Goal: Task Accomplishment & Management: Complete application form

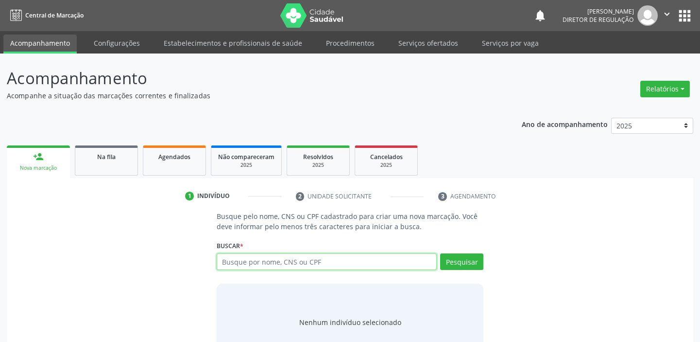
click at [284, 263] on input "text" at bounding box center [327, 261] width 220 height 17
paste input "612.855.954-91"
type input "612.855.954-91"
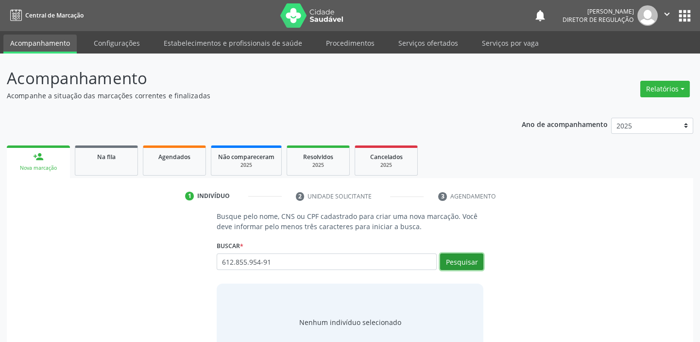
click at [461, 259] on button "Pesquisar" at bounding box center [461, 261] width 43 height 17
type input "612.855.954-91"
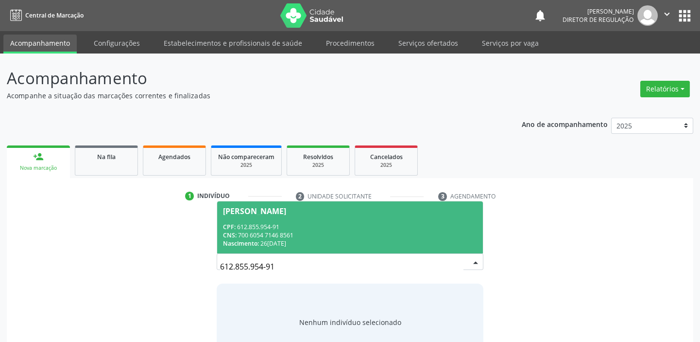
click at [298, 228] on div "CPF: 612.855.954-91" at bounding box center [350, 227] width 254 height 8
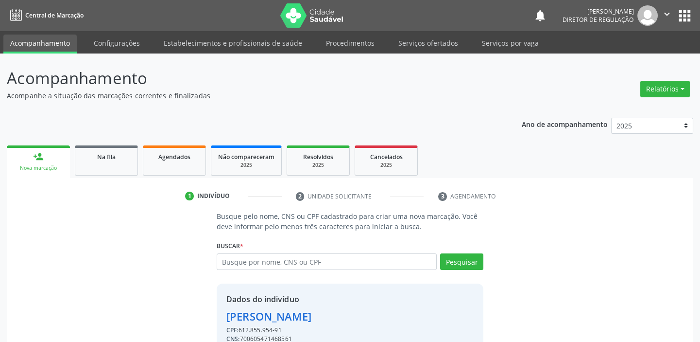
scroll to position [48, 0]
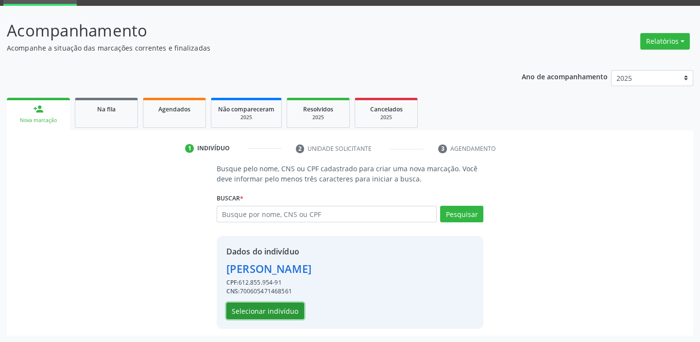
click at [294, 309] on button "Selecionar indivíduo" at bounding box center [265, 310] width 78 height 17
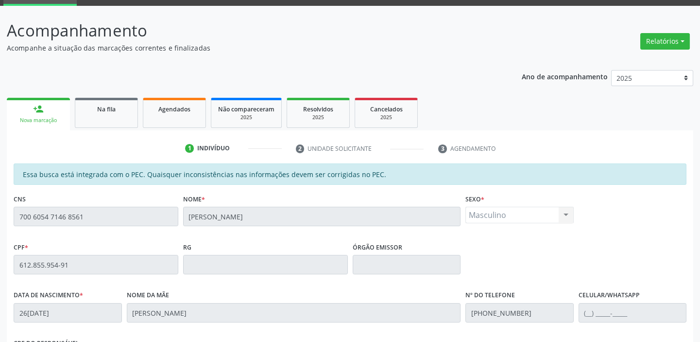
scroll to position [213, 0]
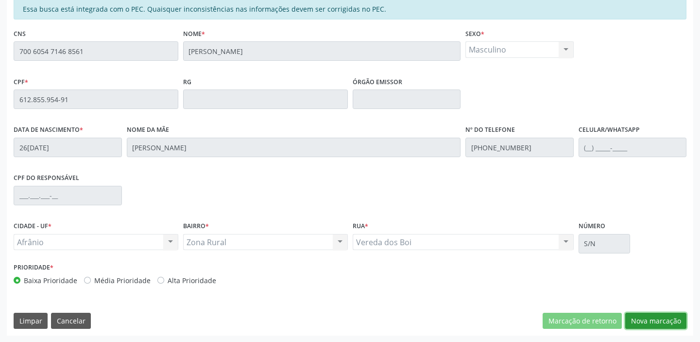
click at [662, 320] on button "Nova marcação" at bounding box center [655, 320] width 61 height 17
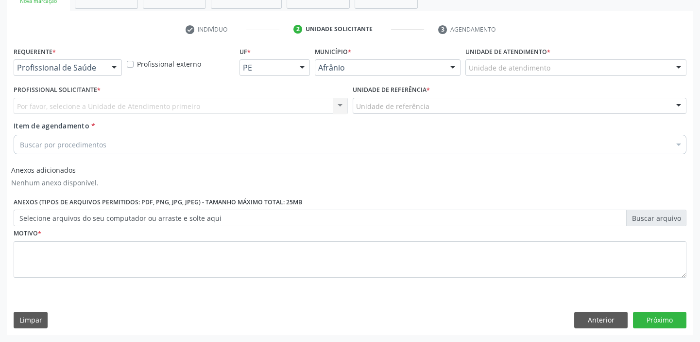
scroll to position [166, 0]
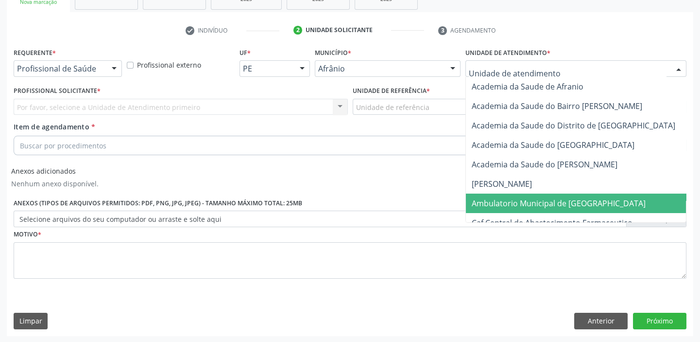
click at [508, 199] on span "Ambulatorio Municipal de [GEOGRAPHIC_DATA]" at bounding box center [559, 203] width 174 height 11
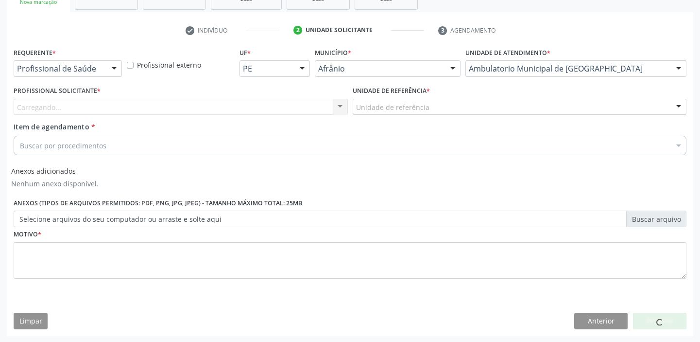
click at [429, 100] on div "Unidade de referência" at bounding box center [520, 107] width 334 height 17
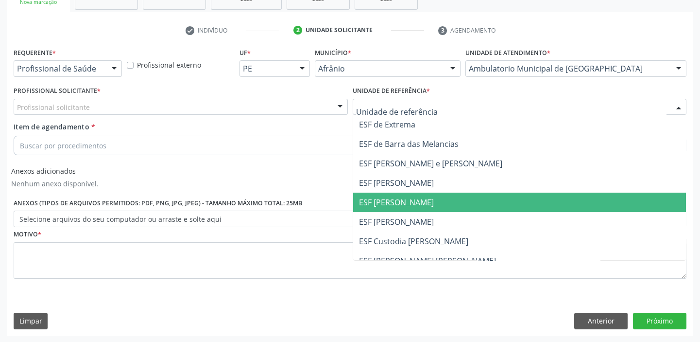
click at [429, 201] on span "ESF [PERSON_NAME]" at bounding box center [519, 201] width 333 height 19
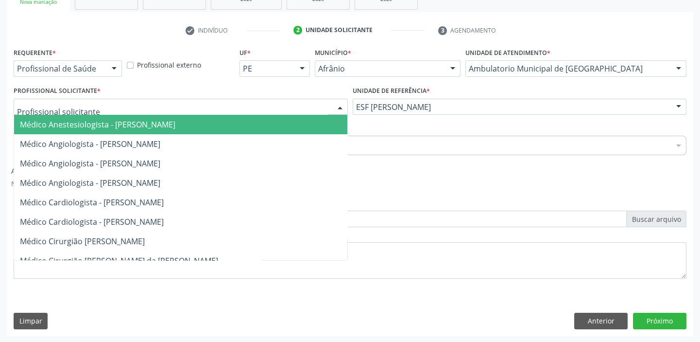
click at [275, 106] on div at bounding box center [181, 107] width 334 height 17
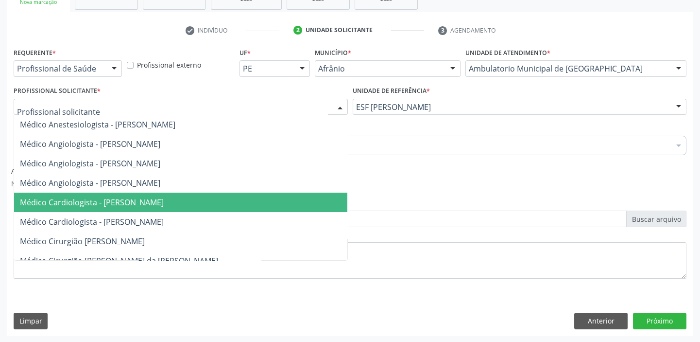
click at [258, 202] on span "Médico Cardiologista - [PERSON_NAME]" at bounding box center [180, 201] width 333 height 19
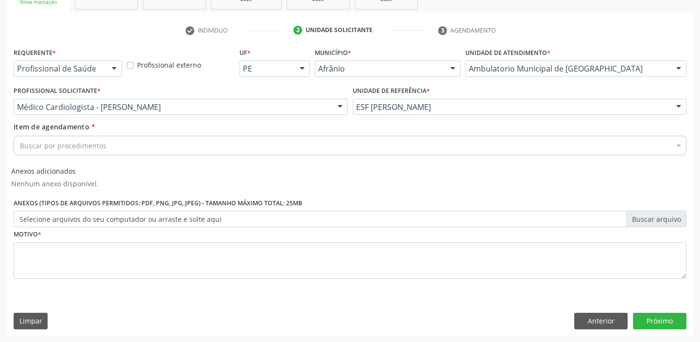
click at [157, 141] on div "Buscar por procedimentos" at bounding box center [350, 145] width 673 height 19
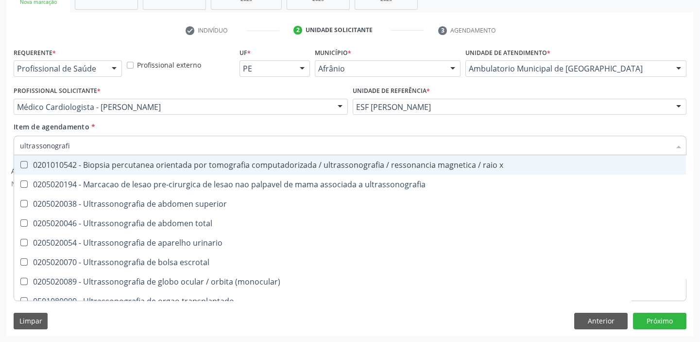
type input "ultrassonografia"
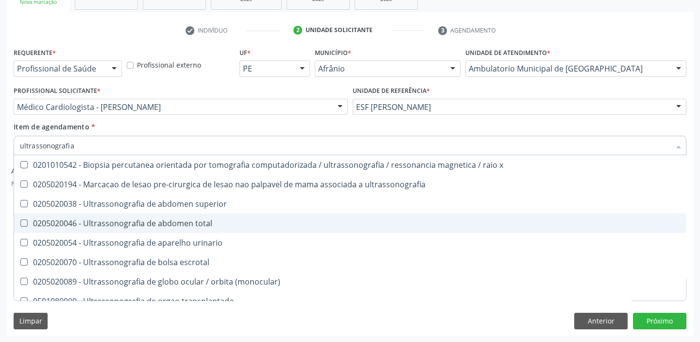
click at [124, 224] on div "0205020046 - Ultrassonografia de abdomen total" at bounding box center [350, 223] width 660 height 8
checkbox total "true"
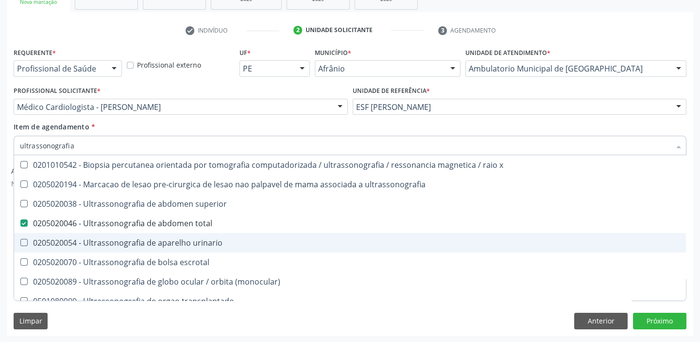
click at [117, 240] on div "0205020054 - Ultrassonografia de aparelho urinario" at bounding box center [350, 243] width 660 height 8
checkbox urinario "true"
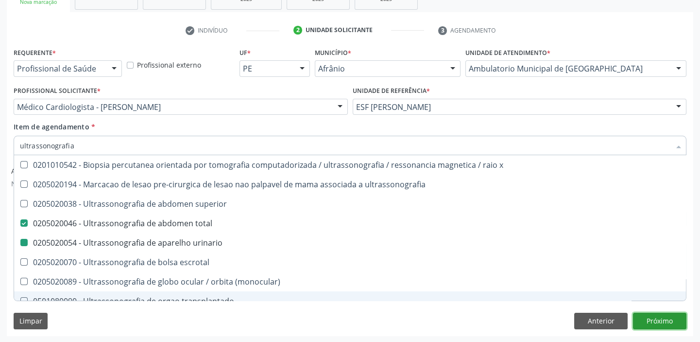
click at [654, 321] on button "Próximo" at bounding box center [659, 320] width 53 height 17
checkbox ultrassonografia "true"
checkbox superior "true"
checkbox urinario "false"
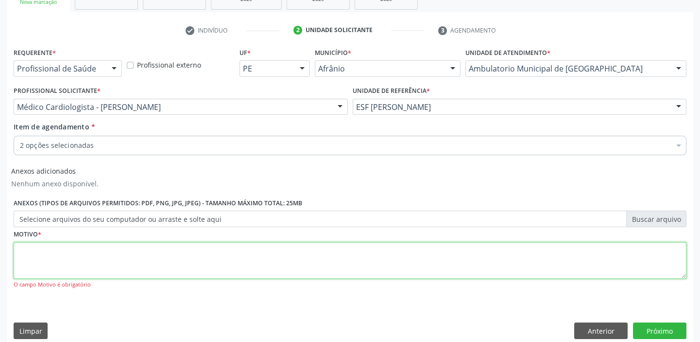
click at [185, 261] on textarea at bounding box center [350, 260] width 673 height 37
type textarea "*"
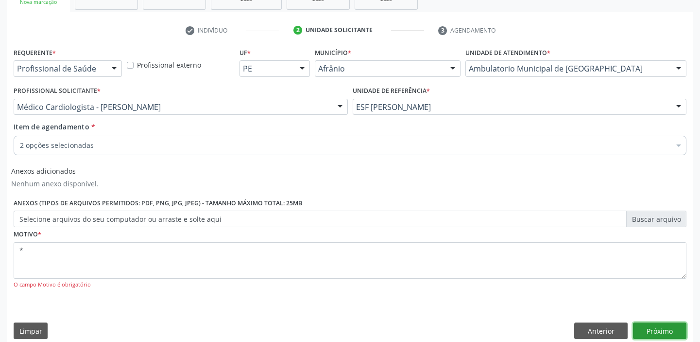
click at [666, 328] on button "Próximo" at bounding box center [659, 330] width 53 height 17
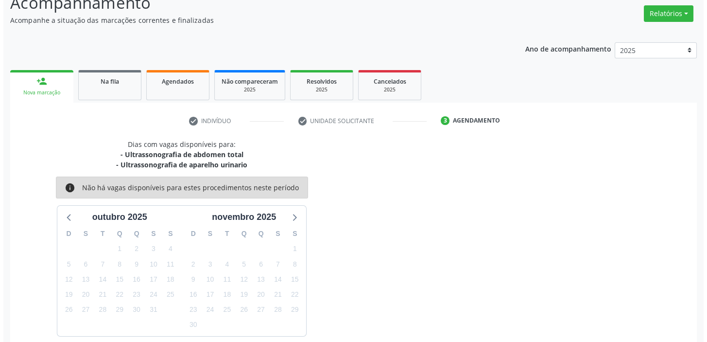
scroll to position [0, 0]
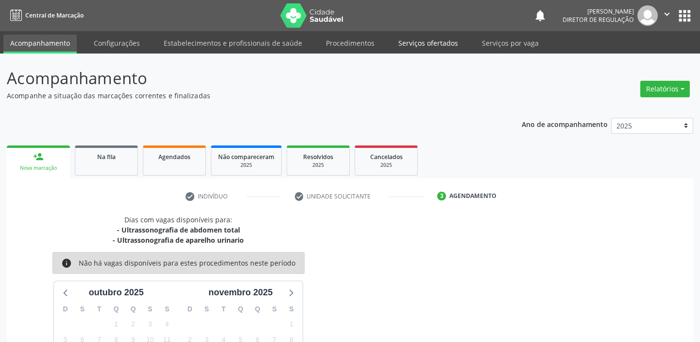
click at [443, 43] on link "Serviços ofertados" at bounding box center [428, 43] width 73 height 17
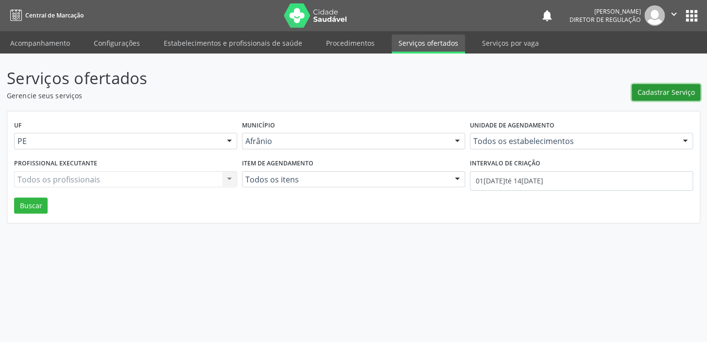
click at [669, 87] on span "Cadastrar Serviço" at bounding box center [666, 92] width 57 height 10
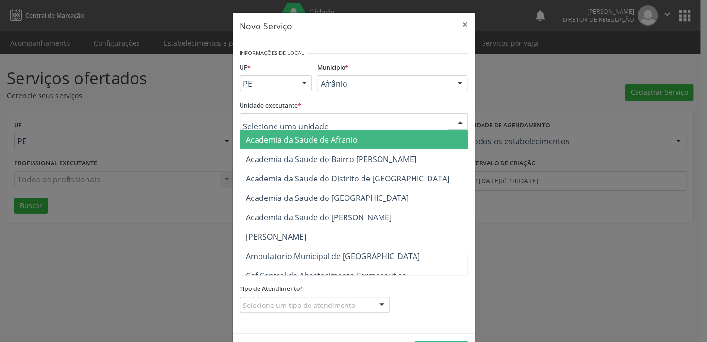
click at [325, 121] on div at bounding box center [354, 121] width 228 height 17
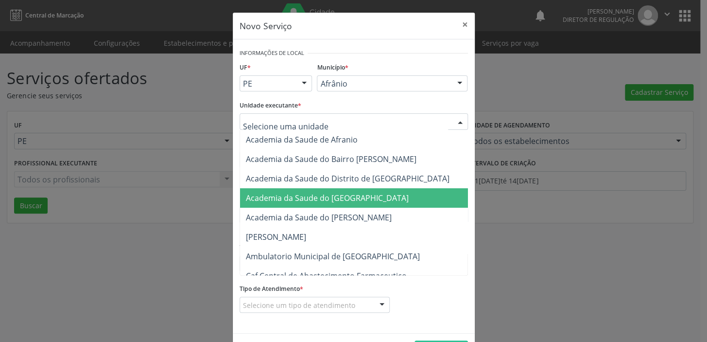
scroll to position [88, 0]
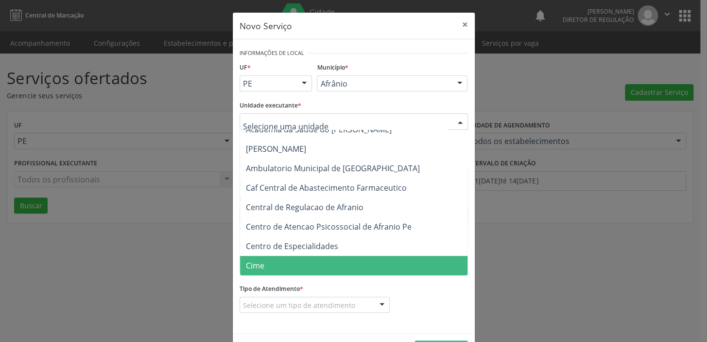
click at [285, 259] on span "Cime" at bounding box center [358, 265] width 237 height 19
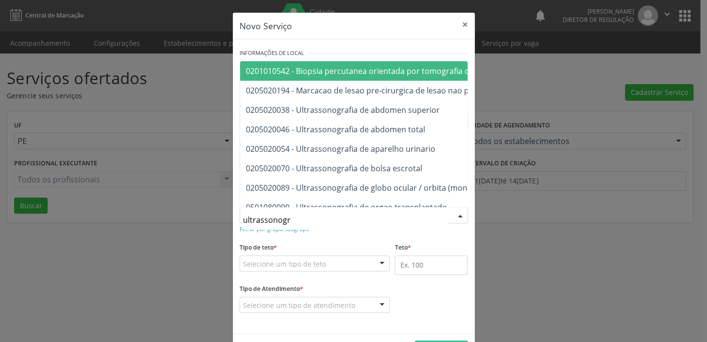
type input "ultrassonogra"
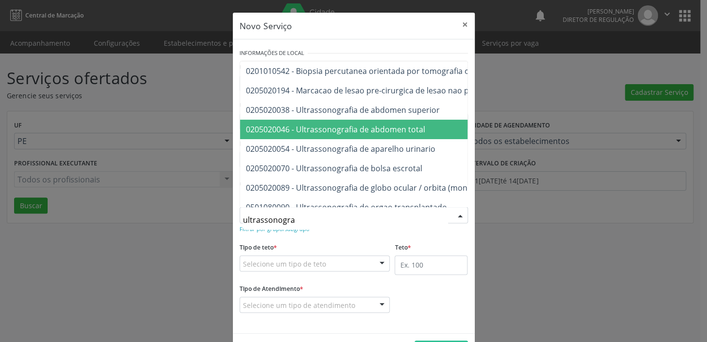
click at [314, 131] on span "0205020046 - Ultrassonografia de abdomen total" at bounding box center [335, 129] width 179 height 11
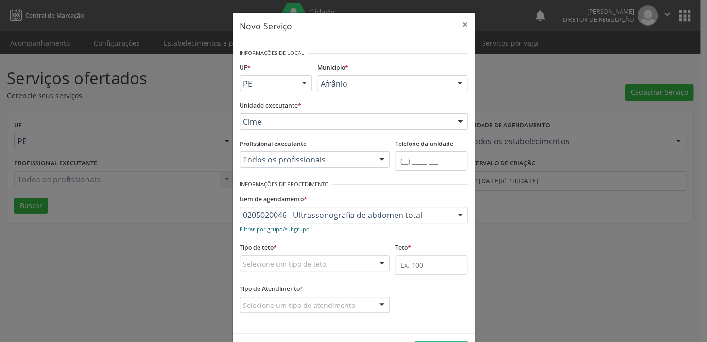
click at [294, 228] on small "Filtrar por grupo/subgrupo" at bounding box center [275, 228] width 70 height 7
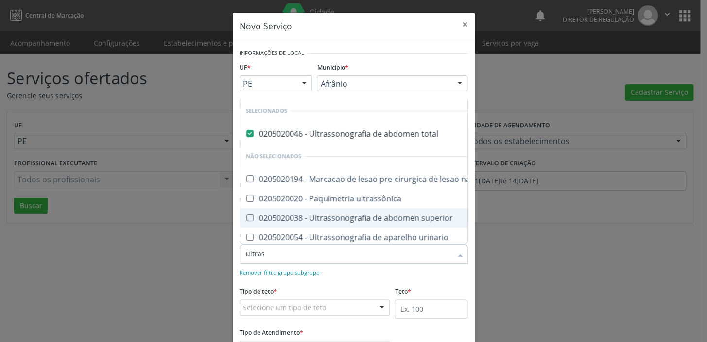
type input "ultrass"
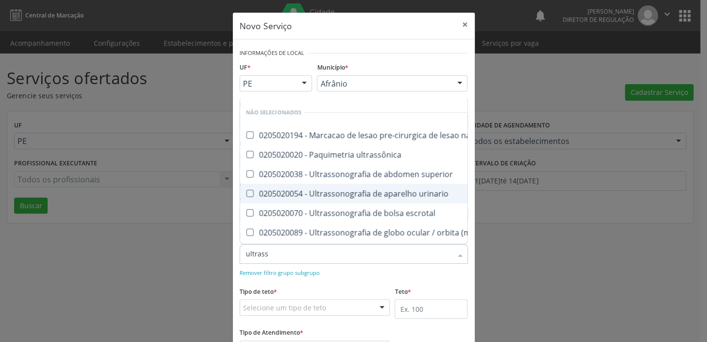
click at [328, 191] on div "0205020054 - Ultrassonografia de aparelho urinario" at bounding box center [449, 194] width 406 height 8
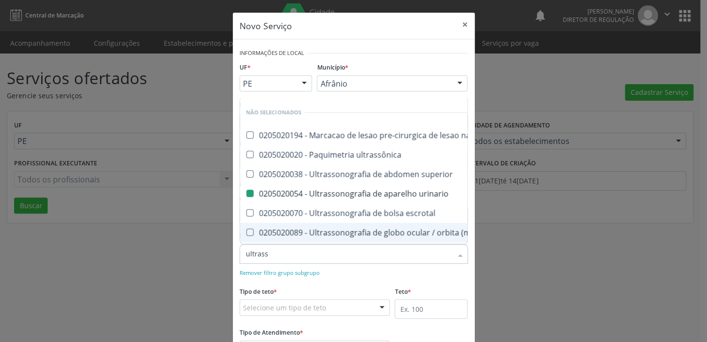
checkbox urinario "false"
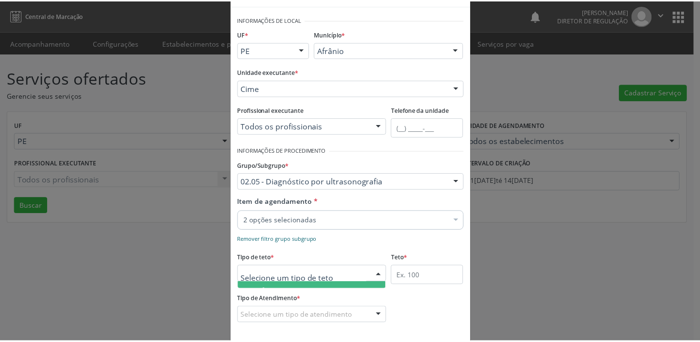
scroll to position [78, 0]
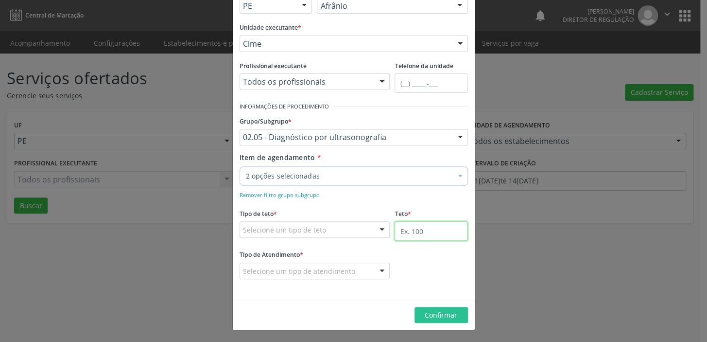
click at [424, 226] on input "text" at bounding box center [431, 230] width 73 height 19
type input "1"
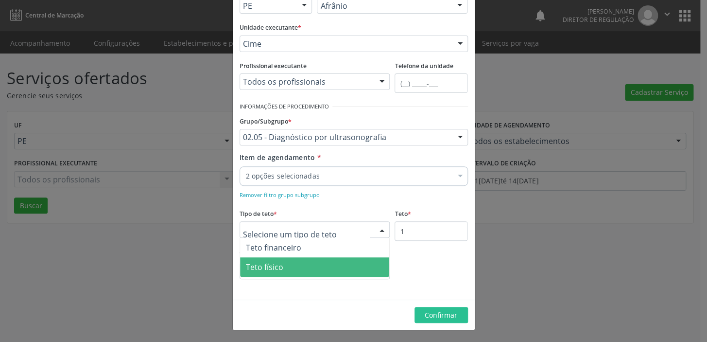
drag, startPoint x: 289, startPoint y: 268, endPoint x: 306, endPoint y: 265, distance: 16.7
click at [296, 267] on span "Teto físico" at bounding box center [315, 266] width 150 height 19
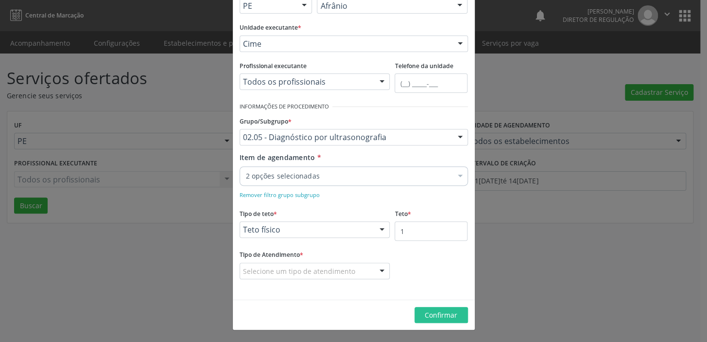
click at [330, 264] on div "Selecione um tipo de atendimento" at bounding box center [315, 270] width 151 height 17
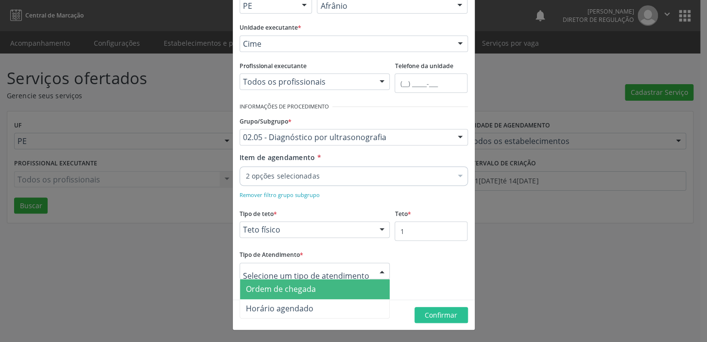
click at [321, 287] on span "Ordem de chegada" at bounding box center [315, 288] width 150 height 19
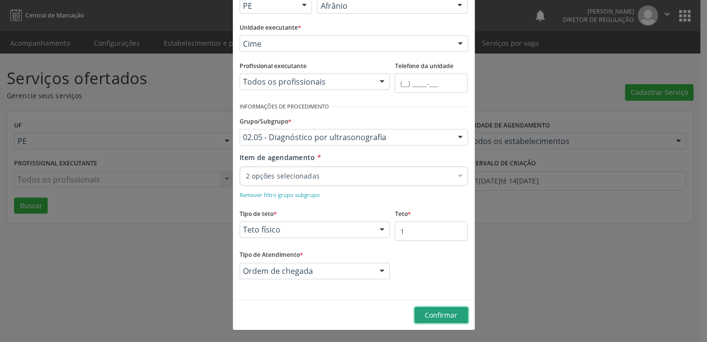
click at [431, 312] on span "Confirmar" at bounding box center [441, 314] width 33 height 9
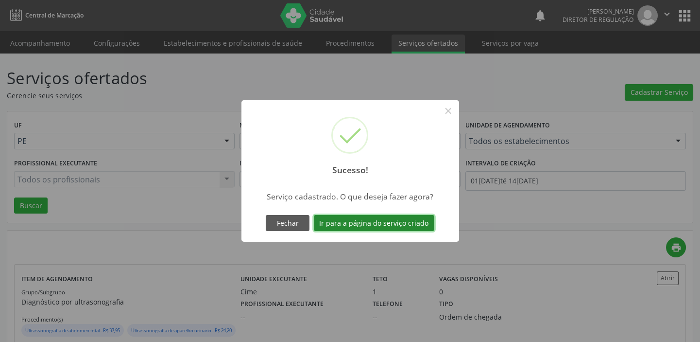
click at [397, 224] on button "Ir para a página do serviço criado" at bounding box center [374, 223] width 121 height 17
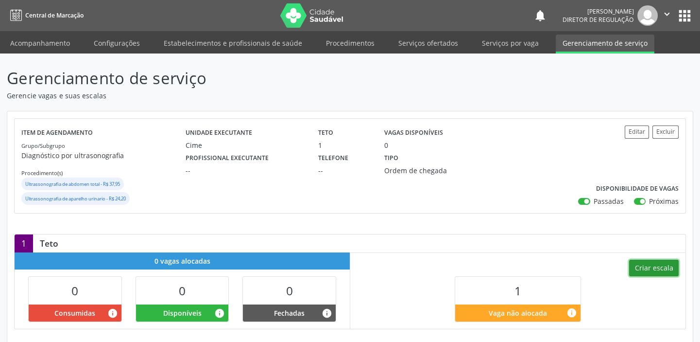
click at [660, 266] on button "Criar escala" at bounding box center [654, 268] width 50 height 17
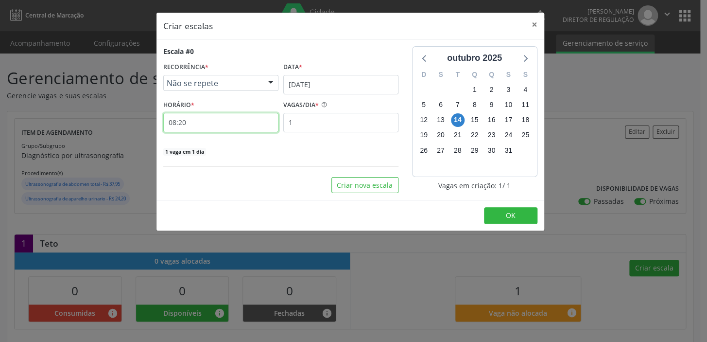
click at [229, 123] on input "08:20" at bounding box center [220, 122] width 115 height 19
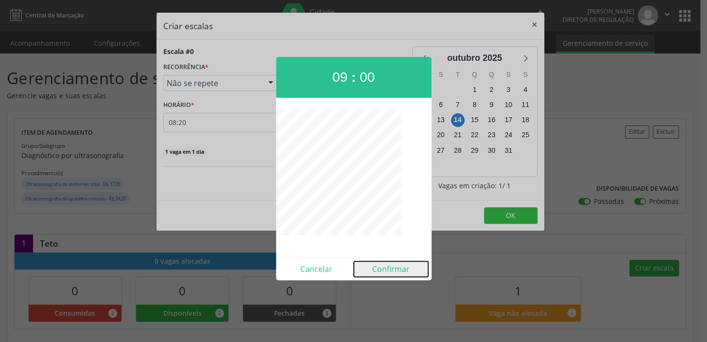
click at [393, 270] on button "Confirmar" at bounding box center [391, 269] width 74 height 16
type input "09:00"
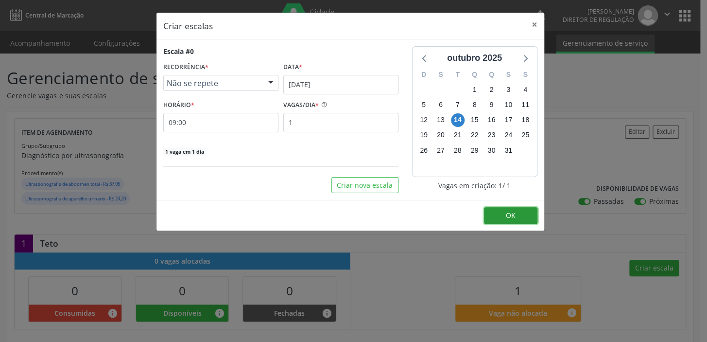
click at [495, 216] on button "OK" at bounding box center [510, 215] width 53 height 17
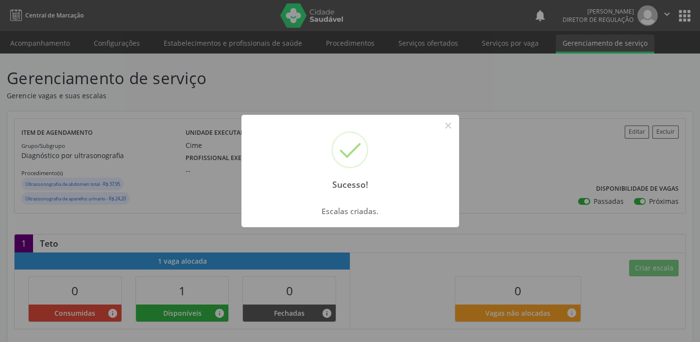
click at [44, 41] on div "Sucesso! × Escalas criadas. OK Cancel" at bounding box center [350, 171] width 700 height 342
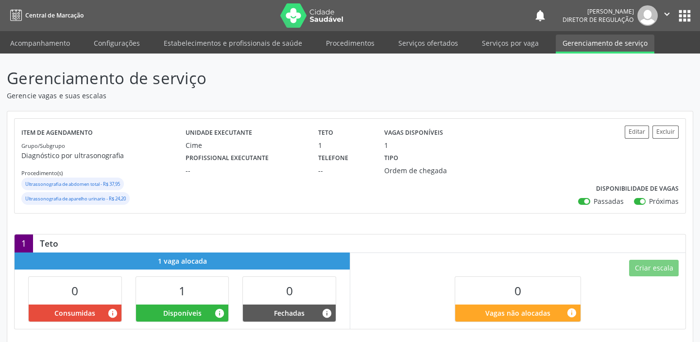
click at [44, 41] on link "Acompanhamento" at bounding box center [39, 43] width 73 height 17
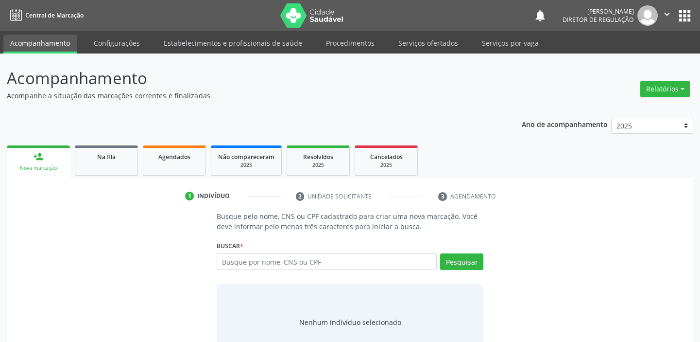
scroll to position [33, 0]
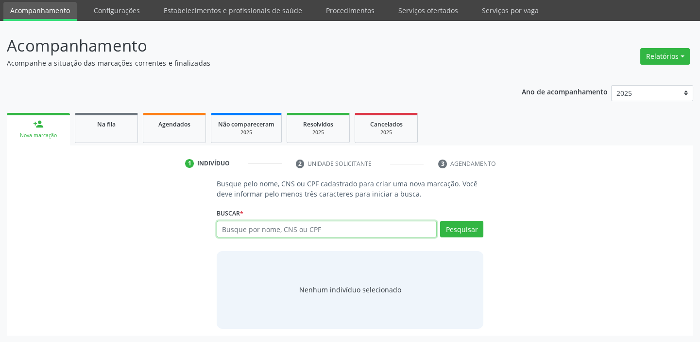
click at [260, 226] on input "text" at bounding box center [327, 229] width 220 height 17
paste input "612.855.954-91"
type input "612.855.954-91"
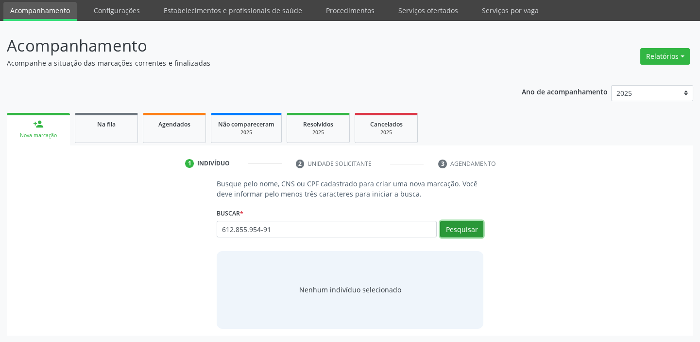
click at [459, 228] on button "Pesquisar" at bounding box center [461, 229] width 43 height 17
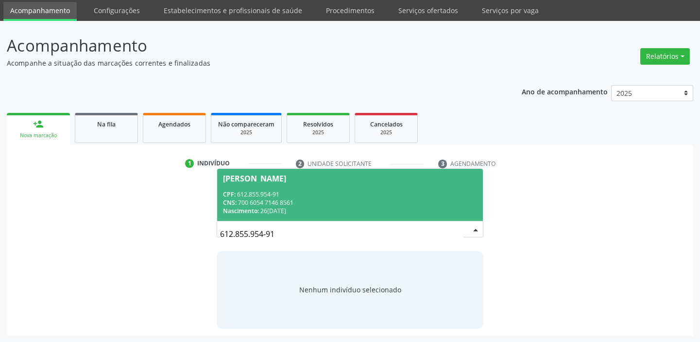
click at [253, 192] on div "CPF: 612.855.954-91" at bounding box center [350, 194] width 254 height 8
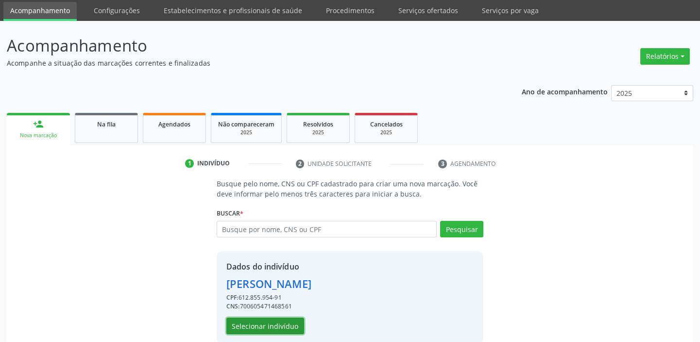
click at [262, 326] on button "Selecionar indivíduo" at bounding box center [265, 325] width 78 height 17
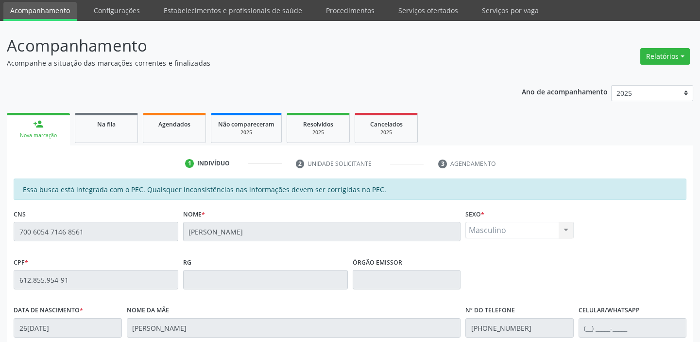
scroll to position [213, 0]
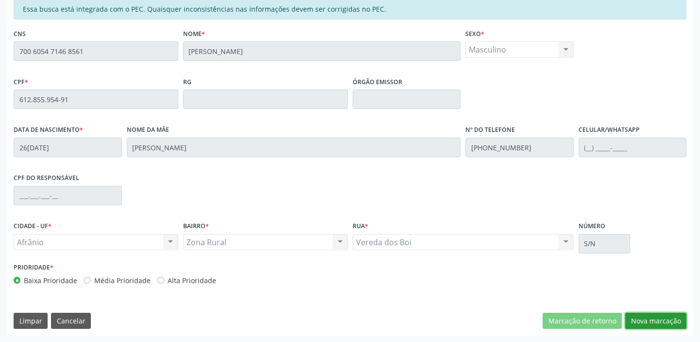
click at [665, 319] on button "Nova marcação" at bounding box center [655, 320] width 61 height 17
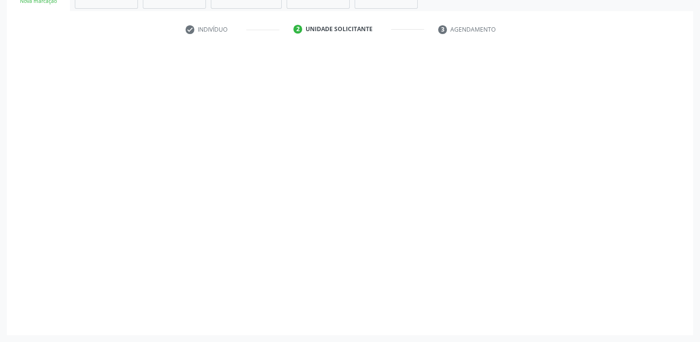
scroll to position [166, 0]
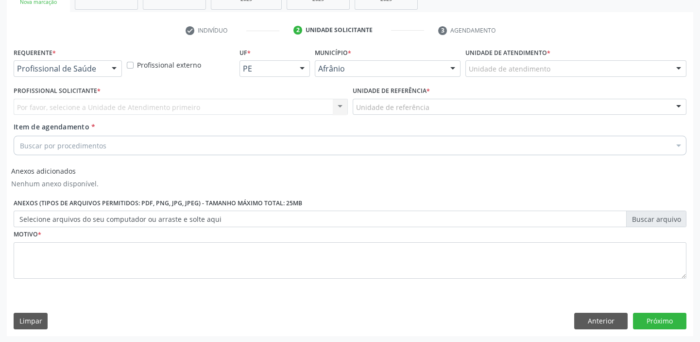
click at [565, 66] on div "Unidade de atendimento" at bounding box center [576, 68] width 221 height 17
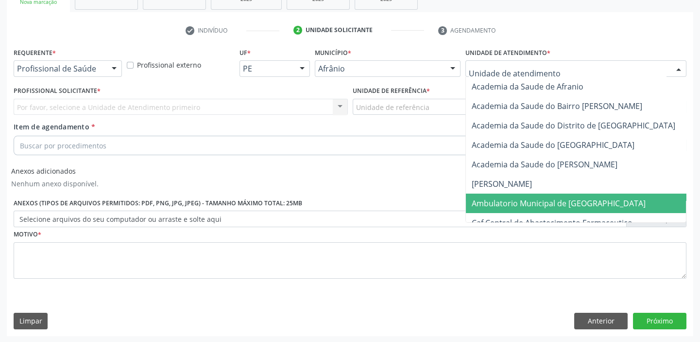
click at [507, 204] on span "Ambulatorio Municipal de [GEOGRAPHIC_DATA]" at bounding box center [559, 203] width 174 height 11
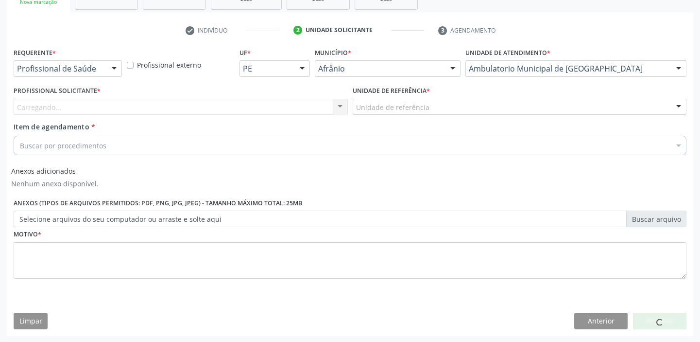
click at [455, 102] on div "Unidade de referência" at bounding box center [520, 107] width 334 height 17
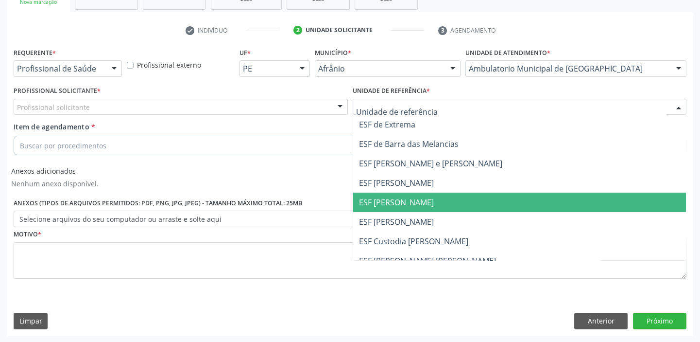
click at [418, 200] on span "ESF [PERSON_NAME]" at bounding box center [396, 202] width 75 height 11
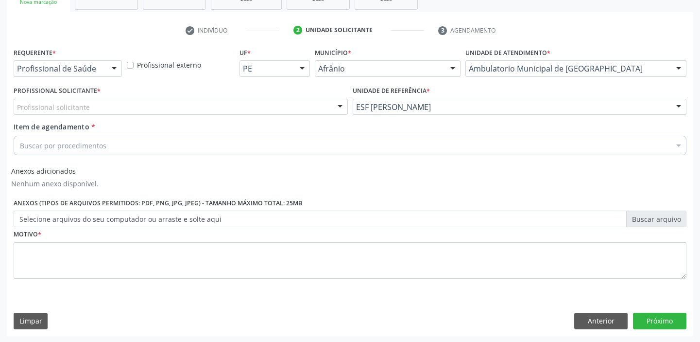
click at [279, 104] on div "Profissional solicitante" at bounding box center [181, 107] width 334 height 17
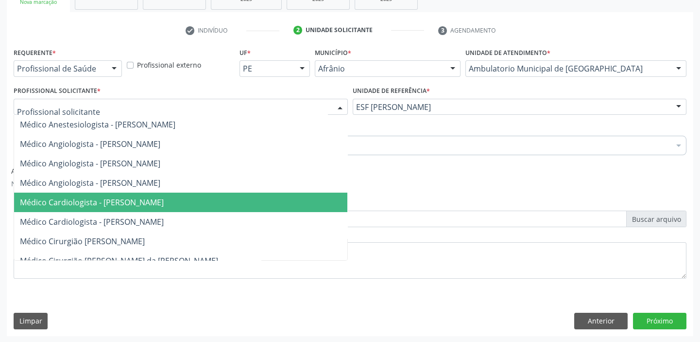
click at [240, 199] on span "Médico Cardiologista - [PERSON_NAME]" at bounding box center [180, 201] width 333 height 19
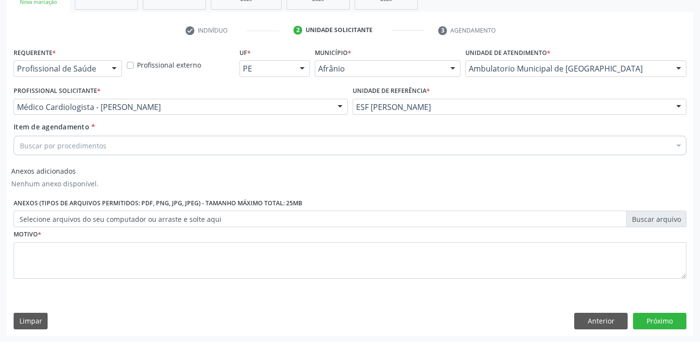
click at [154, 143] on div "Buscar por procedimentos" at bounding box center [350, 145] width 673 height 19
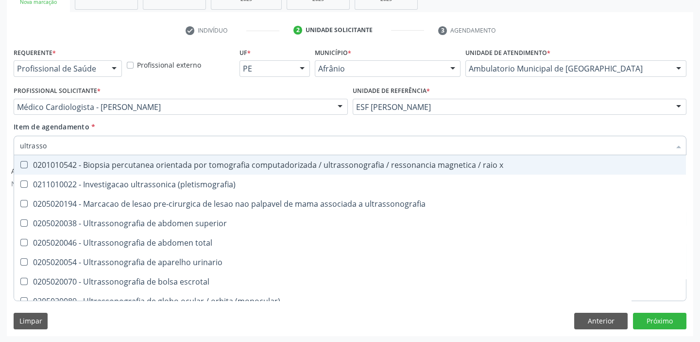
type input "ultrasson"
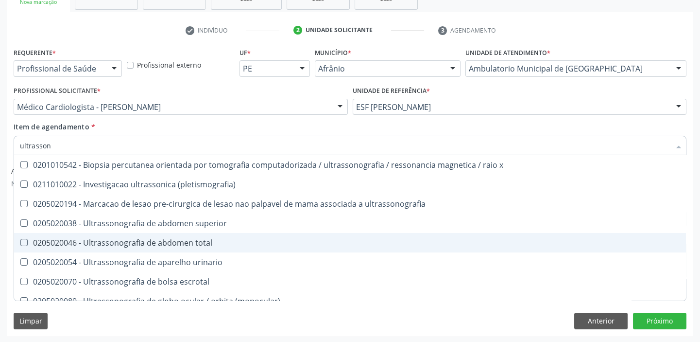
click at [163, 241] on div "0205020046 - Ultrassonografia de abdomen total" at bounding box center [350, 243] width 660 height 8
checkbox total "true"
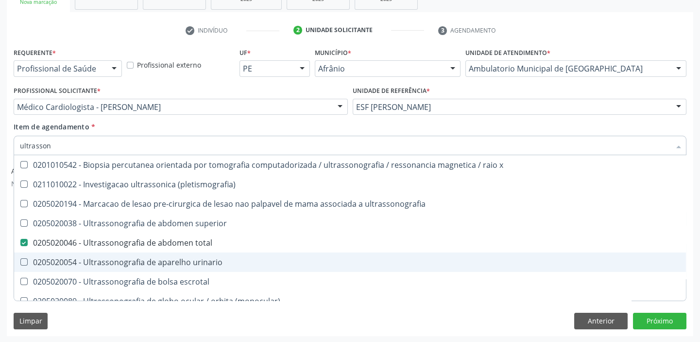
click at [161, 260] on div "0205020054 - Ultrassonografia de aparelho urinario" at bounding box center [350, 262] width 660 height 8
checkbox urinario "true"
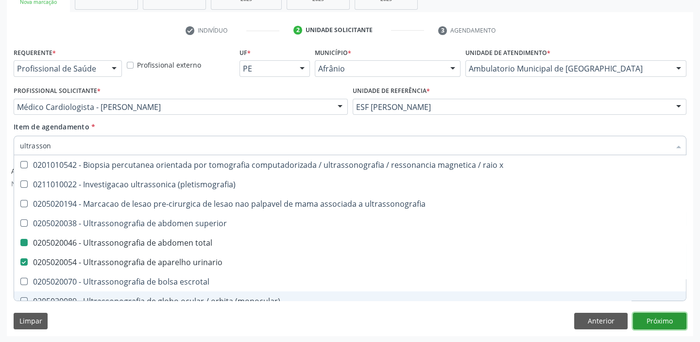
click at [667, 322] on button "Próximo" at bounding box center [659, 320] width 53 height 17
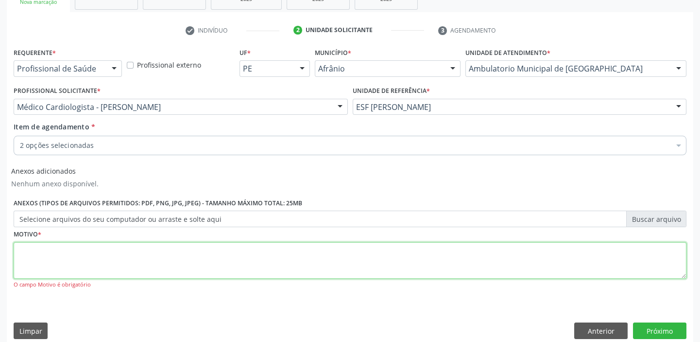
click at [291, 255] on textarea at bounding box center [350, 260] width 673 height 37
type textarea "s"
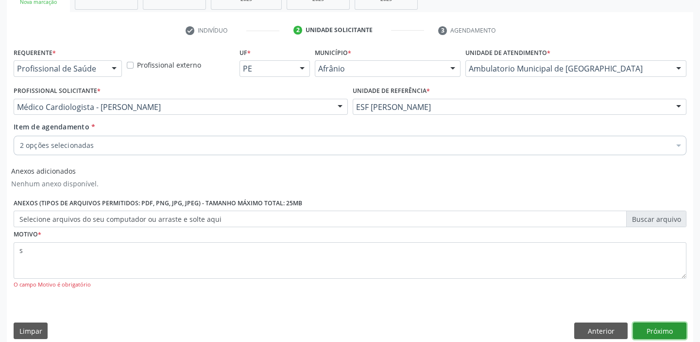
click at [652, 327] on button "Próximo" at bounding box center [659, 330] width 53 height 17
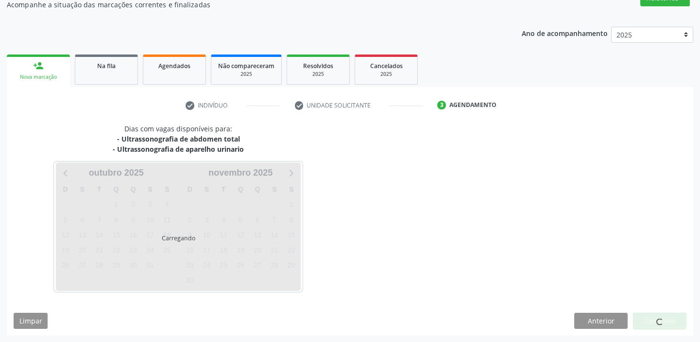
scroll to position [91, 0]
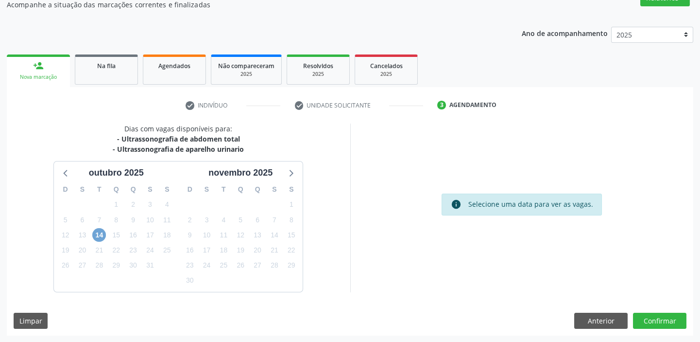
click at [101, 233] on span "14" at bounding box center [99, 235] width 14 height 14
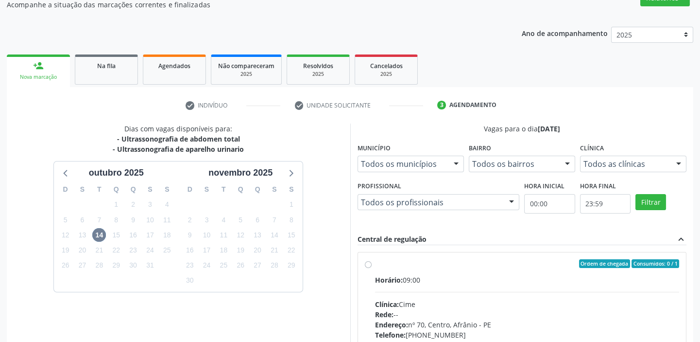
click at [383, 262] on div "Ordem de chegada Consumidos: 0 / 1" at bounding box center [527, 263] width 305 height 9
click at [372, 262] on input "Ordem de chegada Consumidos: 0 / 1 Horário: 09:00 Clínica: Cime Rede: -- Endere…" at bounding box center [368, 263] width 7 height 9
radio input "true"
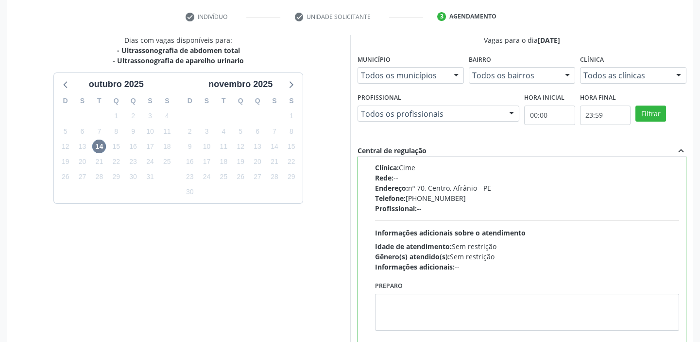
scroll to position [238, 0]
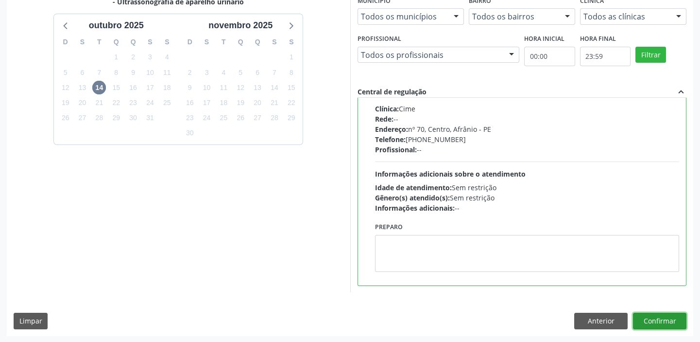
click at [661, 322] on button "Confirmar" at bounding box center [659, 320] width 53 height 17
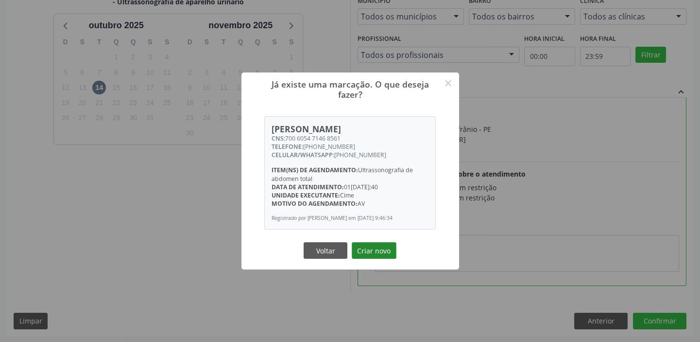
click at [380, 254] on button "Criar novo" at bounding box center [374, 250] width 45 height 17
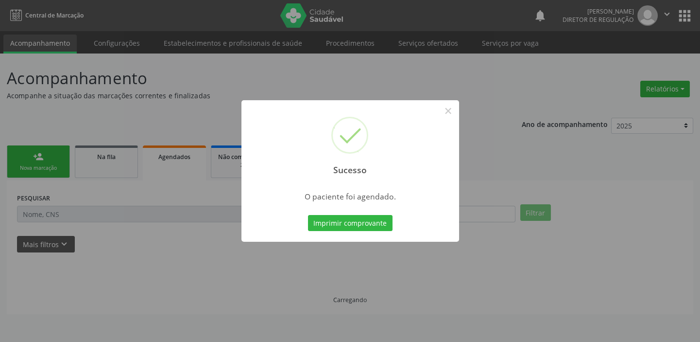
scroll to position [0, 0]
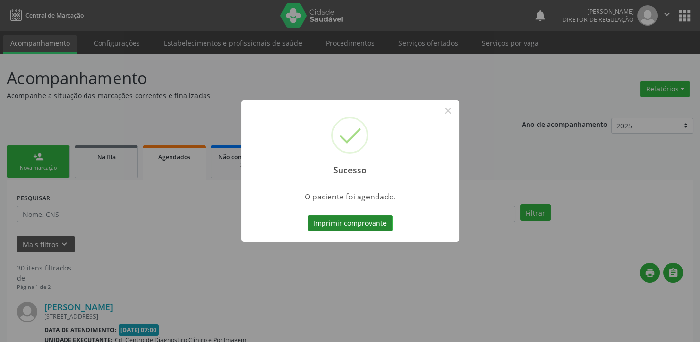
click at [374, 225] on button "Imprimir comprovante" at bounding box center [350, 223] width 85 height 17
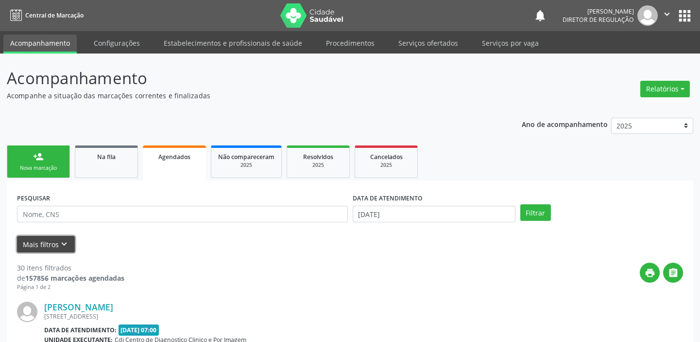
click at [62, 243] on icon "keyboard_arrow_down" at bounding box center [64, 244] width 11 height 11
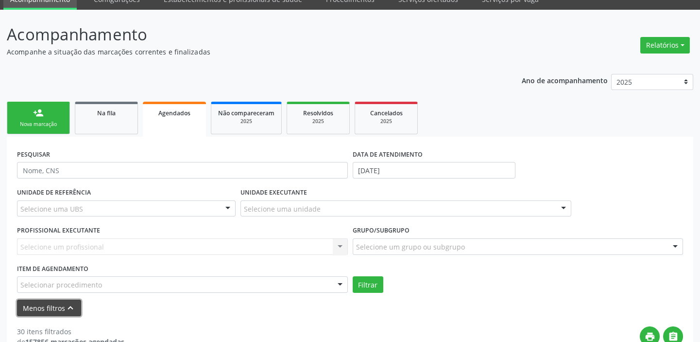
scroll to position [88, 0]
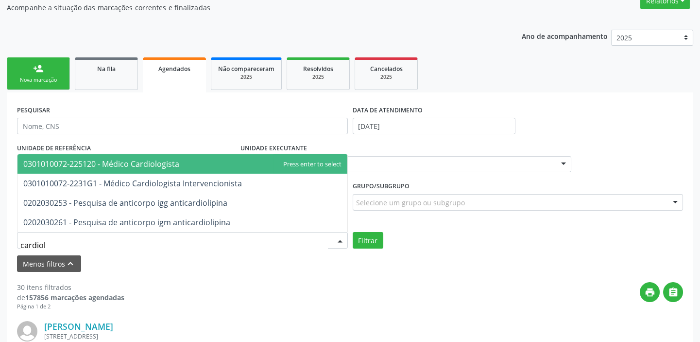
type input "cardiolo"
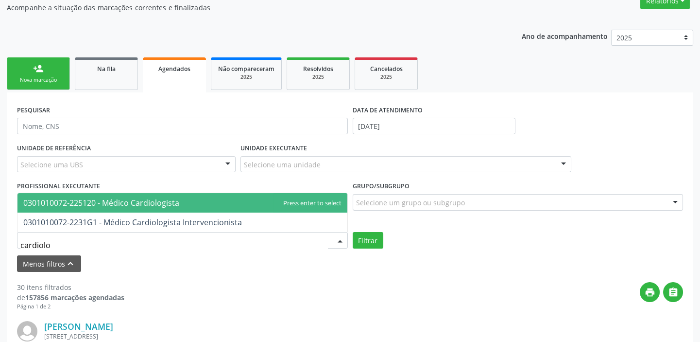
click at [121, 202] on span "0301010072-225120 - Médico Cardiologista" at bounding box center [101, 202] width 156 height 11
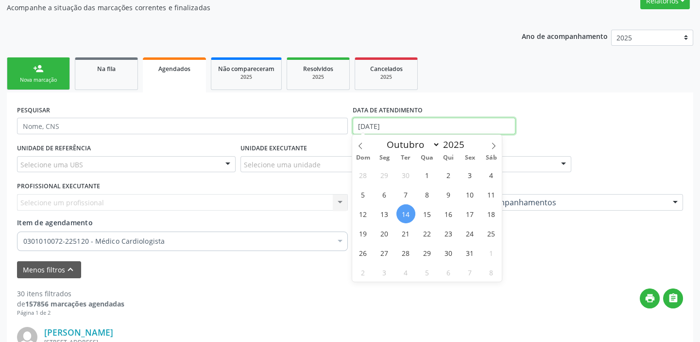
click at [400, 121] on input "[DATE]" at bounding box center [434, 126] width 163 height 17
click at [448, 215] on span "16" at bounding box center [448, 213] width 19 height 19
type input "[DATE]"
click at [448, 215] on span "16" at bounding box center [448, 213] width 19 height 19
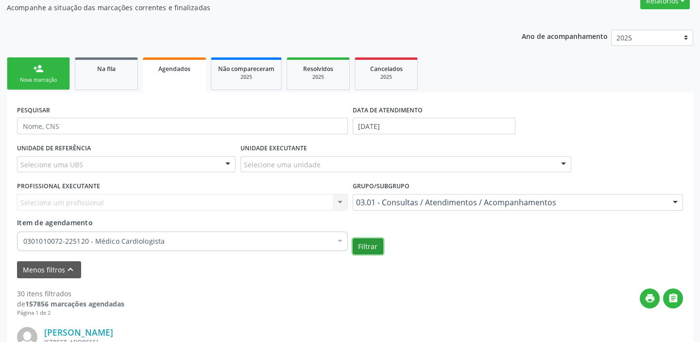
click at [367, 247] on button "Filtrar" at bounding box center [368, 246] width 31 height 17
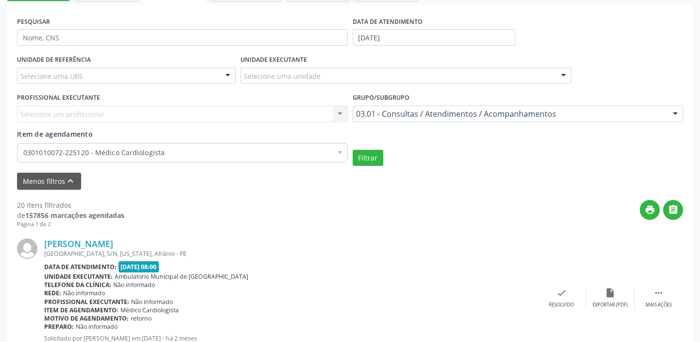
scroll to position [132, 0]
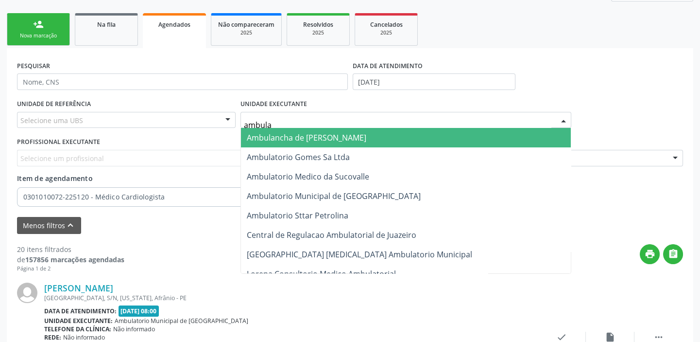
type input "ambulat"
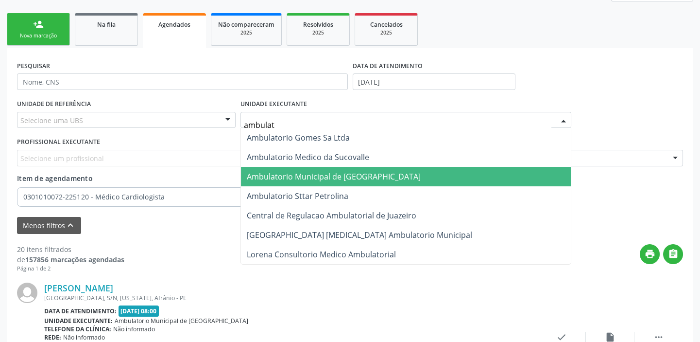
click at [292, 174] on span "Ambulatorio Municipal de [GEOGRAPHIC_DATA]" at bounding box center [334, 176] width 174 height 11
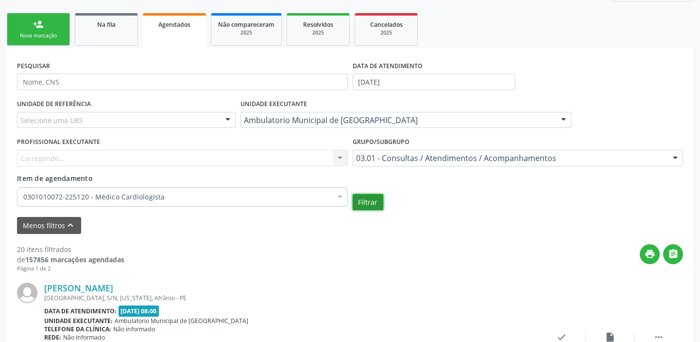
click at [362, 200] on button "Filtrar" at bounding box center [368, 202] width 31 height 17
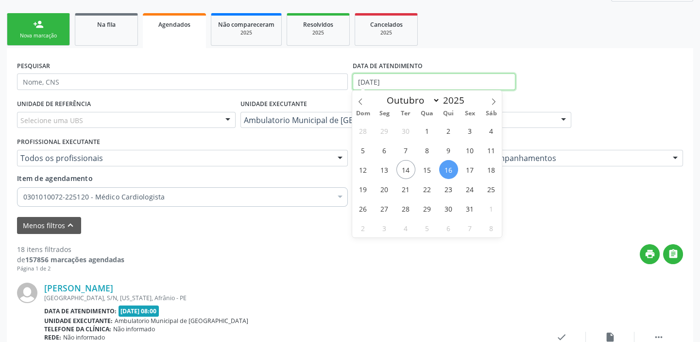
click at [402, 79] on input "[DATE]" at bounding box center [434, 81] width 163 height 17
click at [449, 185] on span "23" at bounding box center [448, 188] width 19 height 19
type input "[DATE]"
click at [449, 185] on span "23" at bounding box center [448, 188] width 19 height 19
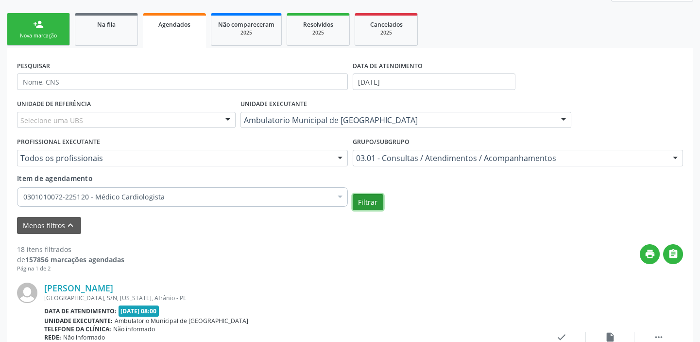
click at [371, 203] on button "Filtrar" at bounding box center [368, 202] width 31 height 17
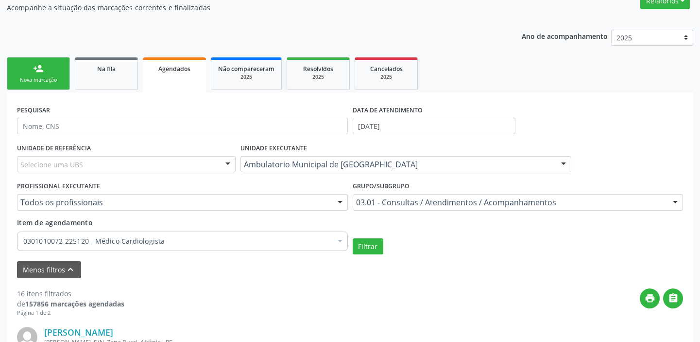
click at [49, 74] on link "person_add Nova marcação" at bounding box center [38, 73] width 63 height 33
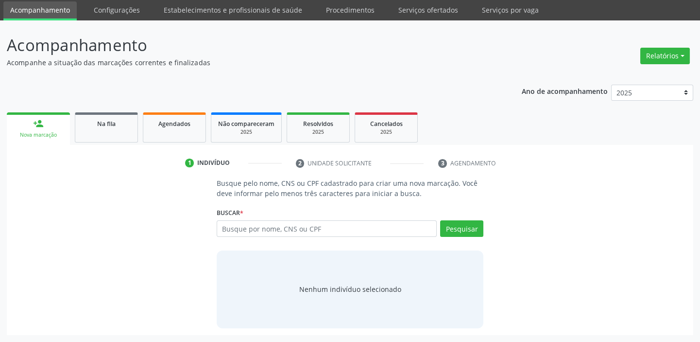
scroll to position [33, 0]
click at [417, 11] on link "Serviços ofertados" at bounding box center [428, 10] width 73 height 17
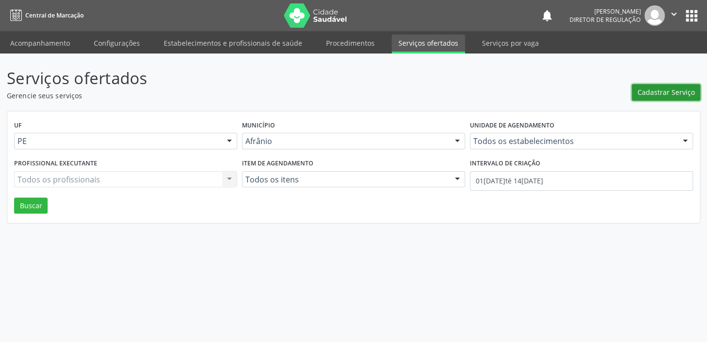
click at [678, 91] on span "Cadastrar Serviço" at bounding box center [666, 92] width 57 height 10
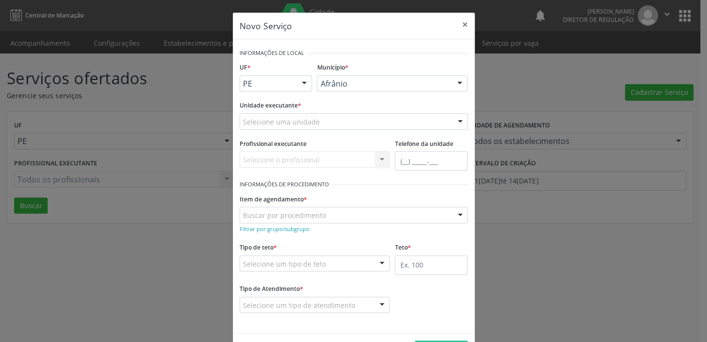
click at [320, 121] on div "Selecione uma unidade" at bounding box center [354, 121] width 228 height 17
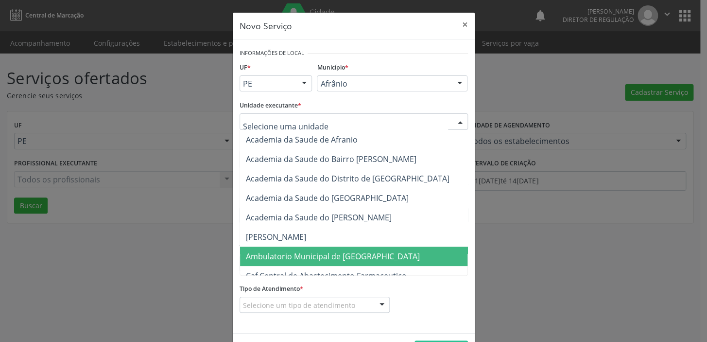
click at [303, 253] on span "Ambulatorio Municipal de [GEOGRAPHIC_DATA]" at bounding box center [333, 256] width 174 height 11
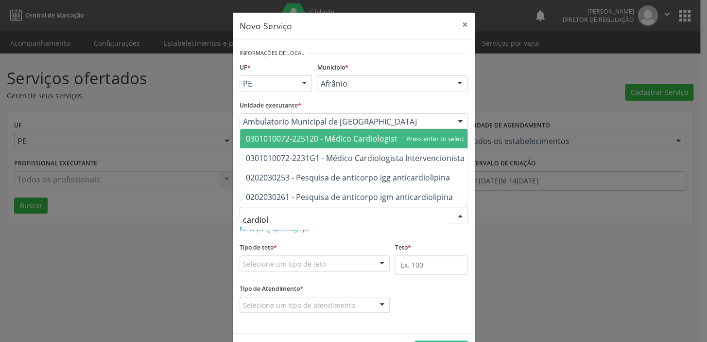
type input "cardiolo"
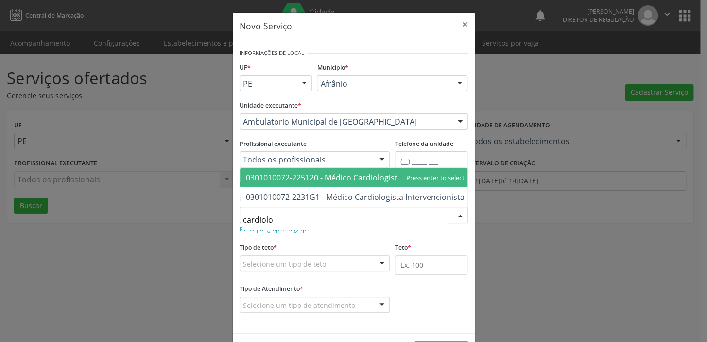
click at [327, 172] on span "0301010072-225120 - Médico Cardiologista" at bounding box center [324, 177] width 156 height 11
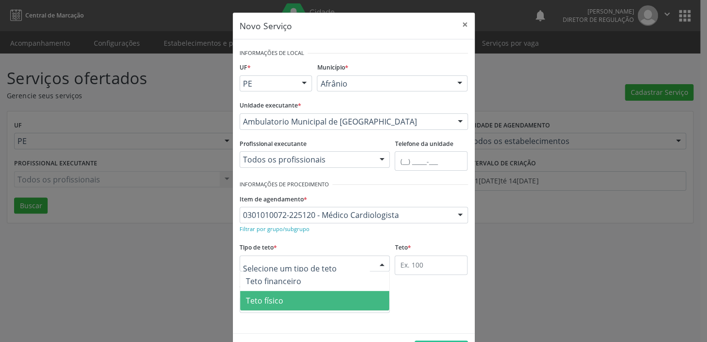
click at [293, 303] on span "Teto físico" at bounding box center [315, 300] width 150 height 19
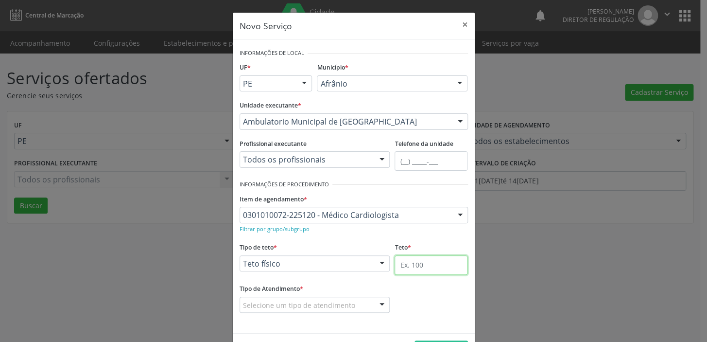
click at [428, 263] on input "text" at bounding box center [431, 264] width 73 height 19
type input "1"
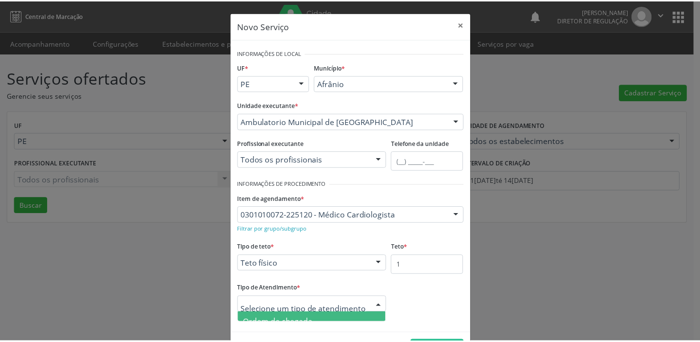
scroll to position [34, 0]
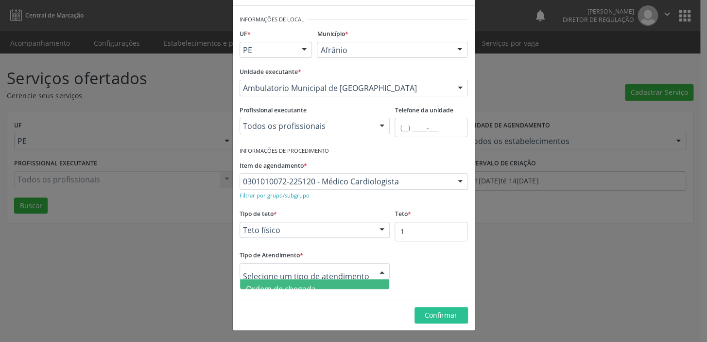
click at [318, 284] on span "Ordem de chegada" at bounding box center [315, 288] width 150 height 19
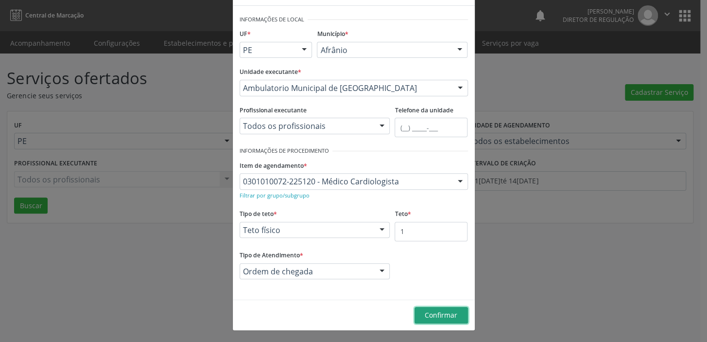
click at [439, 312] on span "Confirmar" at bounding box center [441, 314] width 33 height 9
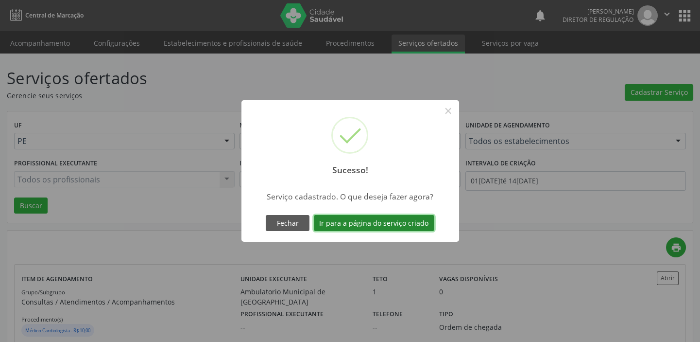
click at [398, 217] on button "Ir para a página do serviço criado" at bounding box center [374, 223] width 121 height 17
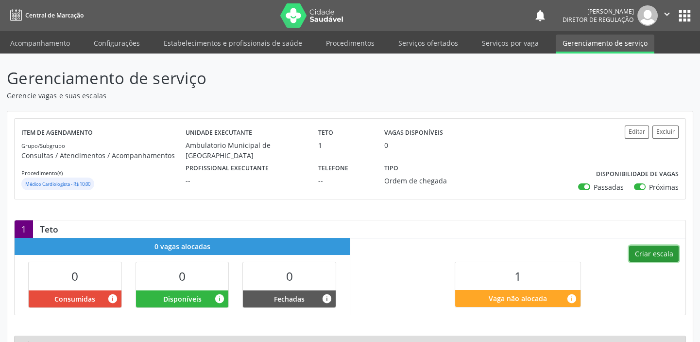
click at [654, 254] on button "Criar escala" at bounding box center [654, 253] width 50 height 17
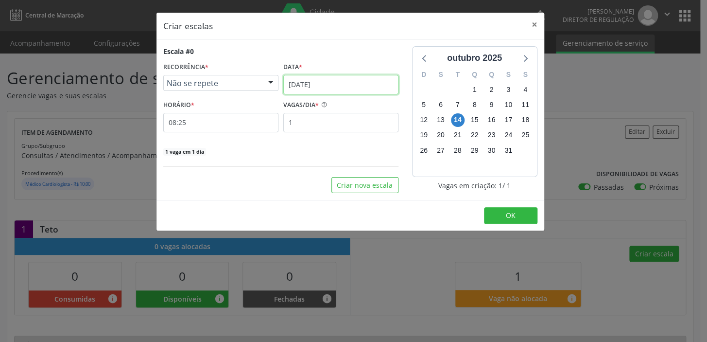
click at [355, 85] on input "[DATE]" at bounding box center [340, 84] width 115 height 19
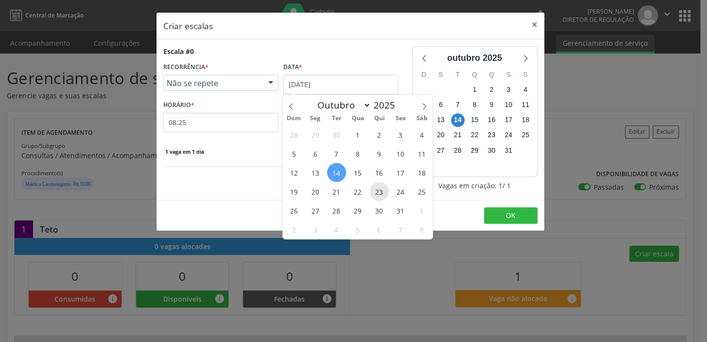
click at [380, 190] on span "23" at bounding box center [379, 191] width 19 height 19
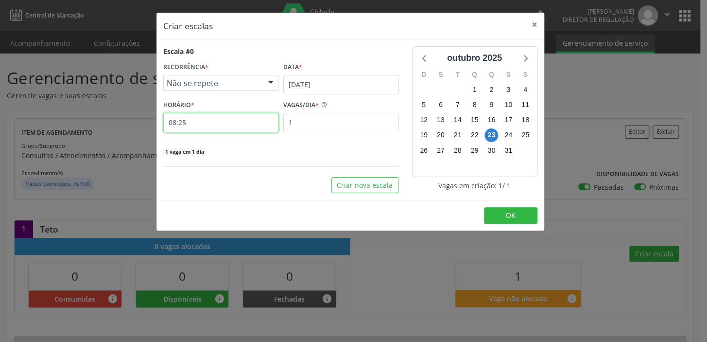
click at [204, 121] on input "08:25" at bounding box center [220, 122] width 115 height 19
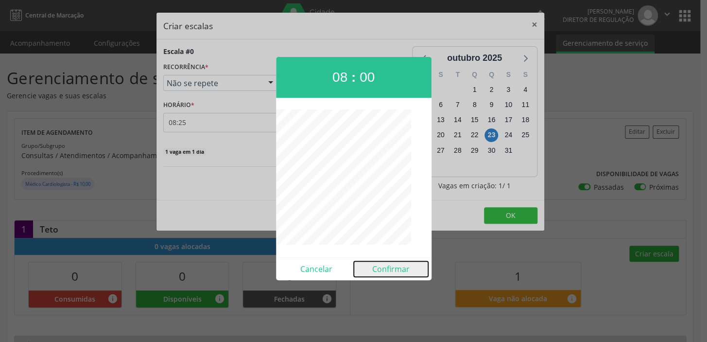
click at [388, 268] on button "Confirmar" at bounding box center [391, 269] width 74 height 16
type input "08:00"
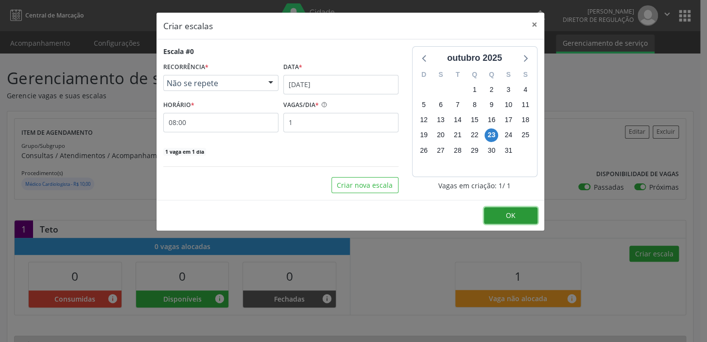
click at [496, 216] on button "OK" at bounding box center [510, 215] width 53 height 17
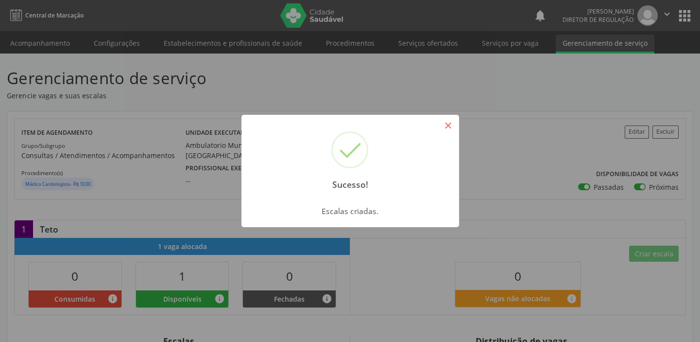
click at [446, 129] on button "×" at bounding box center [448, 125] width 17 height 17
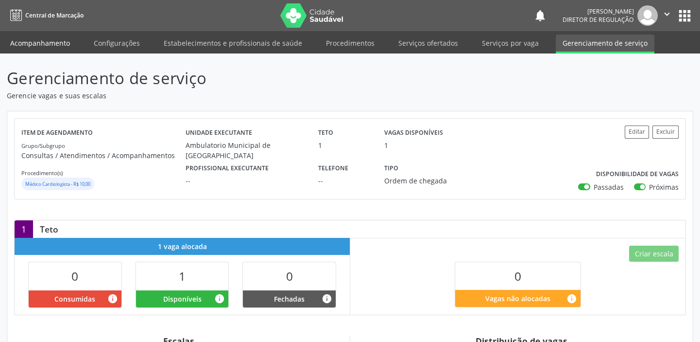
click at [52, 41] on link "Acompanhamento" at bounding box center [39, 43] width 73 height 17
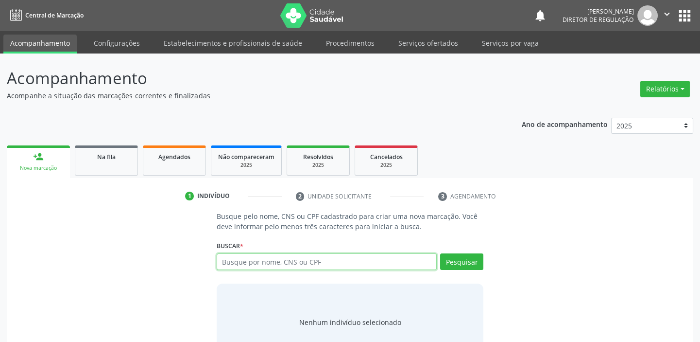
click at [235, 260] on input "text" at bounding box center [327, 261] width 220 height 17
paste input "612.855.954-91"
type input "612.855.954-91"
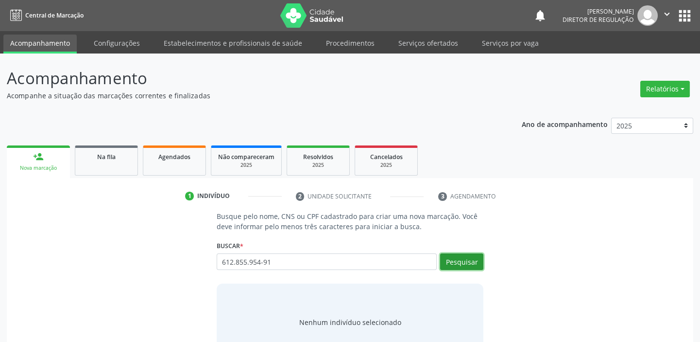
click at [458, 264] on button "Pesquisar" at bounding box center [461, 261] width 43 height 17
type input "612.855.954-91"
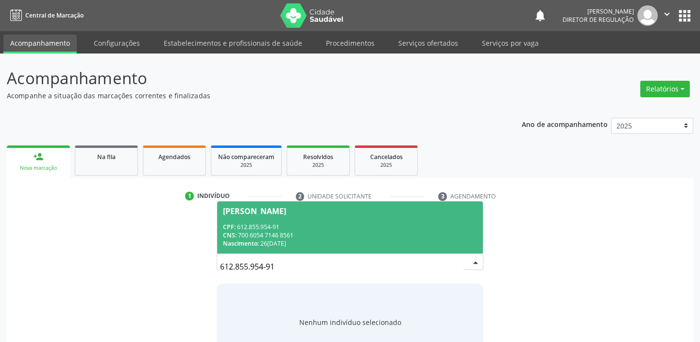
click at [272, 246] on div "Nascimento: [DATE]" at bounding box center [350, 243] width 254 height 8
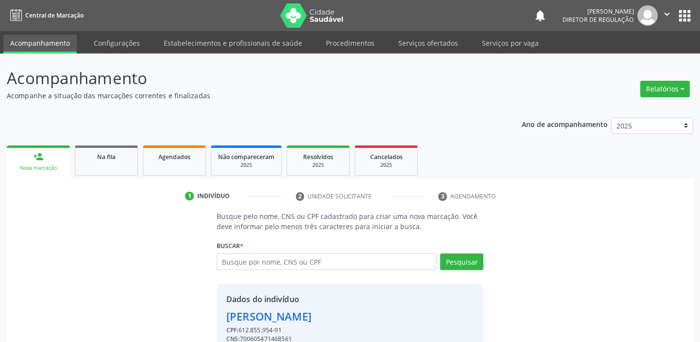
scroll to position [48, 0]
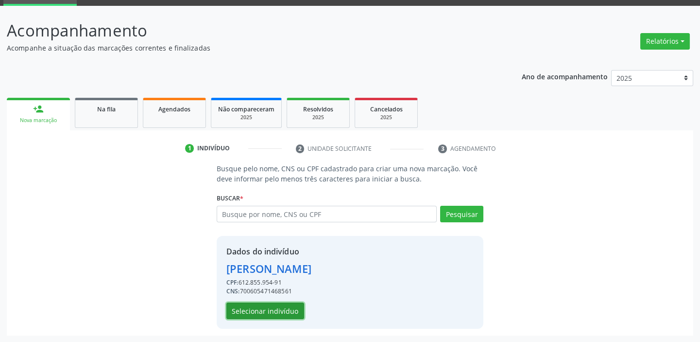
click at [279, 307] on button "Selecionar indivíduo" at bounding box center [265, 310] width 78 height 17
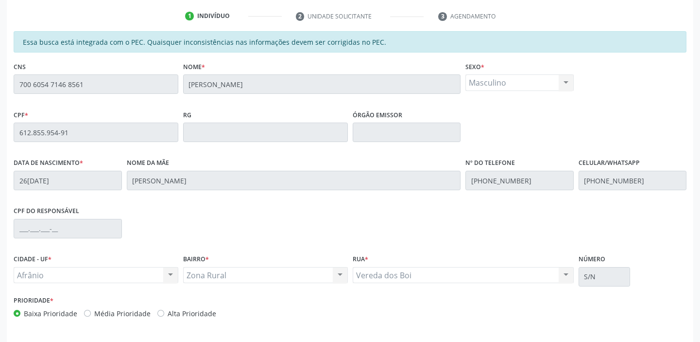
scroll to position [213, 0]
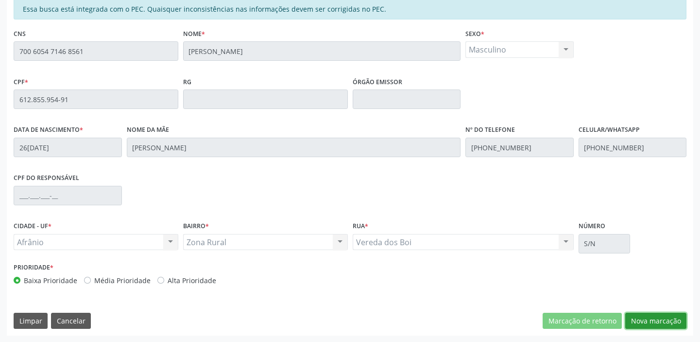
click at [655, 322] on button "Nova marcação" at bounding box center [655, 320] width 61 height 17
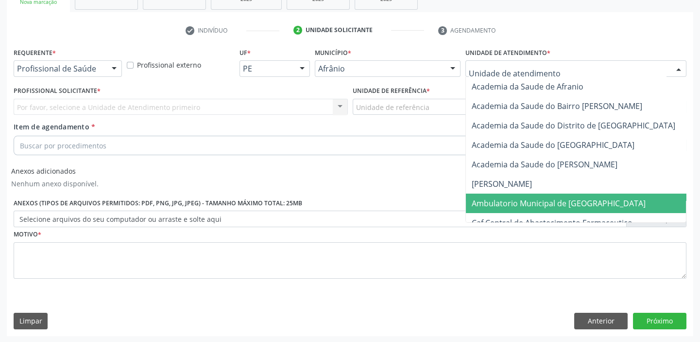
click at [510, 200] on span "Ambulatorio Municipal de [GEOGRAPHIC_DATA]" at bounding box center [559, 203] width 174 height 11
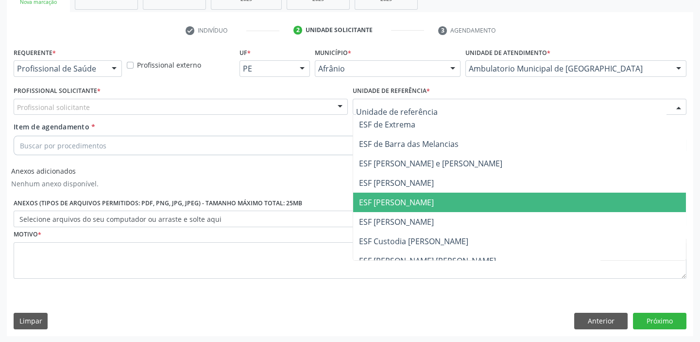
click at [412, 202] on span "ESF [PERSON_NAME]" at bounding box center [396, 202] width 75 height 11
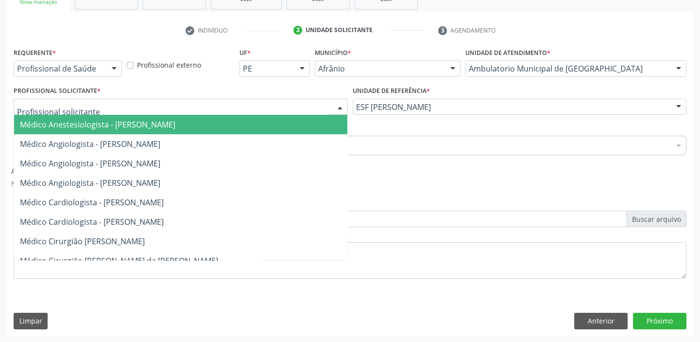
click at [166, 107] on div at bounding box center [181, 107] width 334 height 17
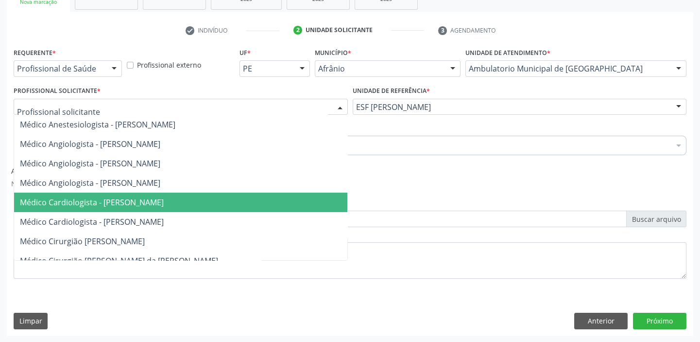
click at [164, 199] on span "Médico Cardiologista - [PERSON_NAME]" at bounding box center [92, 202] width 144 height 11
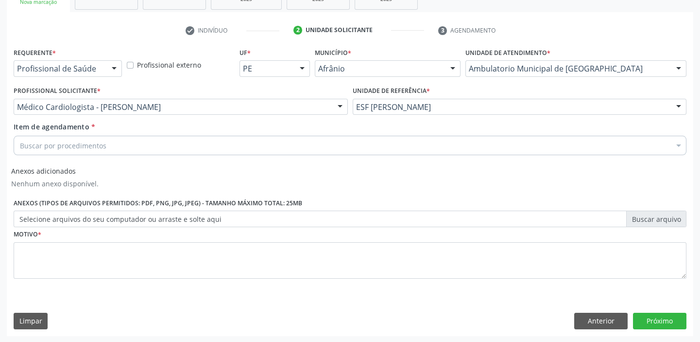
click at [112, 139] on div "Buscar por procedimentos" at bounding box center [350, 145] width 673 height 19
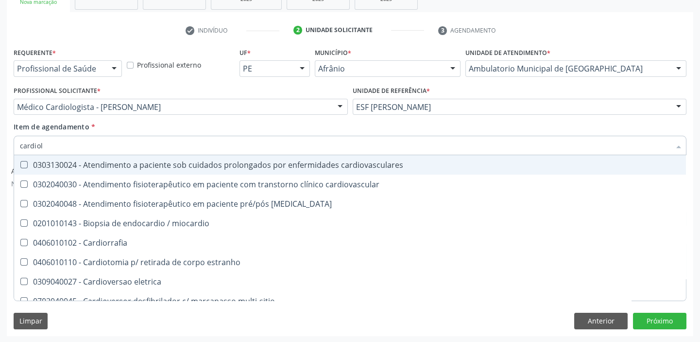
type input "cardiolo"
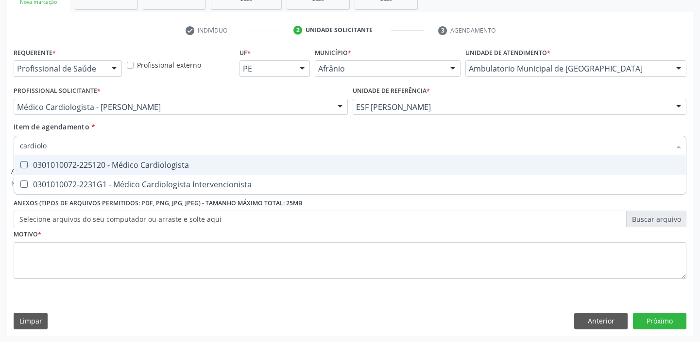
click at [115, 162] on div "0301010072-225120 - Médico Cardiologista" at bounding box center [350, 165] width 660 height 8
checkbox Cardiologista "true"
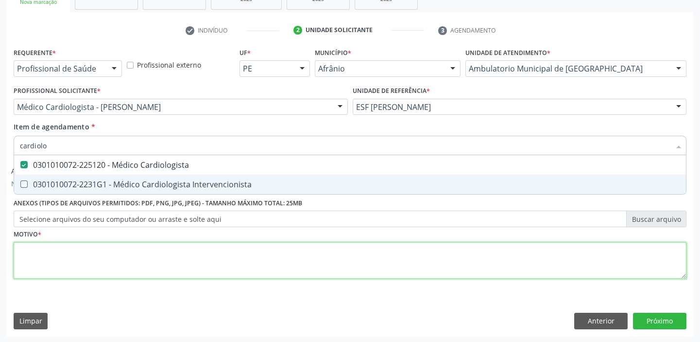
click at [127, 253] on div "Requerente * Profissional de Saúde Profissional de Saúde Paciente Nenhum result…" at bounding box center [350, 168] width 673 height 247
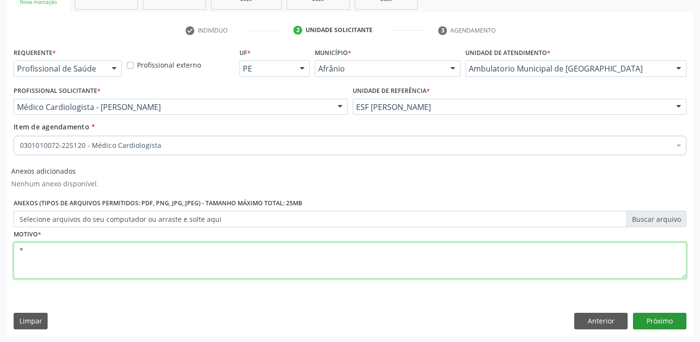
type textarea "*"
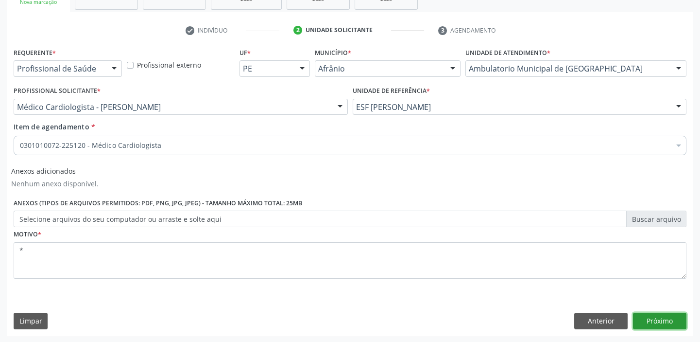
click at [664, 322] on button "Próximo" at bounding box center [659, 320] width 53 height 17
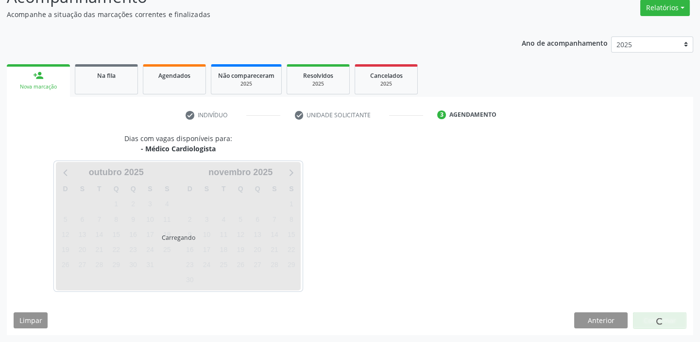
scroll to position [81, 0]
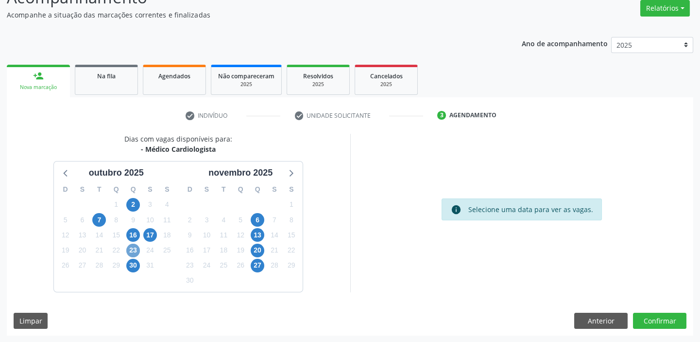
click at [134, 249] on span "23" at bounding box center [133, 250] width 14 height 14
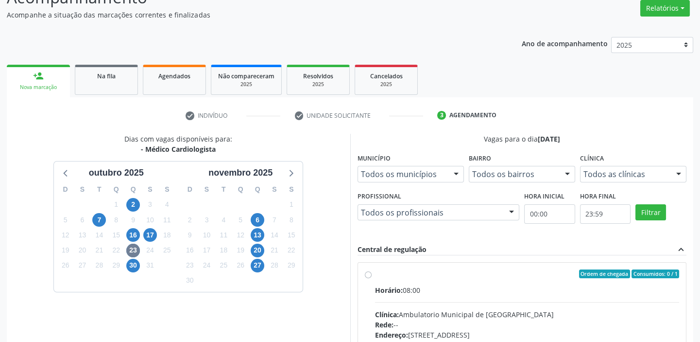
click at [380, 279] on label "Ordem de chegada Consumidos: 0 / 1 Horário: 08:00 Clínica: Ambulatorio Municipa…" at bounding box center [527, 343] width 305 height 149
click at [372, 278] on input "Ordem de chegada Consumidos: 0 / 1 Horário: 08:00 Clínica: Ambulatorio Municipa…" at bounding box center [368, 273] width 7 height 9
radio input "true"
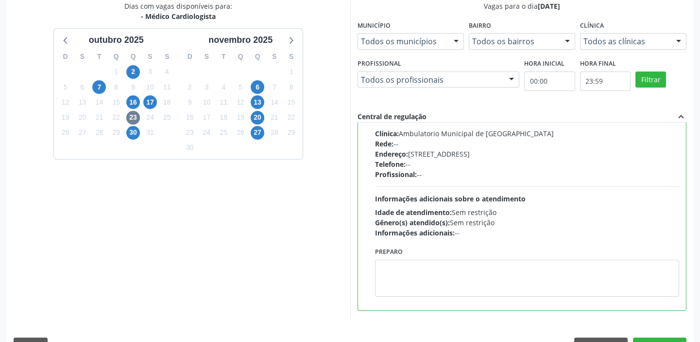
scroll to position [238, 0]
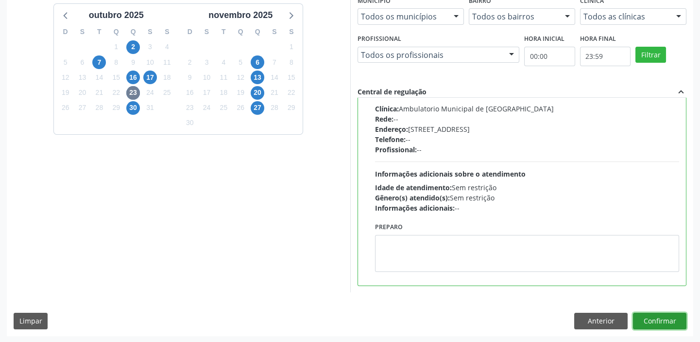
click at [662, 315] on button "Confirmar" at bounding box center [659, 320] width 53 height 17
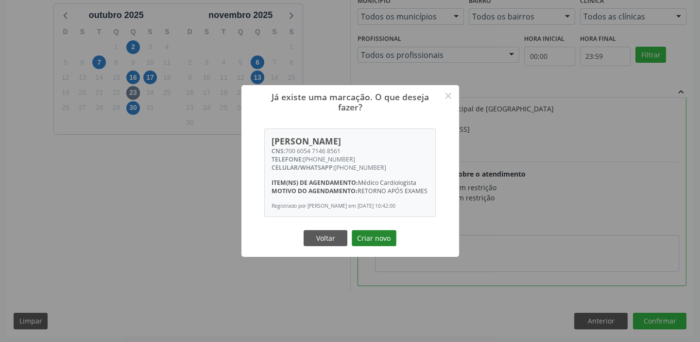
click at [381, 246] on button "Criar novo" at bounding box center [374, 238] width 45 height 17
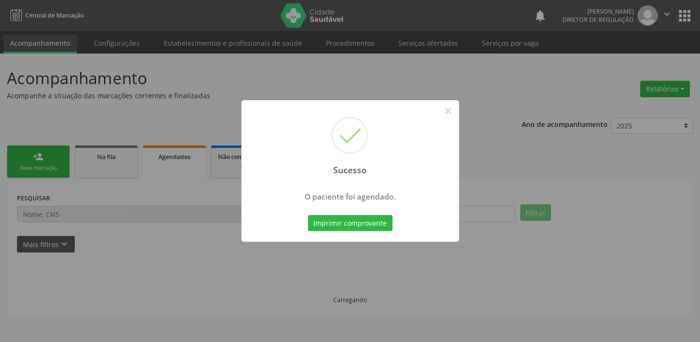
scroll to position [0, 0]
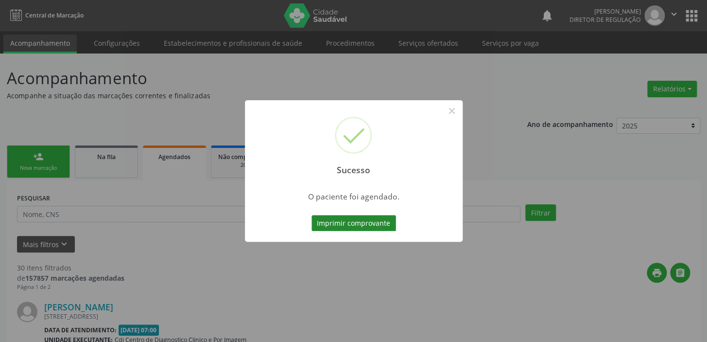
click at [371, 222] on button "Imprimir comprovante" at bounding box center [354, 223] width 85 height 17
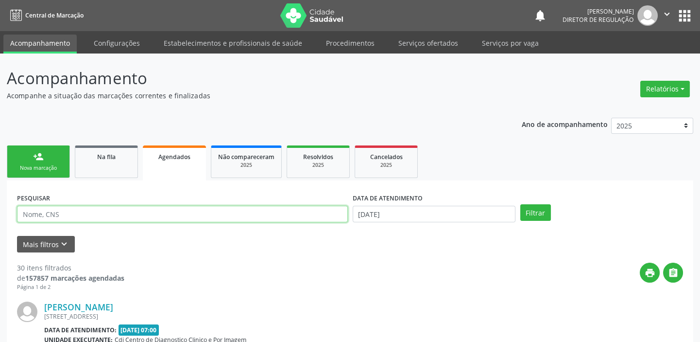
click at [74, 216] on input "text" at bounding box center [182, 214] width 331 height 17
type input "[PERSON_NAME]"
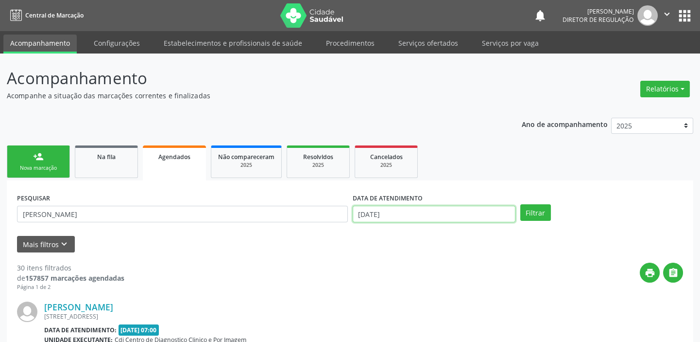
click at [438, 210] on input "[DATE]" at bounding box center [434, 214] width 163 height 17
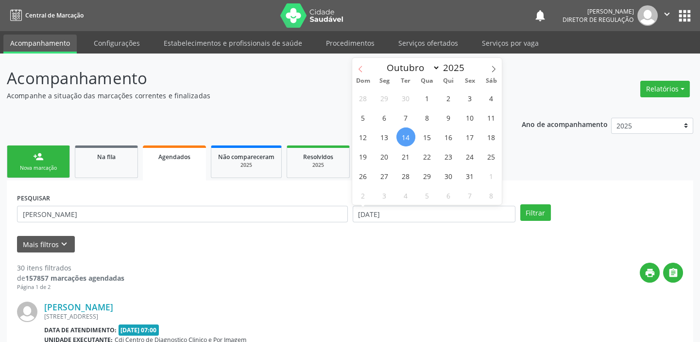
click at [360, 68] on icon at bounding box center [360, 69] width 3 height 6
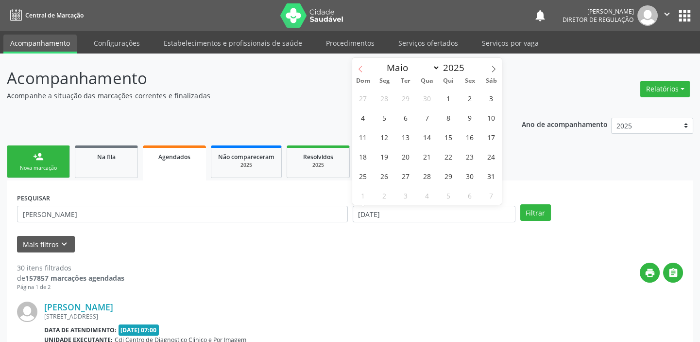
click at [360, 68] on icon at bounding box center [360, 69] width 3 height 6
select select "0"
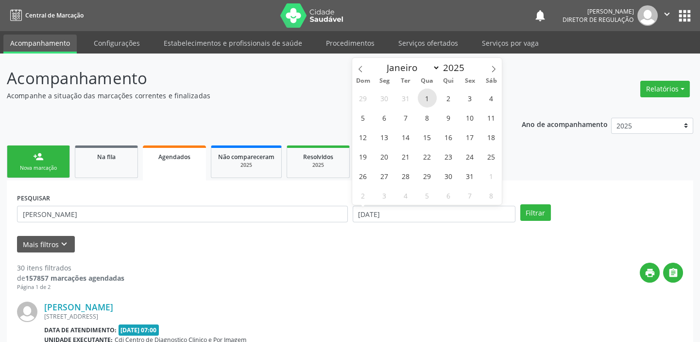
click at [429, 98] on span "1" at bounding box center [427, 97] width 19 height 19
type input "[DATE]"
click at [495, 68] on icon at bounding box center [493, 69] width 7 height 7
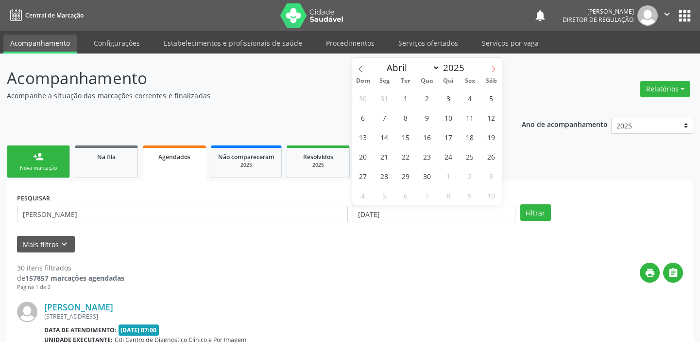
click at [495, 68] on icon at bounding box center [493, 69] width 7 height 7
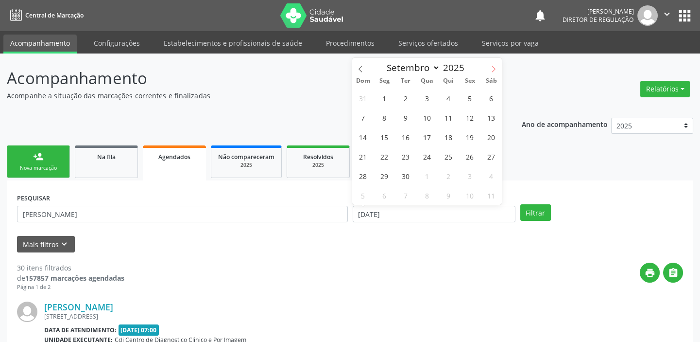
click at [495, 68] on icon at bounding box center [493, 69] width 7 height 7
select select "9"
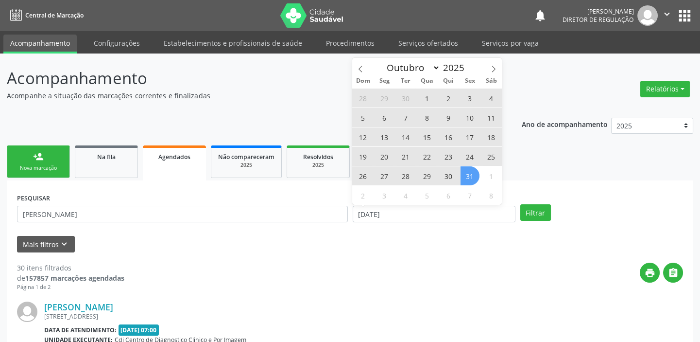
click at [472, 179] on span "31" at bounding box center [470, 175] width 19 height 19
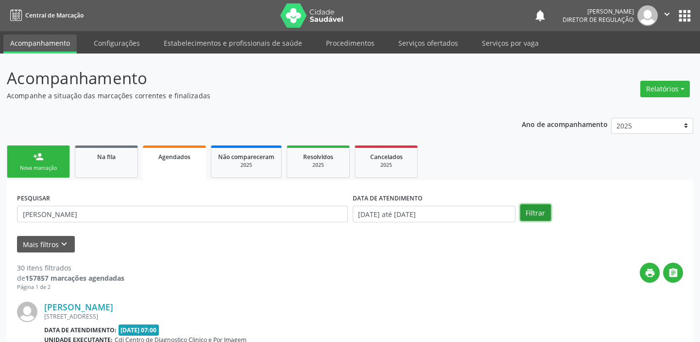
click at [537, 213] on button "Filtrar" at bounding box center [536, 212] width 31 height 17
click at [119, 161] on link "Na fila" at bounding box center [106, 161] width 63 height 33
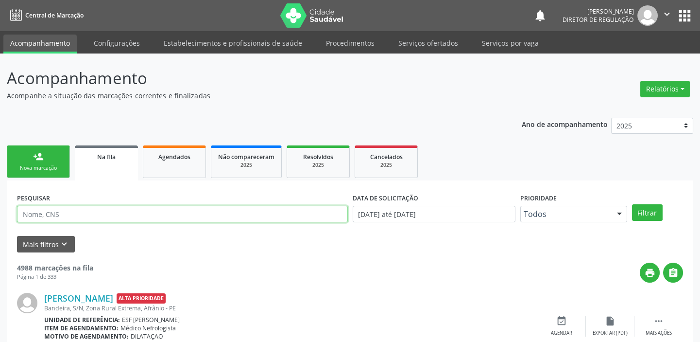
click at [128, 213] on input "text" at bounding box center [182, 214] width 331 height 17
type input "[PERSON_NAME]"
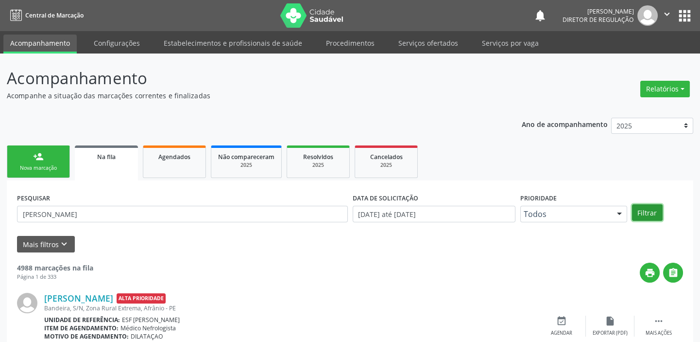
click at [647, 208] on button "Filtrar" at bounding box center [647, 212] width 31 height 17
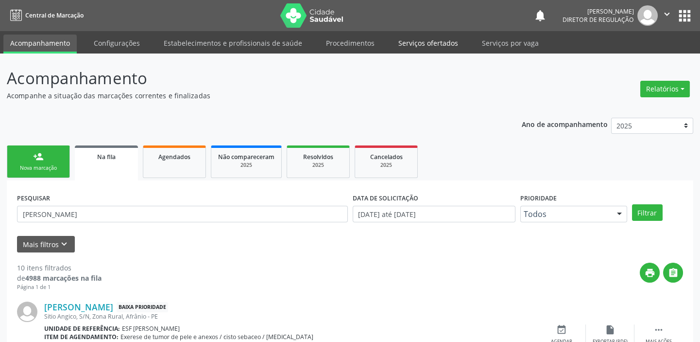
click at [430, 42] on link "Serviços ofertados" at bounding box center [428, 43] width 73 height 17
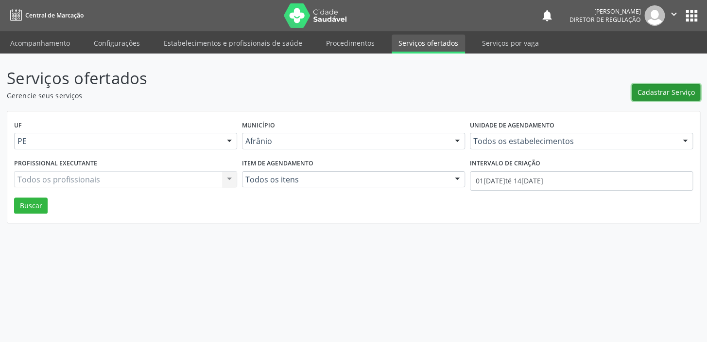
click at [656, 92] on span "Cadastrar Serviço" at bounding box center [666, 92] width 57 height 10
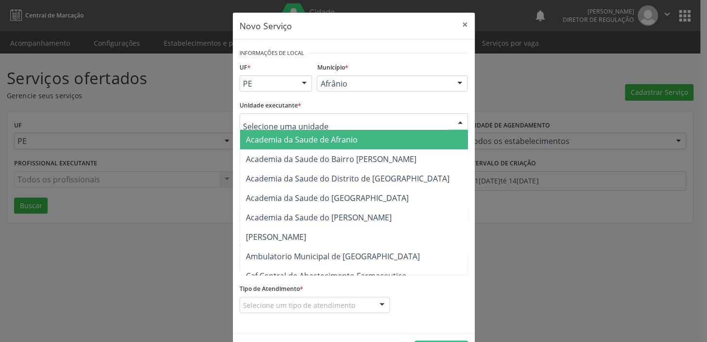
click at [331, 121] on div at bounding box center [354, 121] width 228 height 17
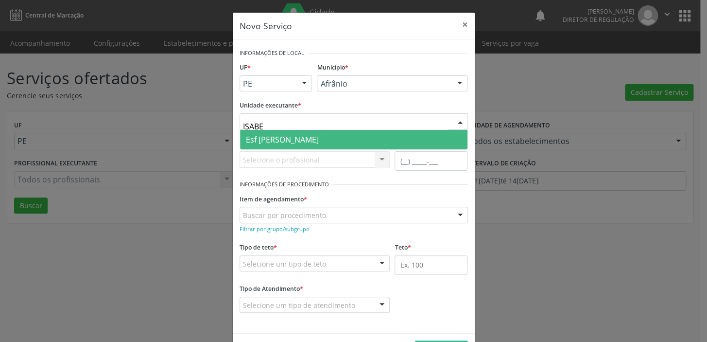
type input "[PERSON_NAME]"
click at [296, 132] on span "Esf [PERSON_NAME]" at bounding box center [353, 139] width 227 height 19
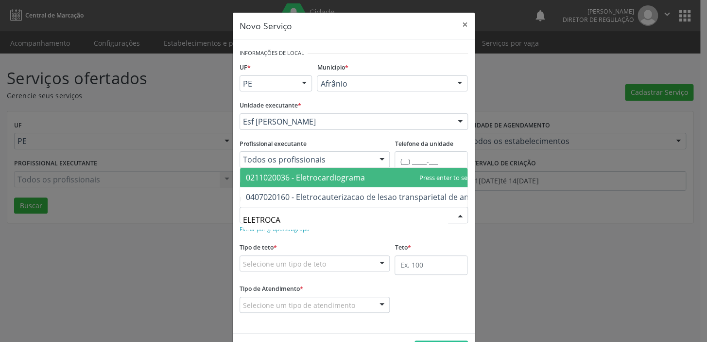
type input "ELETROCAR"
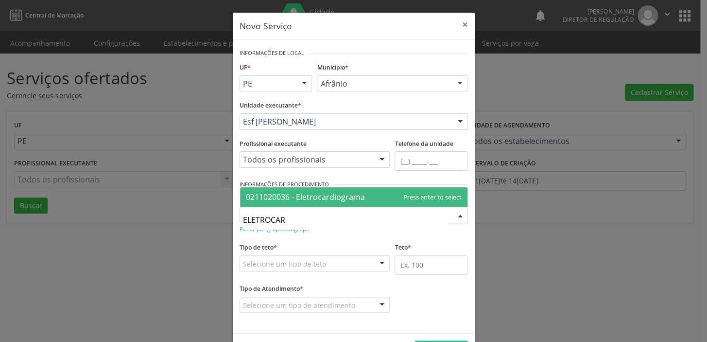
click at [328, 198] on span "0211020036 - Eletrocardiograma" at bounding box center [305, 196] width 119 height 11
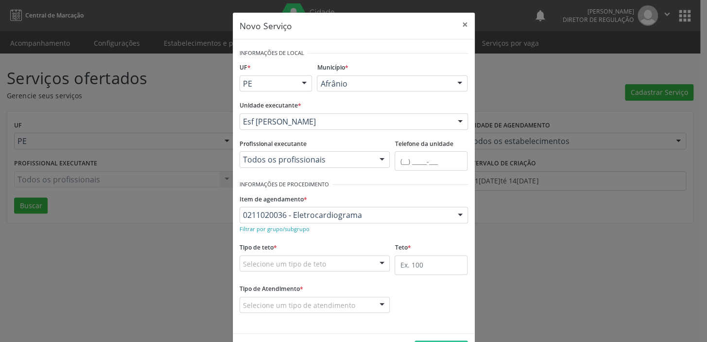
click at [333, 260] on div "Selecione um tipo de teto" at bounding box center [315, 263] width 151 height 17
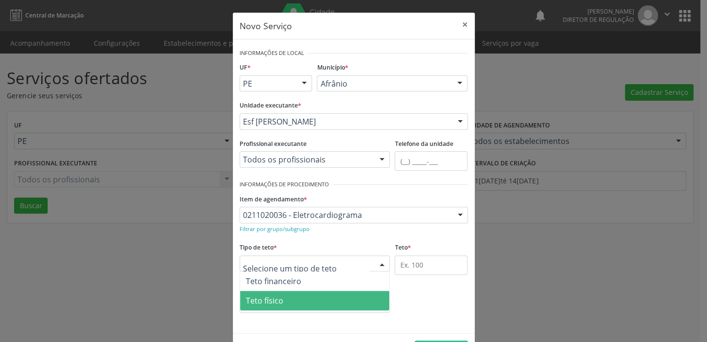
click at [310, 295] on span "Teto físico" at bounding box center [315, 300] width 150 height 19
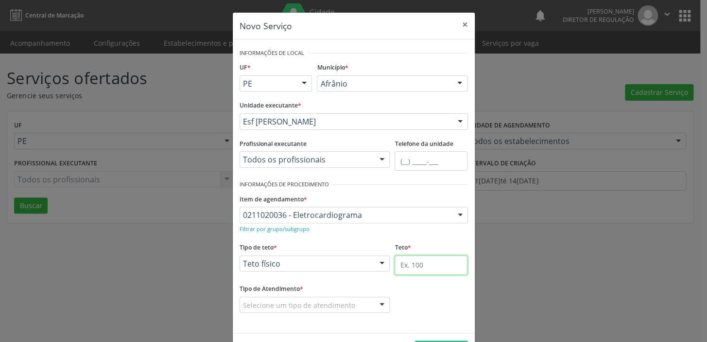
click at [406, 266] on input "text" at bounding box center [431, 264] width 73 height 19
type input "1"
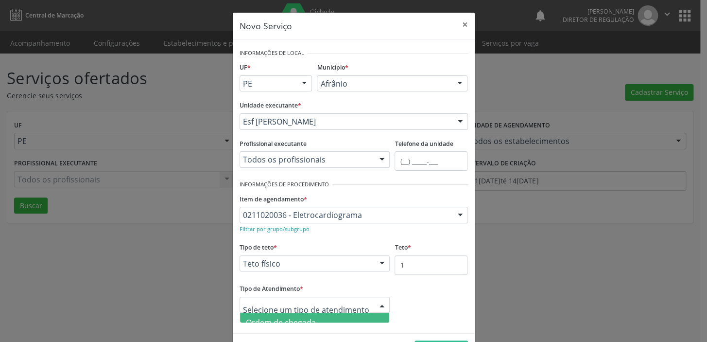
drag, startPoint x: 308, startPoint y: 301, endPoint x: 302, endPoint y: 299, distance: 5.9
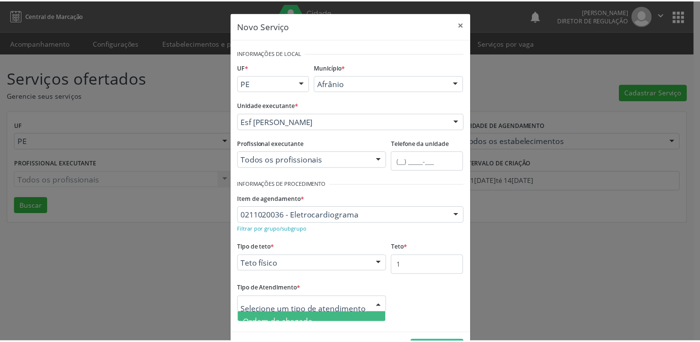
scroll to position [34, 0]
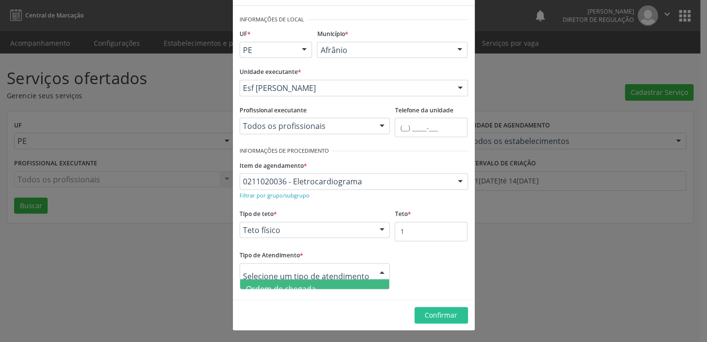
click at [323, 281] on span "Ordem de chegada" at bounding box center [315, 288] width 150 height 19
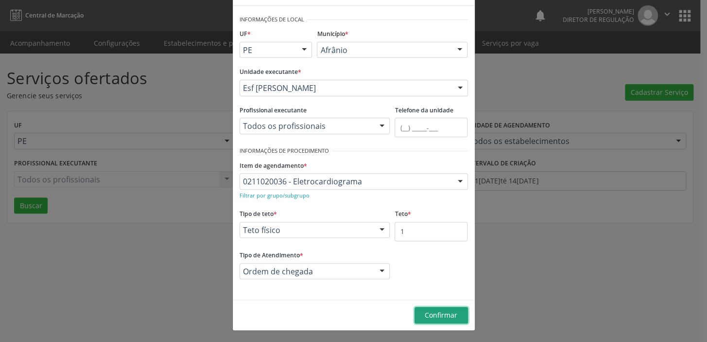
click at [434, 312] on span "Confirmar" at bounding box center [441, 314] width 33 height 9
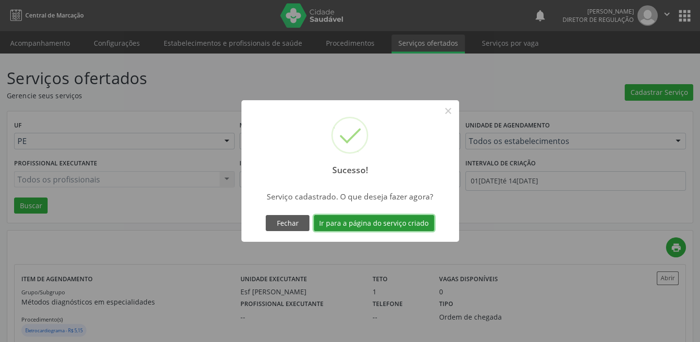
click at [369, 219] on button "Ir para a página do serviço criado" at bounding box center [374, 223] width 121 height 17
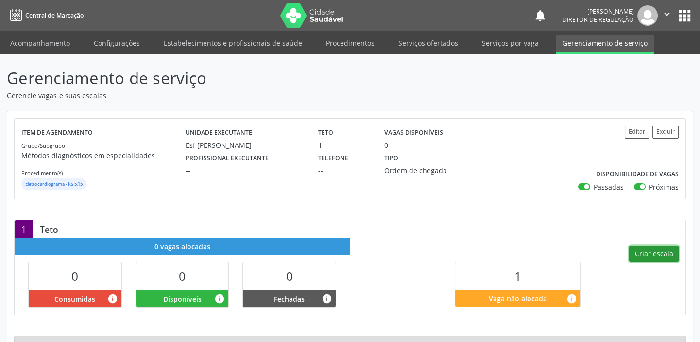
click at [661, 255] on button "Criar escala" at bounding box center [654, 253] width 50 height 17
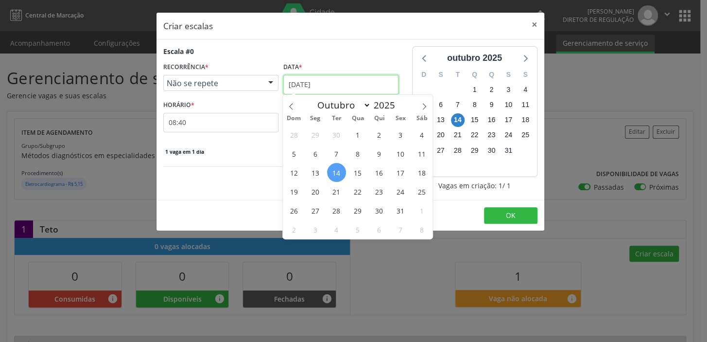
click at [350, 82] on input "[DATE]" at bounding box center [340, 84] width 115 height 19
click at [313, 194] on span "20" at bounding box center [315, 191] width 19 height 19
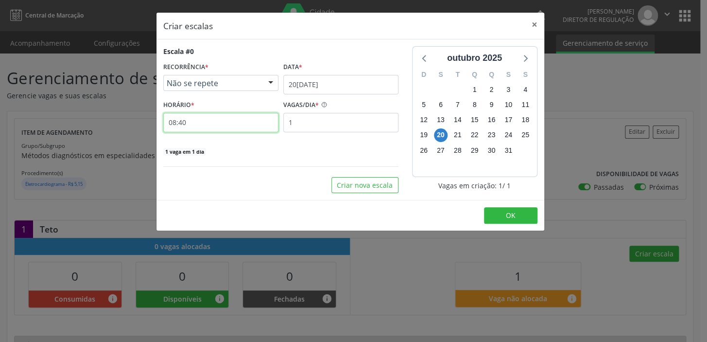
click at [221, 123] on input "08:40" at bounding box center [220, 122] width 115 height 19
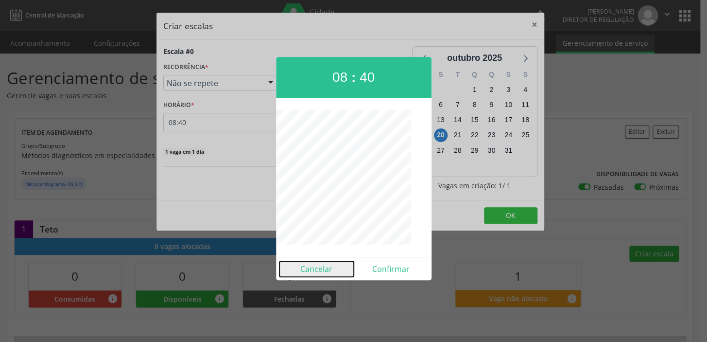
click at [326, 270] on button "Cancelar" at bounding box center [316, 269] width 74 height 16
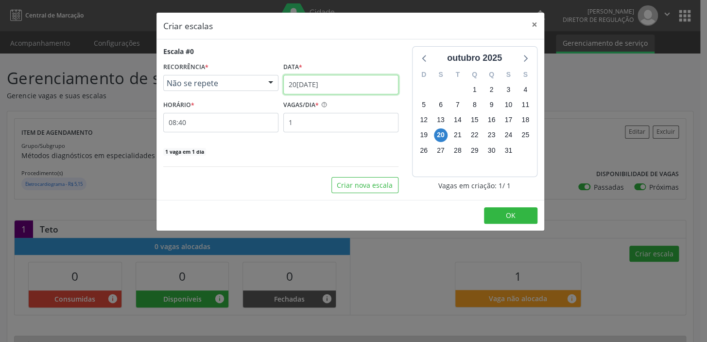
click at [338, 83] on input "20[DATE]" at bounding box center [340, 84] width 115 height 19
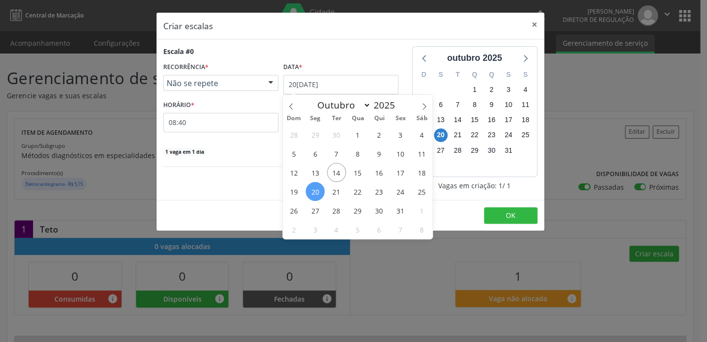
click at [314, 187] on span "20" at bounding box center [315, 191] width 19 height 19
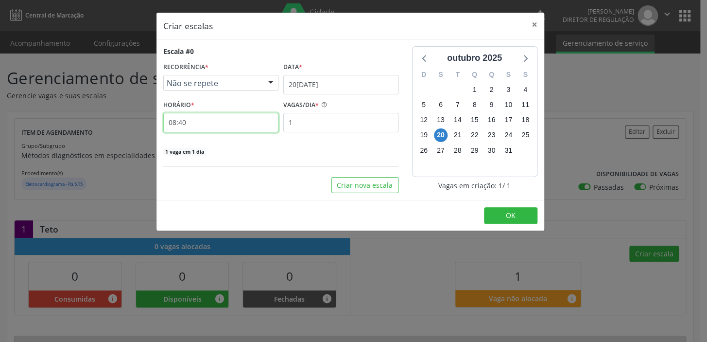
click at [229, 125] on input "08:40" at bounding box center [220, 122] width 115 height 19
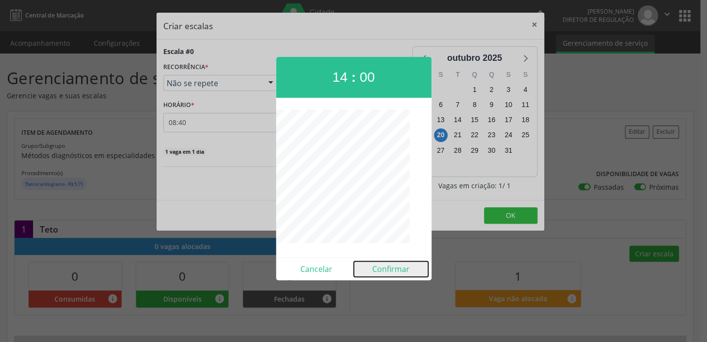
click at [389, 268] on button "Confirmar" at bounding box center [391, 269] width 74 height 16
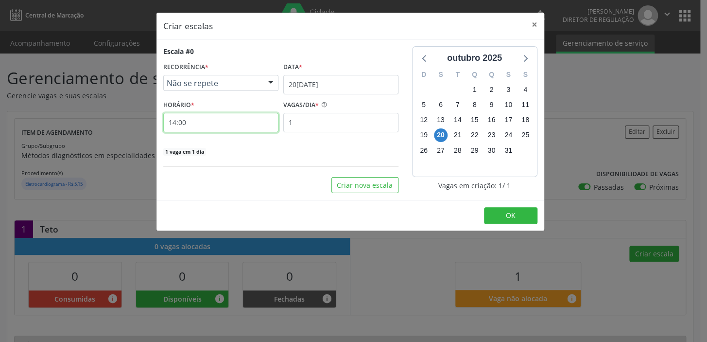
click at [223, 122] on input "14:00" at bounding box center [220, 122] width 115 height 19
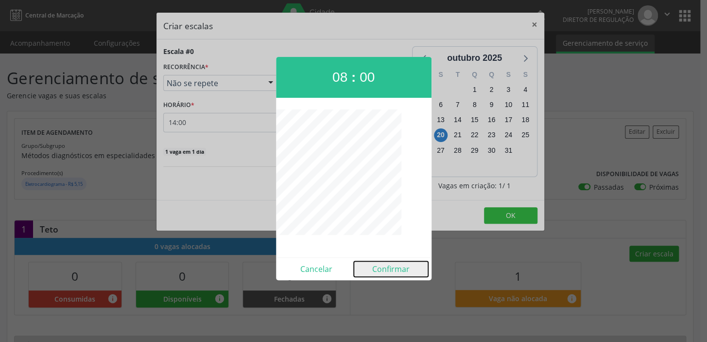
click at [385, 270] on button "Confirmar" at bounding box center [391, 269] width 74 height 16
type input "08:00"
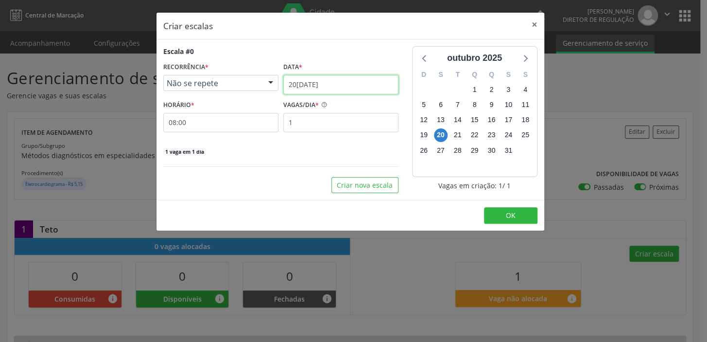
click at [333, 84] on input "20[DATE]" at bounding box center [340, 84] width 115 height 19
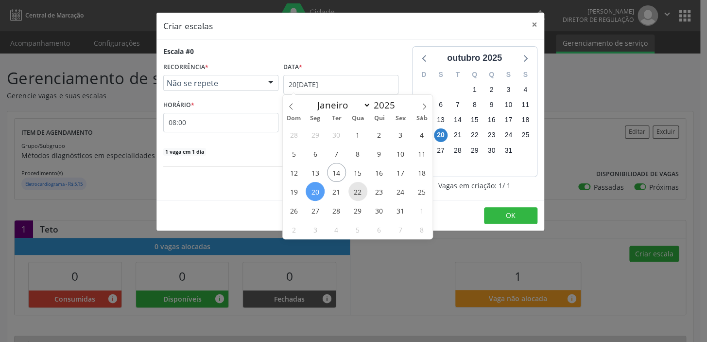
click at [360, 190] on span "22" at bounding box center [357, 191] width 19 height 19
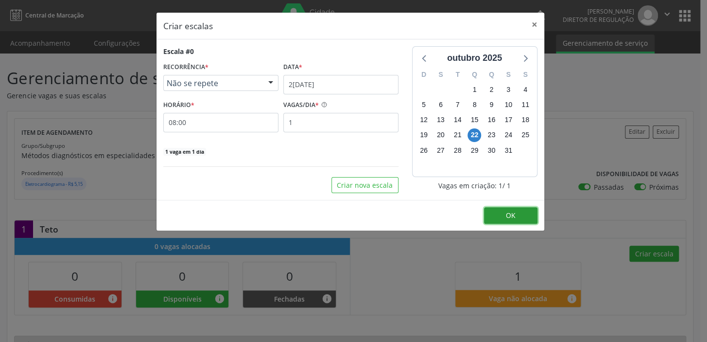
click at [510, 214] on span "OK" at bounding box center [511, 214] width 10 height 9
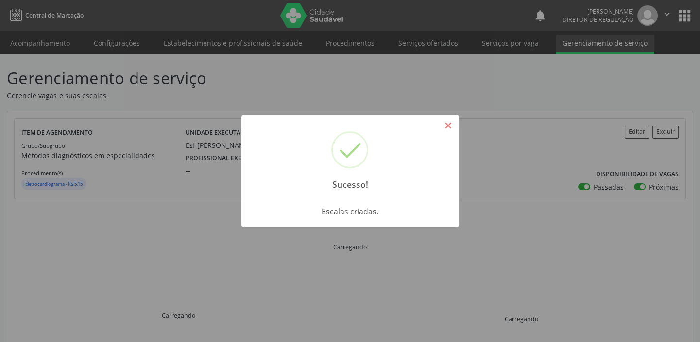
click at [448, 128] on button "×" at bounding box center [448, 125] width 17 height 17
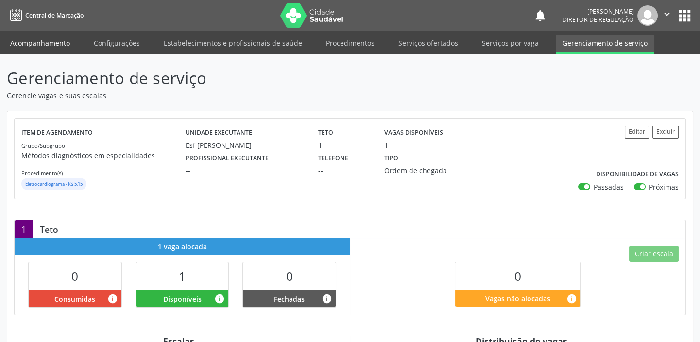
click at [48, 42] on link "Acompanhamento" at bounding box center [39, 43] width 73 height 17
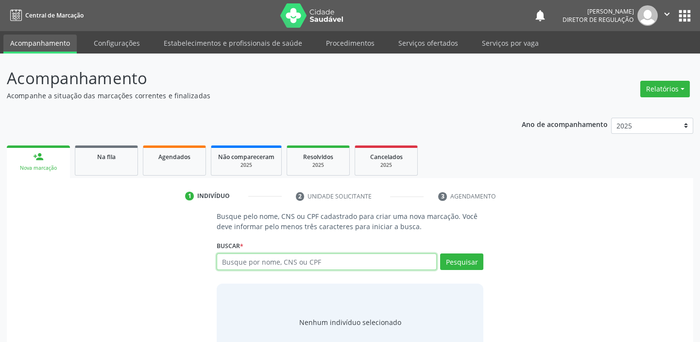
click at [225, 258] on input "text" at bounding box center [327, 261] width 220 height 17
paste input "098.213.704-46"
type input "098.213.704-46"
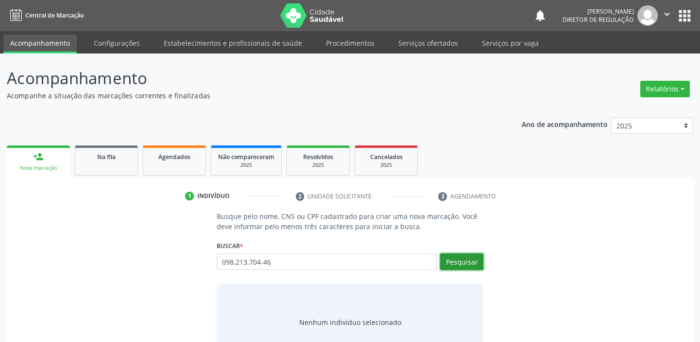
click at [471, 260] on button "Pesquisar" at bounding box center [461, 261] width 43 height 17
type input "098.213.704-46"
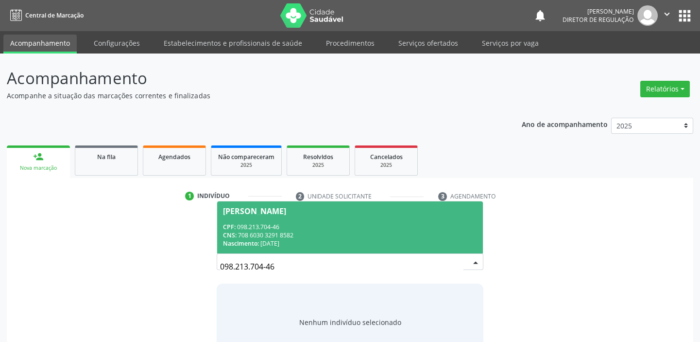
click at [286, 235] on div "CNS: 708 6030 3291 8582" at bounding box center [350, 235] width 254 height 8
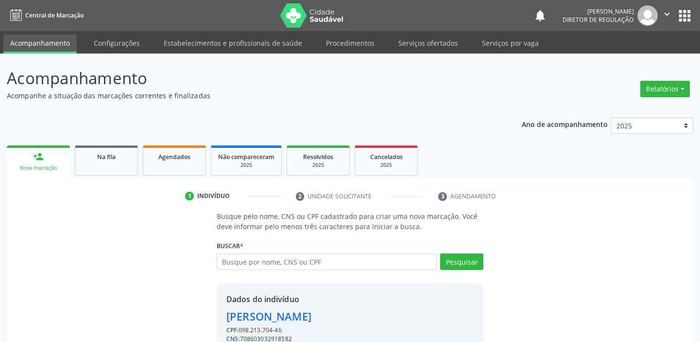
scroll to position [48, 0]
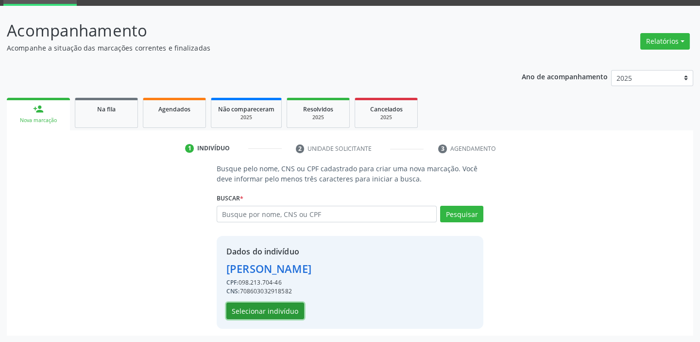
click at [273, 309] on button "Selecionar indivíduo" at bounding box center [265, 310] width 78 height 17
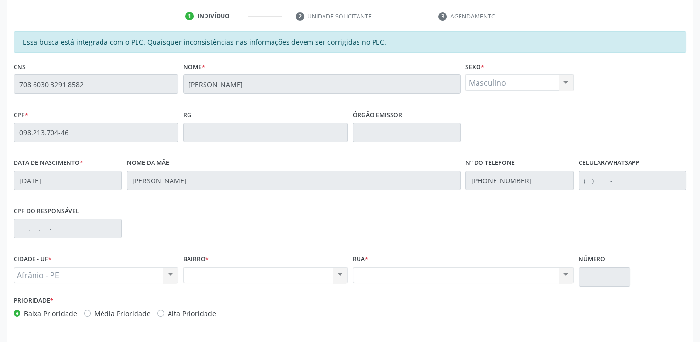
scroll to position [213, 0]
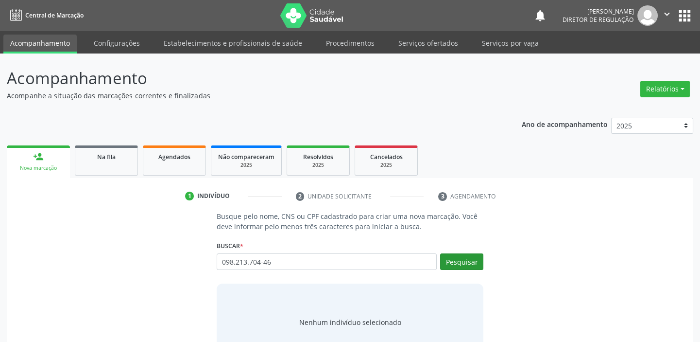
type input "098.213.704-46"
click at [471, 262] on button "Pesquisar" at bounding box center [461, 261] width 43 height 17
type input "098.213.704-46"
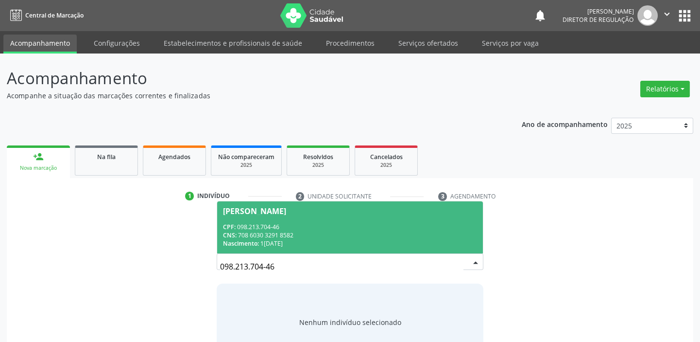
click at [304, 227] on div "CPF: 098.213.704-46" at bounding box center [350, 227] width 254 height 8
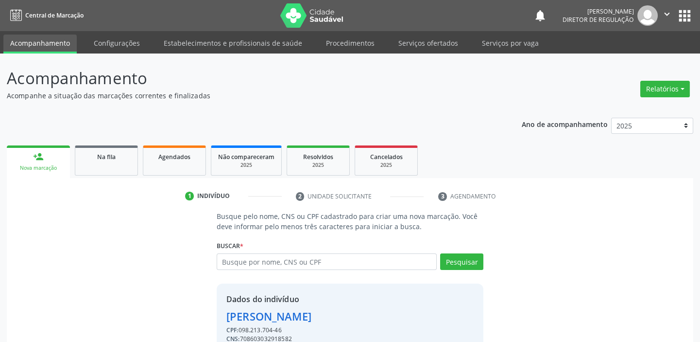
scroll to position [48, 0]
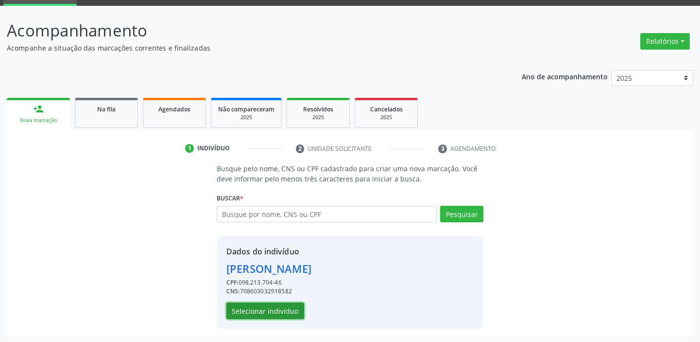
click at [286, 311] on button "Selecionar indivíduo" at bounding box center [265, 310] width 78 height 17
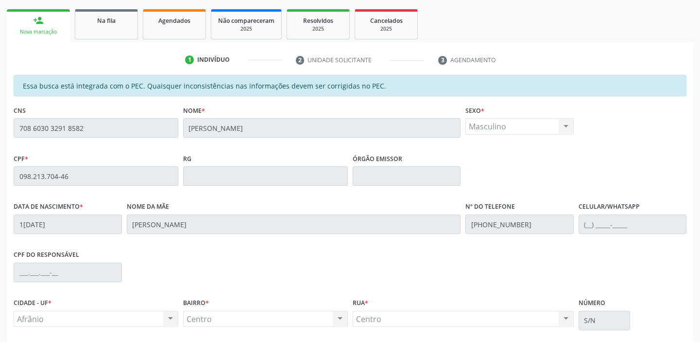
scroll to position [213, 0]
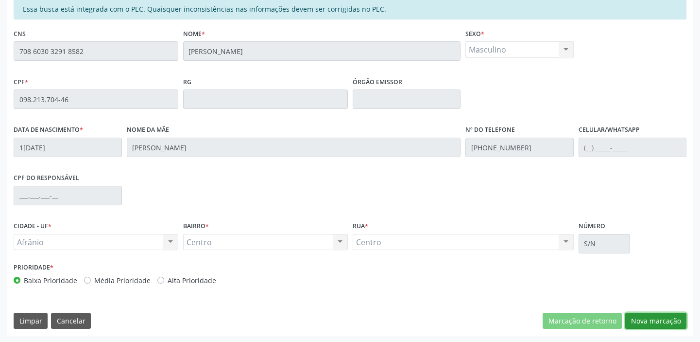
click at [642, 316] on button "Nova marcação" at bounding box center [655, 320] width 61 height 17
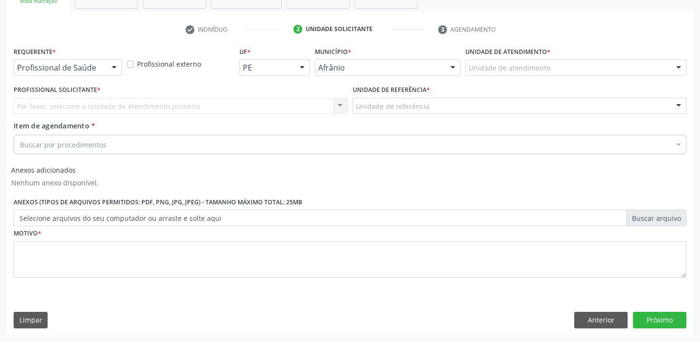
scroll to position [166, 0]
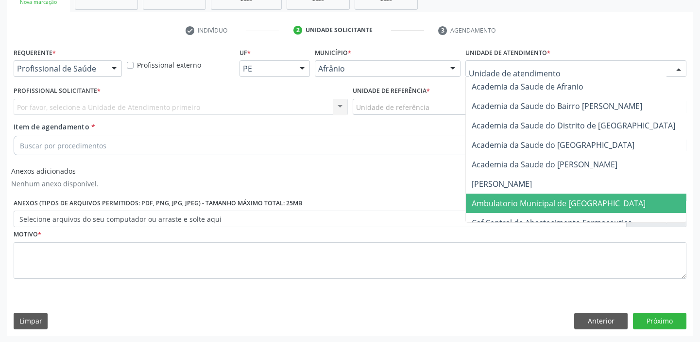
click at [535, 200] on span "Ambulatorio Municipal de [GEOGRAPHIC_DATA]" at bounding box center [559, 203] width 174 height 11
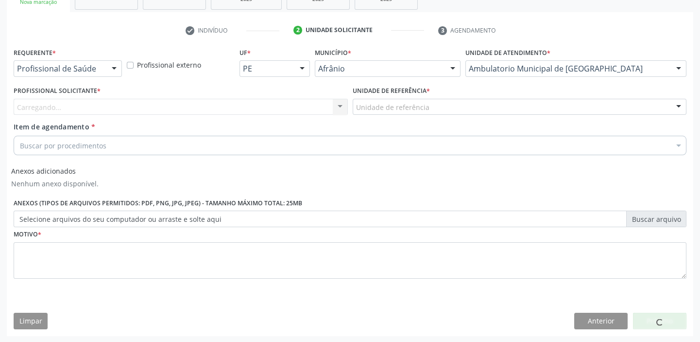
click at [431, 102] on div "Unidade de referência" at bounding box center [520, 107] width 334 height 17
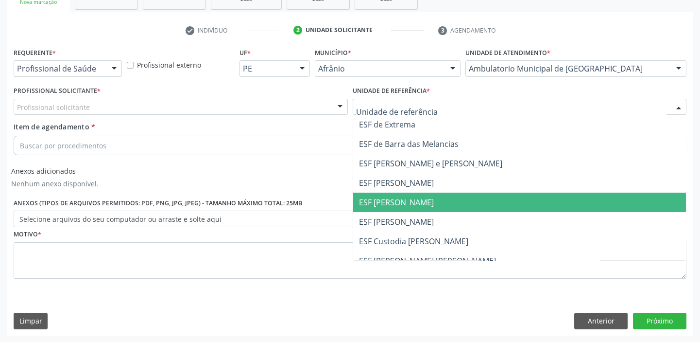
click at [417, 200] on span "ESF [PERSON_NAME]" at bounding box center [396, 202] width 75 height 11
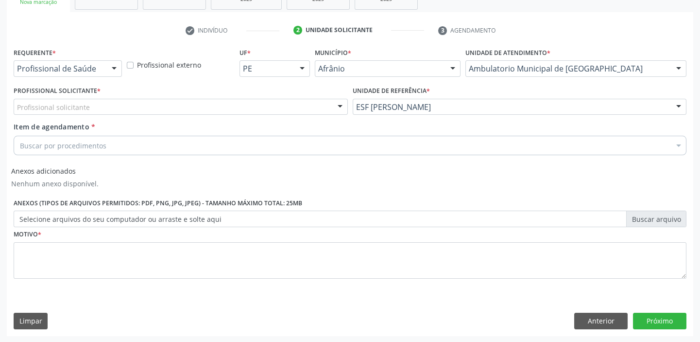
click at [300, 104] on div "Profissional solicitante" at bounding box center [181, 107] width 334 height 17
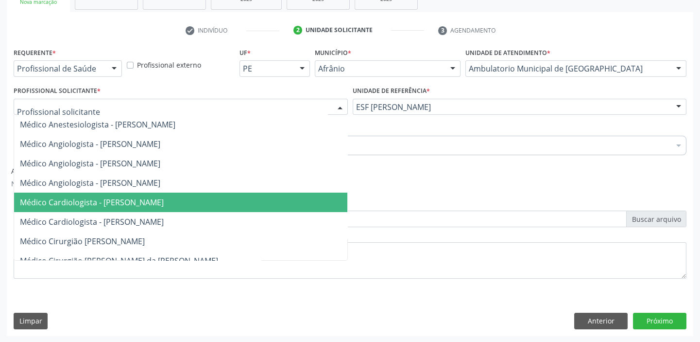
click at [164, 199] on span "Médico Cardiologista - [PERSON_NAME]" at bounding box center [92, 202] width 144 height 11
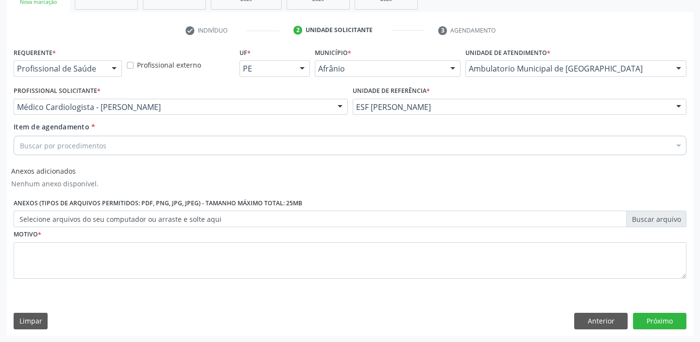
click at [130, 141] on div "Buscar por procedimentos" at bounding box center [350, 145] width 673 height 19
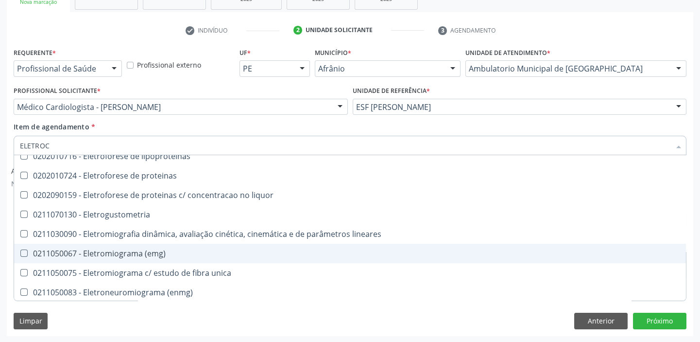
scroll to position [0, 0]
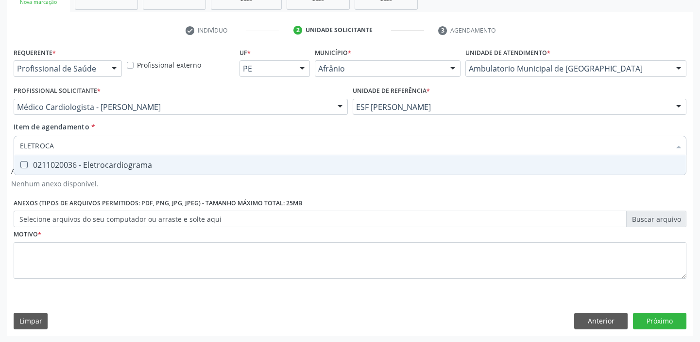
type input "ELETROCAR"
click at [170, 161] on div "0211020036 - Eletrocardiograma" at bounding box center [350, 165] width 660 height 8
checkbox Eletrocardiograma "true"
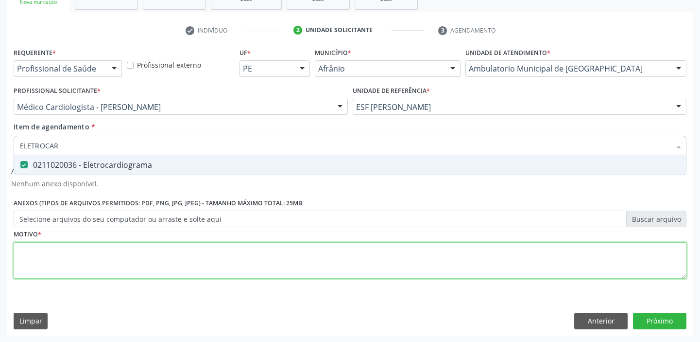
click at [140, 262] on div "Requerente * Profissional de Saúde Profissional de Saúde Paciente Nenhum result…" at bounding box center [350, 168] width 673 height 247
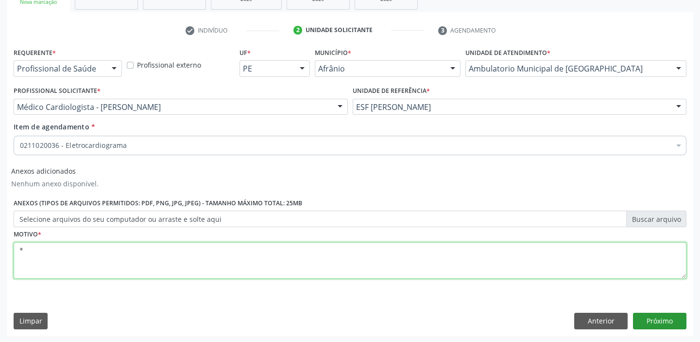
type textarea "*"
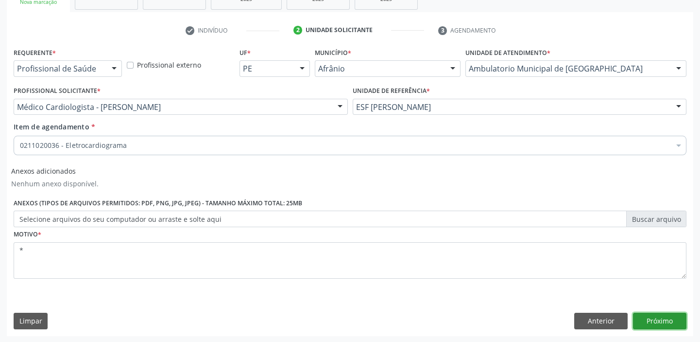
click at [657, 317] on button "Próximo" at bounding box center [659, 320] width 53 height 17
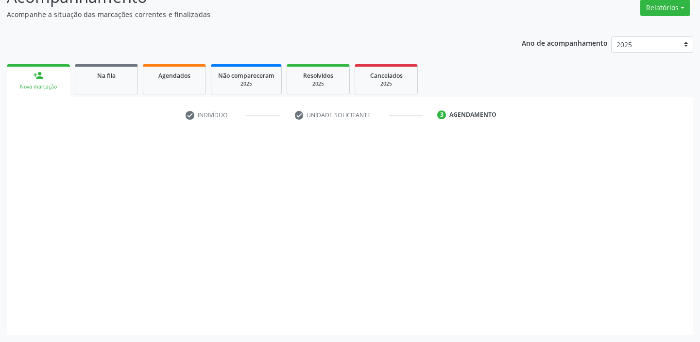
scroll to position [81, 0]
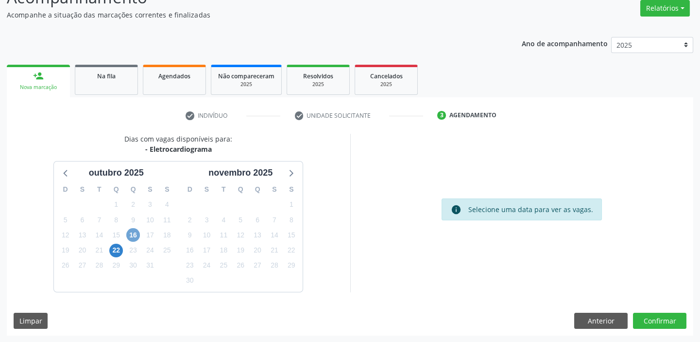
click at [133, 234] on span "16" at bounding box center [133, 235] width 14 height 14
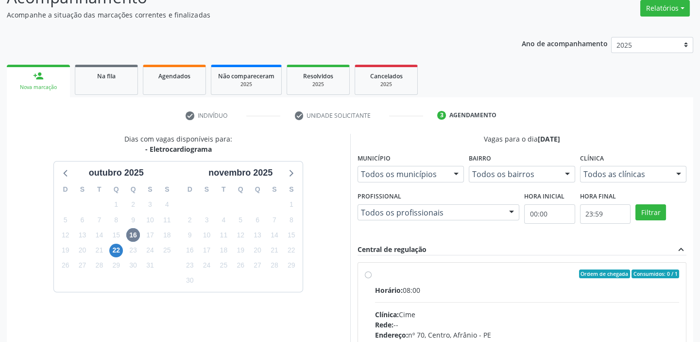
click at [396, 278] on label "Ordem de chegada Consumidos: 0 / 1 Horário: 08:00 Clínica: Cime Rede: -- Endere…" at bounding box center [527, 343] width 305 height 149
click at [372, 278] on input "Ordem de chegada Consumidos: 0 / 1 Horário: 08:00 Clínica: Cime Rede: -- Endere…" at bounding box center [368, 273] width 7 height 9
radio input "true"
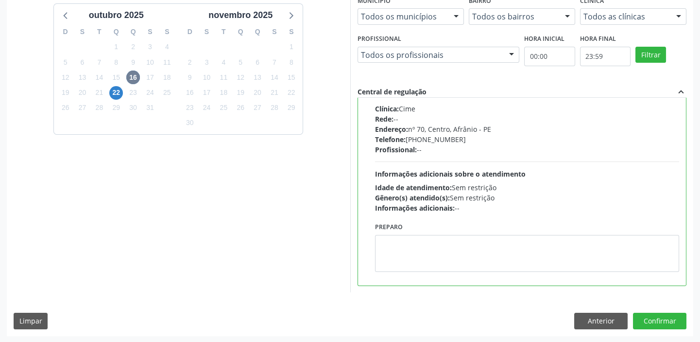
scroll to position [106, 0]
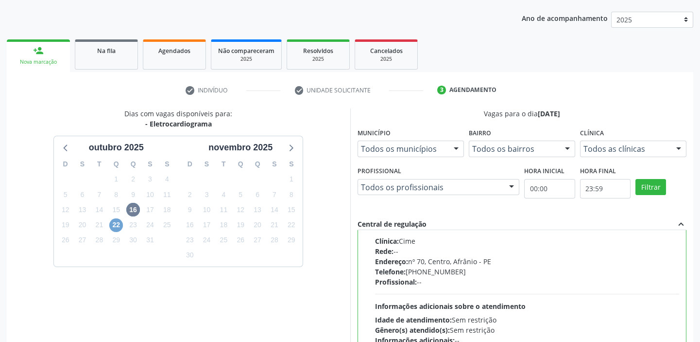
click at [115, 225] on span "22" at bounding box center [116, 225] width 14 height 14
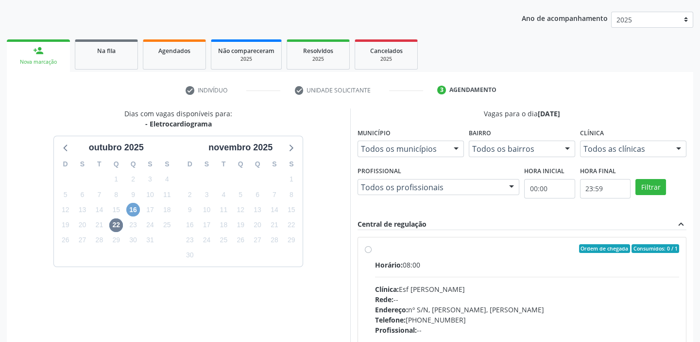
click at [136, 210] on span "16" at bounding box center [133, 210] width 14 height 14
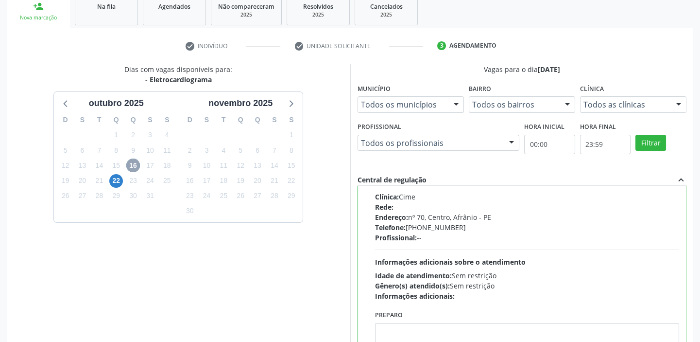
scroll to position [238, 0]
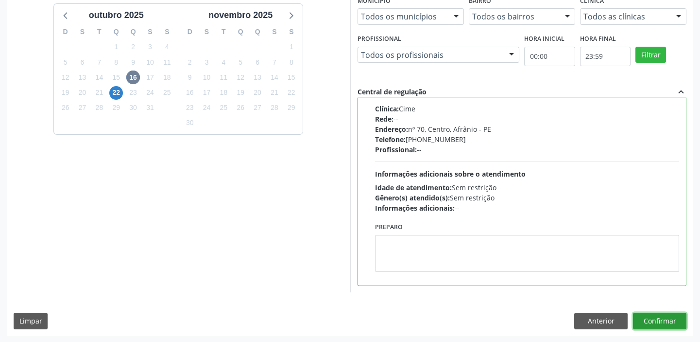
click at [659, 317] on button "Confirmar" at bounding box center [659, 320] width 53 height 17
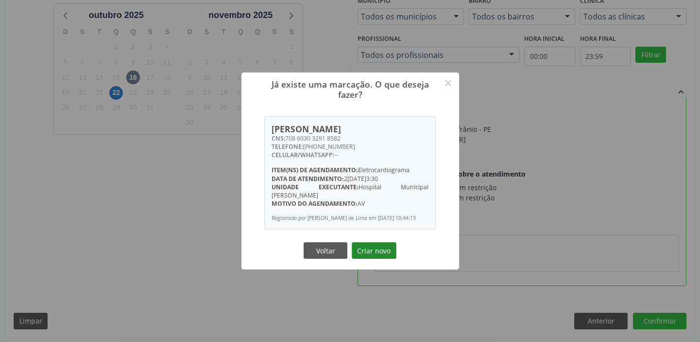
click at [376, 248] on button "Criar novo" at bounding box center [374, 250] width 45 height 17
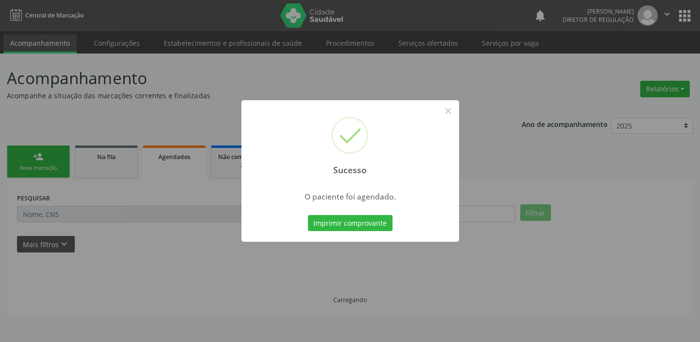
scroll to position [0, 0]
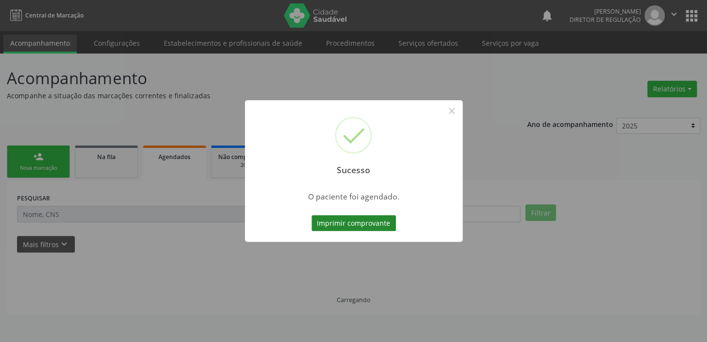
click at [384, 226] on button "Imprimir comprovante" at bounding box center [354, 223] width 85 height 17
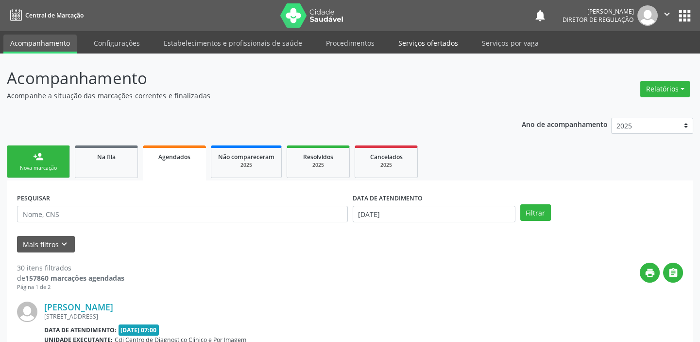
click at [418, 44] on link "Serviços ofertados" at bounding box center [428, 43] width 73 height 17
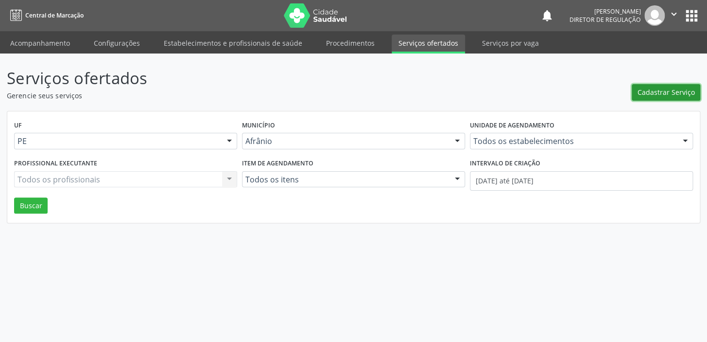
click at [671, 91] on span "Cadastrar Serviço" at bounding box center [666, 92] width 57 height 10
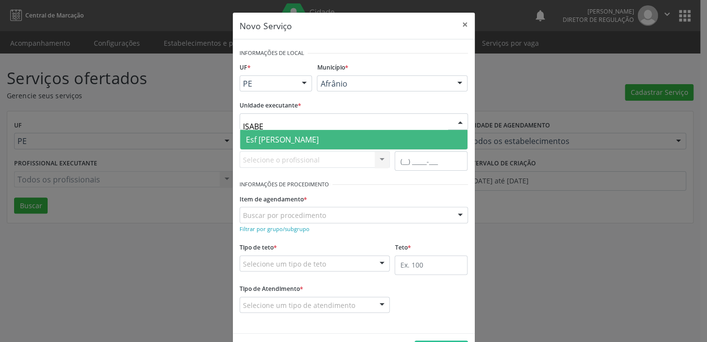
type input "[PERSON_NAME]"
click at [303, 140] on span "Esf [PERSON_NAME]" at bounding box center [282, 139] width 73 height 11
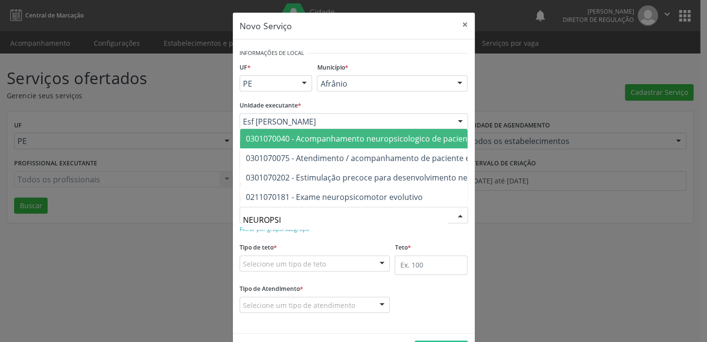
type input "NEUROPSIC"
click at [369, 133] on span "0301070040 - Acompanhamento neuropsicologico de paciente em reabilitacao" at bounding box center [390, 138] width 288 height 11
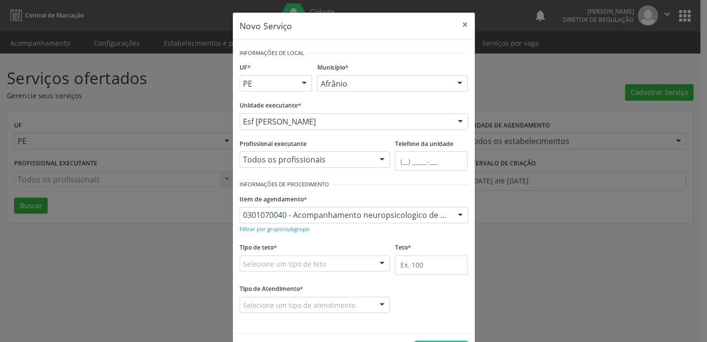
click at [330, 262] on div "Selecione um tipo de teto" at bounding box center [315, 263] width 151 height 17
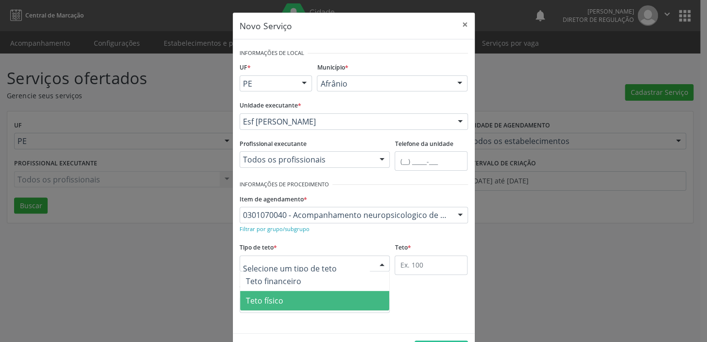
click at [311, 300] on span "Teto físico" at bounding box center [315, 300] width 150 height 19
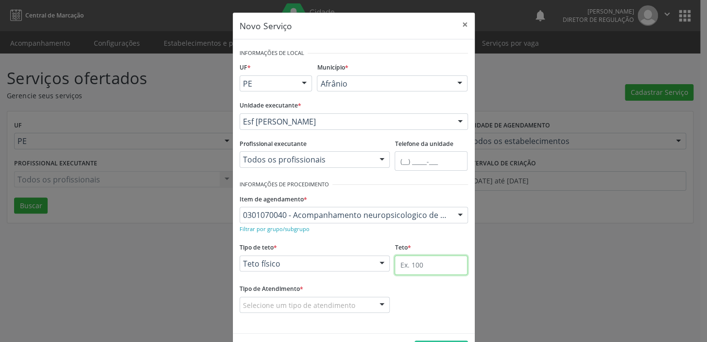
click at [423, 264] on input "text" at bounding box center [431, 264] width 73 height 19
type input "2"
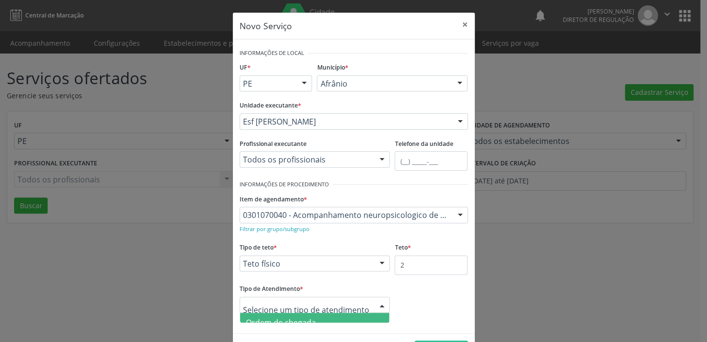
click at [331, 317] on span "Ordem de chegada" at bounding box center [315, 321] width 150 height 19
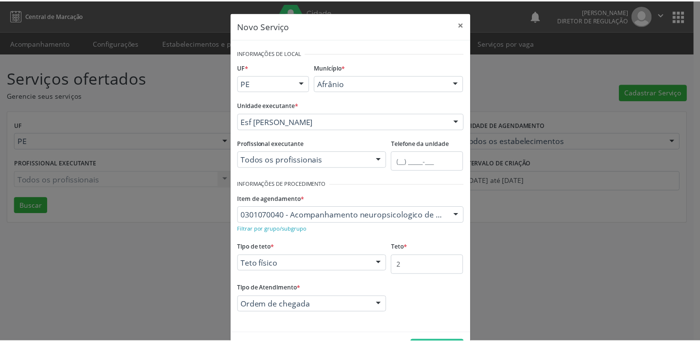
scroll to position [34, 0]
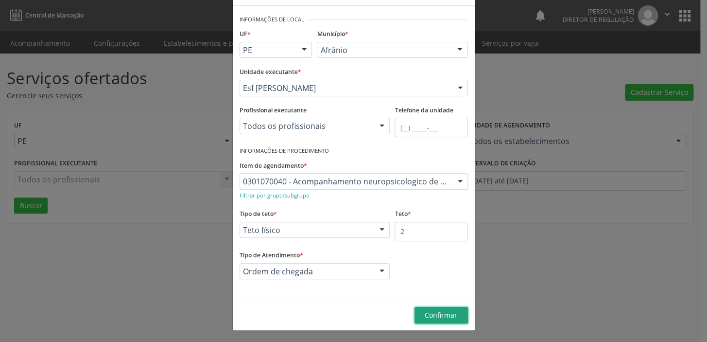
click at [447, 312] on span "Confirmar" at bounding box center [441, 314] width 33 height 9
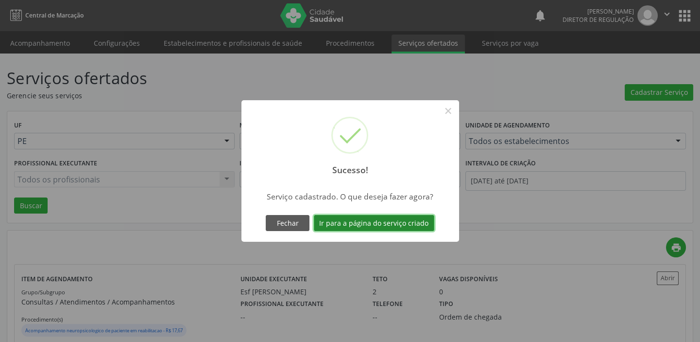
click at [400, 224] on button "Ir para a página do serviço criado" at bounding box center [374, 223] width 121 height 17
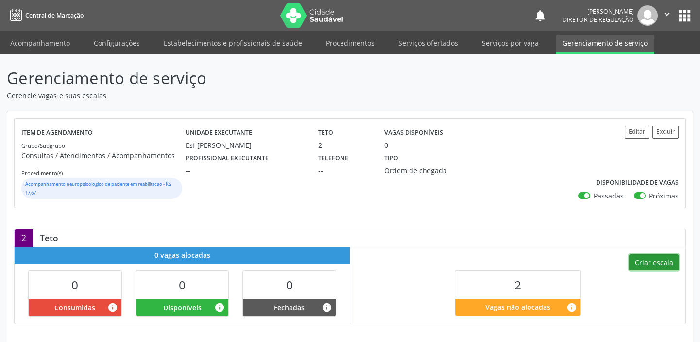
click at [651, 258] on button "Criar escala" at bounding box center [654, 262] width 50 height 17
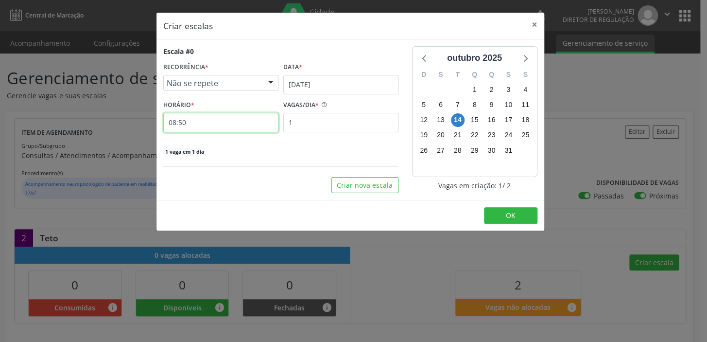
click at [251, 124] on input "08:50" at bounding box center [220, 122] width 115 height 19
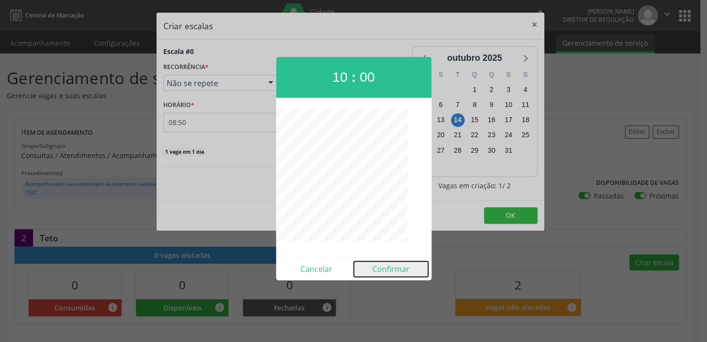
click at [393, 269] on button "Confirmar" at bounding box center [391, 269] width 74 height 16
type input "10:00"
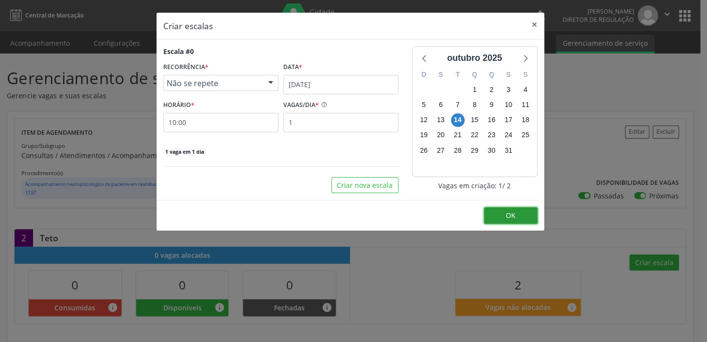
click at [514, 215] on span "OK" at bounding box center [511, 214] width 10 height 9
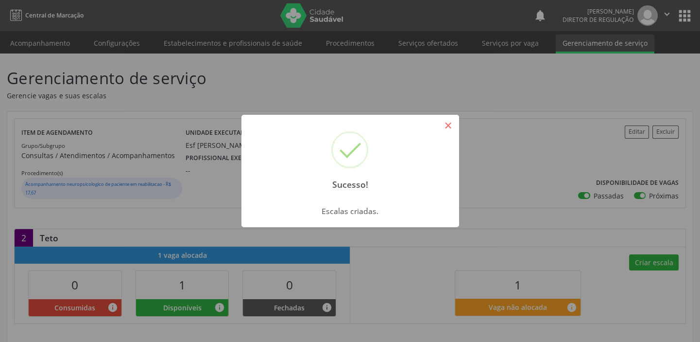
click at [445, 121] on button "×" at bounding box center [448, 125] width 17 height 17
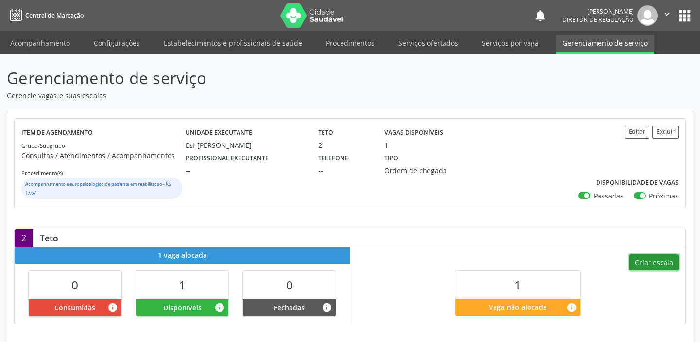
click at [650, 258] on button "Criar escala" at bounding box center [654, 262] width 50 height 17
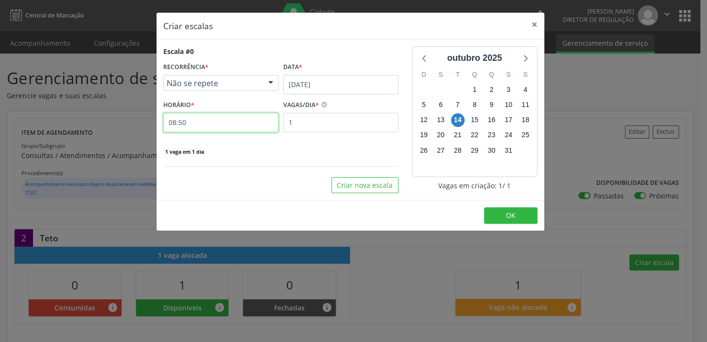
click at [211, 123] on input "08:50" at bounding box center [220, 122] width 115 height 19
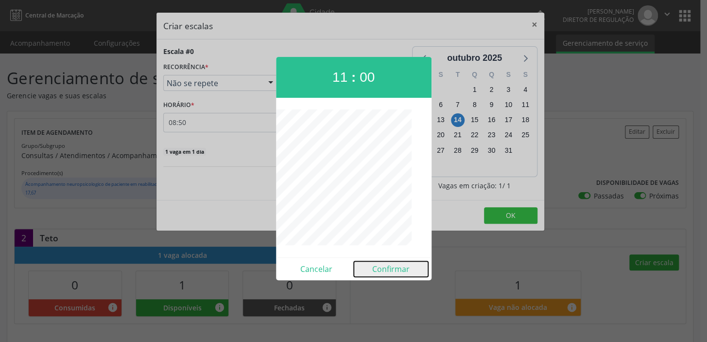
click at [387, 270] on button "Confirmar" at bounding box center [391, 269] width 74 height 16
type input "11:00"
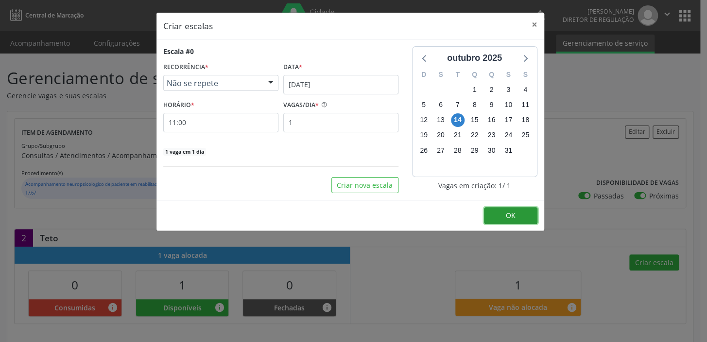
click at [506, 212] on span "OK" at bounding box center [511, 214] width 10 height 9
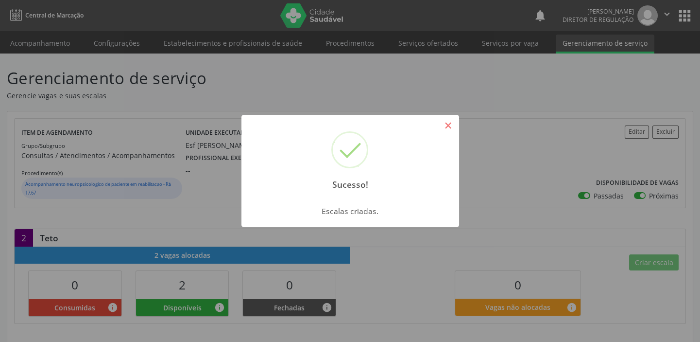
click at [447, 123] on button "×" at bounding box center [448, 125] width 17 height 17
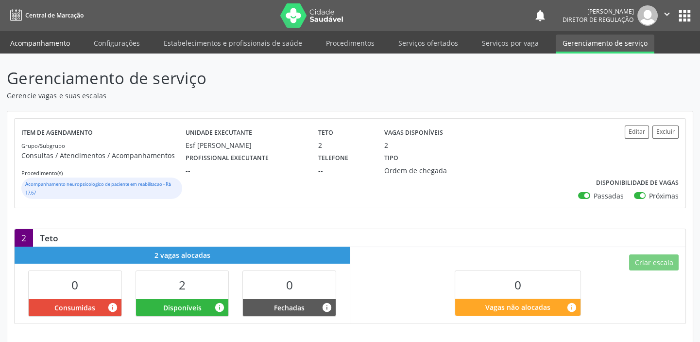
click at [53, 44] on link "Acompanhamento" at bounding box center [39, 43] width 73 height 17
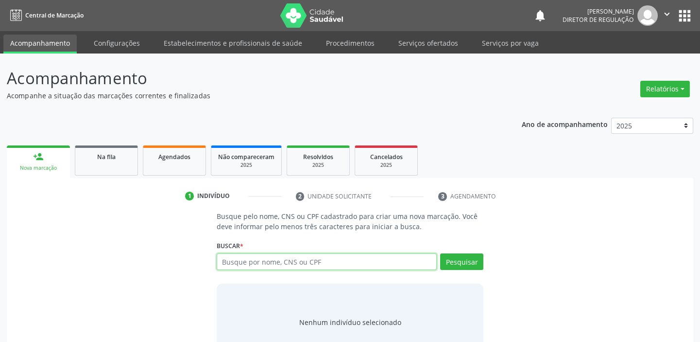
click at [277, 260] on input "text" at bounding box center [327, 261] width 220 height 17
click at [269, 263] on input "text" at bounding box center [327, 261] width 220 height 17
type input "708100561938732"
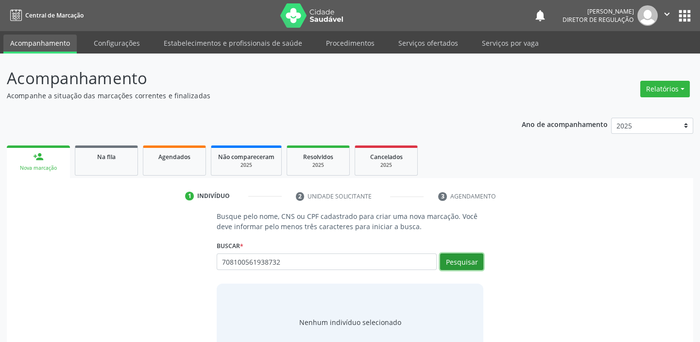
click at [465, 261] on button "Pesquisar" at bounding box center [461, 261] width 43 height 17
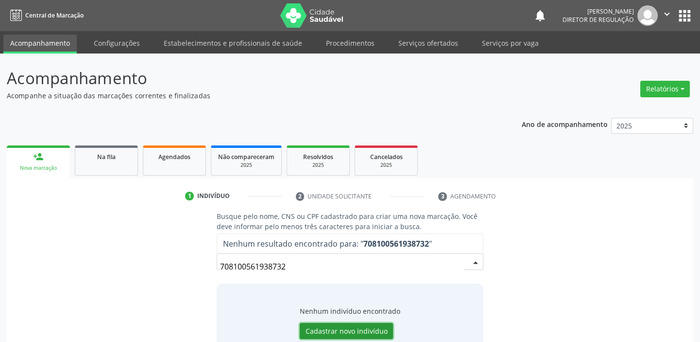
click at [345, 329] on button "Cadastrar novo indivíduo" at bounding box center [346, 331] width 93 height 17
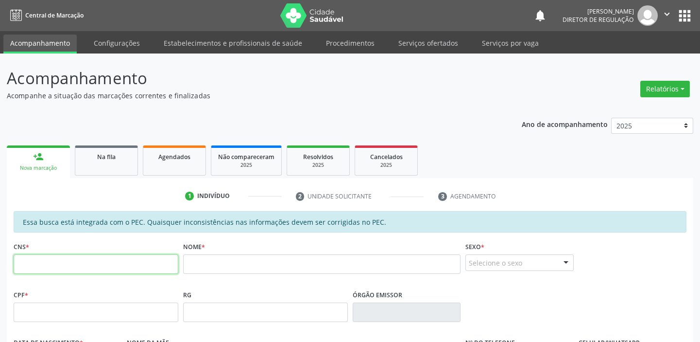
click at [105, 263] on input "text" at bounding box center [96, 263] width 165 height 19
type input "708 1005 6193 8732"
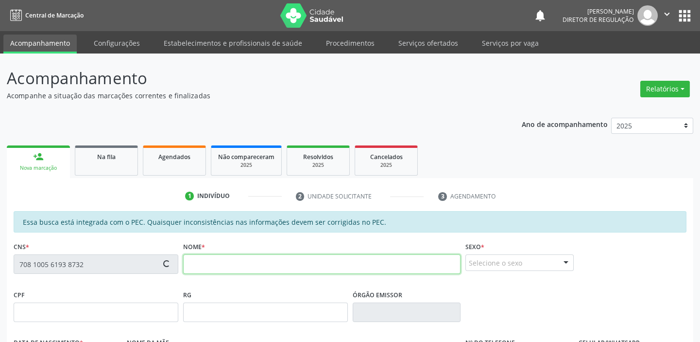
click at [190, 263] on input "text" at bounding box center [322, 263] width 278 height 19
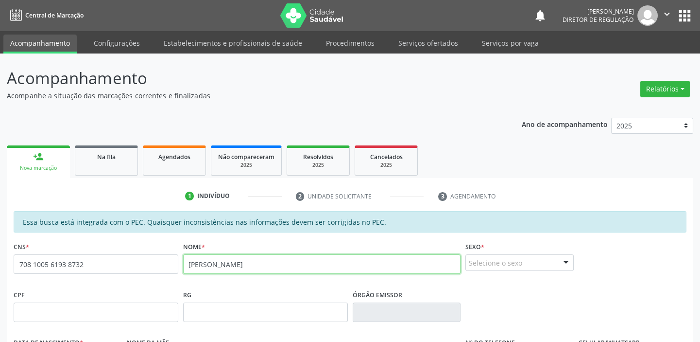
type input "ARTHUR SOUSA COELHO"
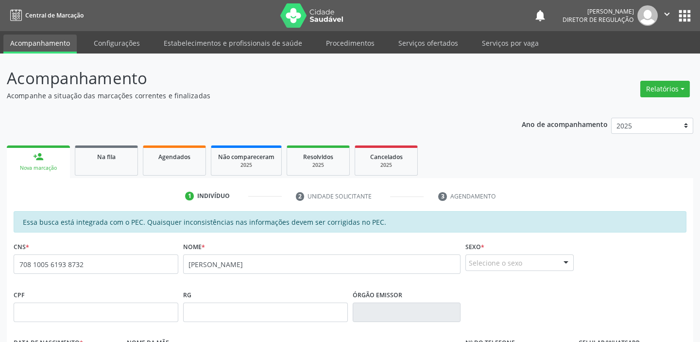
click at [543, 259] on div "Selecione o sexo" at bounding box center [520, 262] width 108 height 17
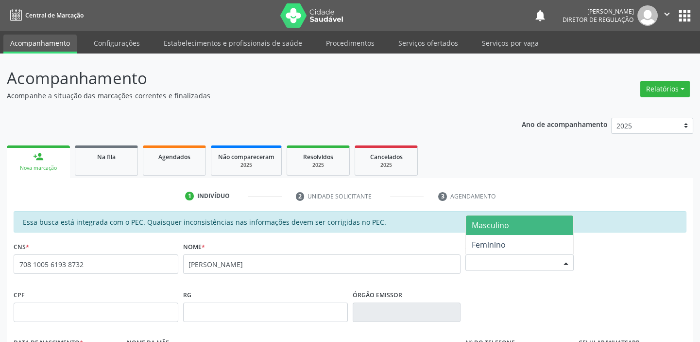
click at [508, 224] on span "Masculino" at bounding box center [490, 225] width 37 height 11
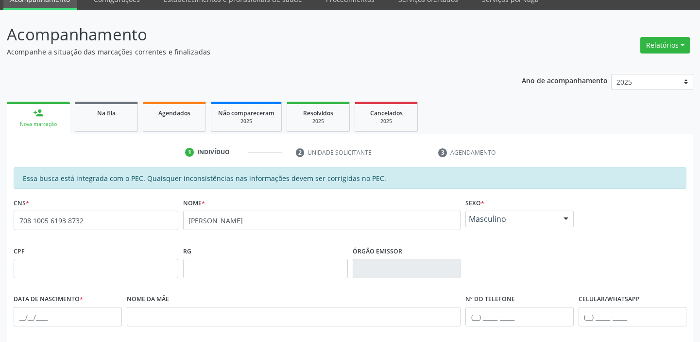
scroll to position [132, 0]
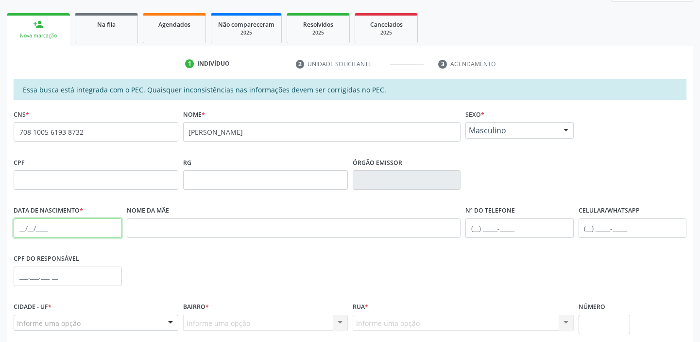
click at [15, 228] on input "text" at bounding box center [68, 227] width 108 height 19
type input "13/05/2014"
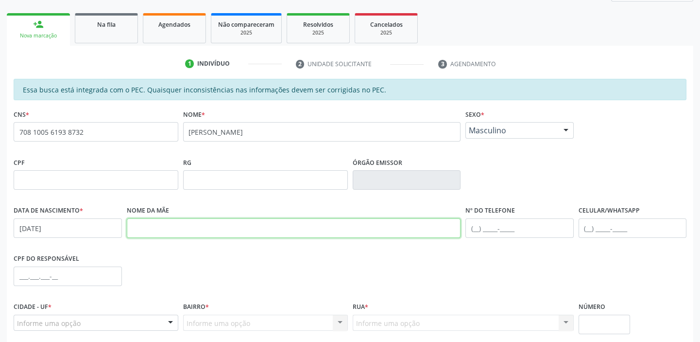
click at [164, 226] on input "text" at bounding box center [294, 227] width 334 height 19
type input "VANEIDE AVANIR DE SOUSA"
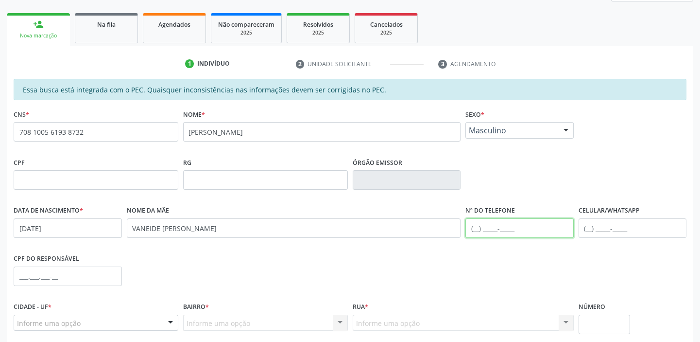
click at [473, 226] on input "text" at bounding box center [520, 227] width 108 height 19
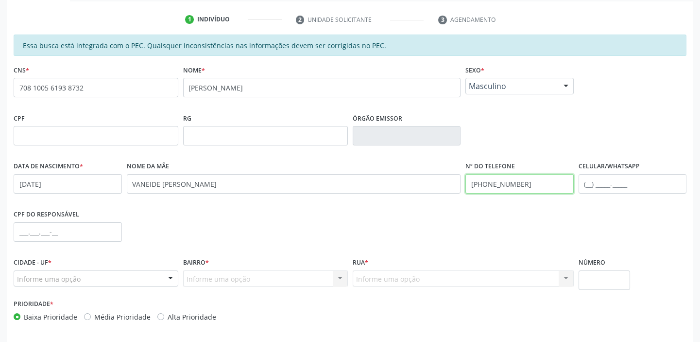
scroll to position [213, 0]
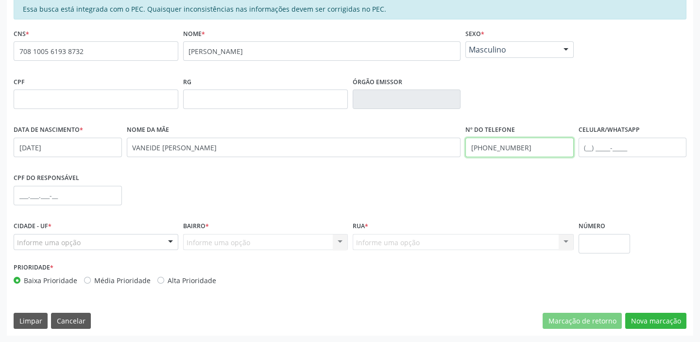
type input "(87) 98809-5134"
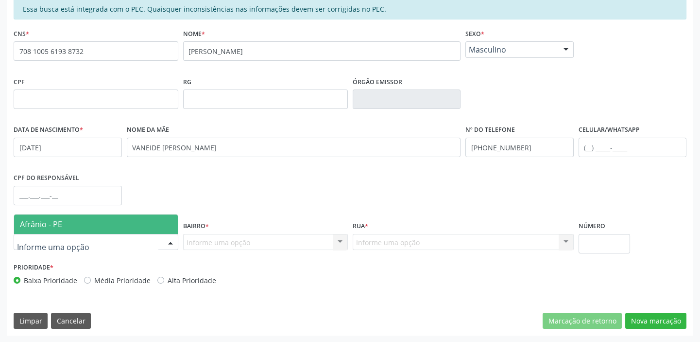
click at [61, 223] on span "Afrânio - PE" at bounding box center [41, 224] width 42 height 11
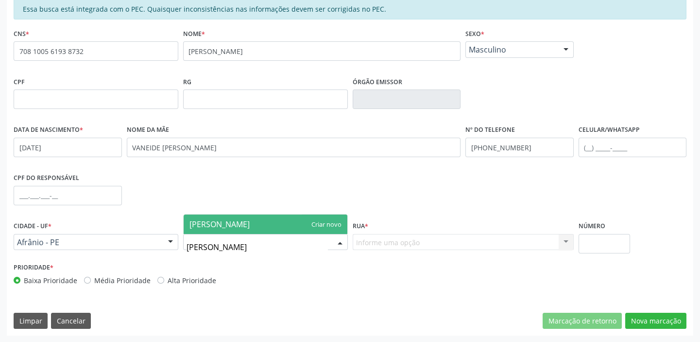
type input "MARIA COELHO CAVALCANTI"
click at [226, 223] on span "MARIA COELHO CAVALCANTI" at bounding box center [220, 224] width 60 height 11
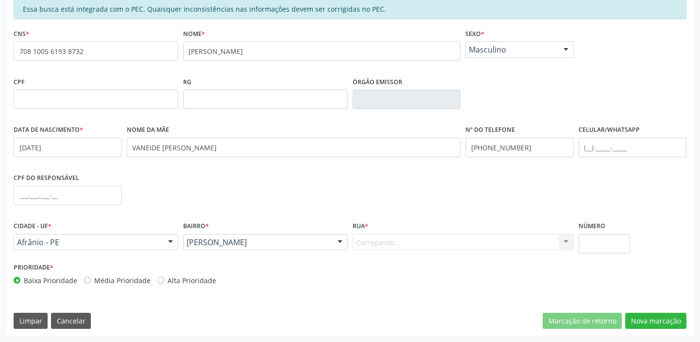
click at [382, 243] on div "Carregando... Nenhum resultado encontrado para: " " Nenhuma opção encontrada. D…" at bounding box center [463, 242] width 221 height 17
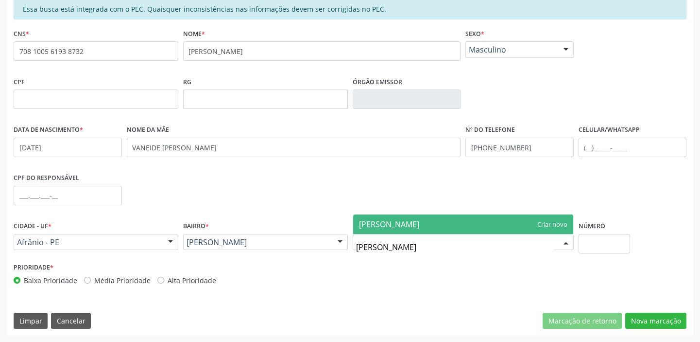
type input "ISABEL GOMES"
click at [399, 227] on span "ISABEL GOMES" at bounding box center [389, 224] width 60 height 11
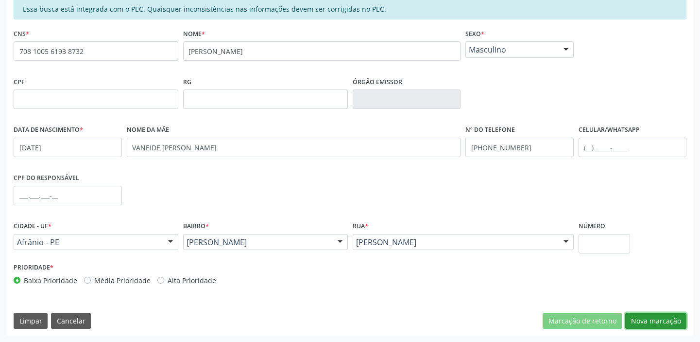
click at [665, 321] on button "Nova marcação" at bounding box center [655, 320] width 61 height 17
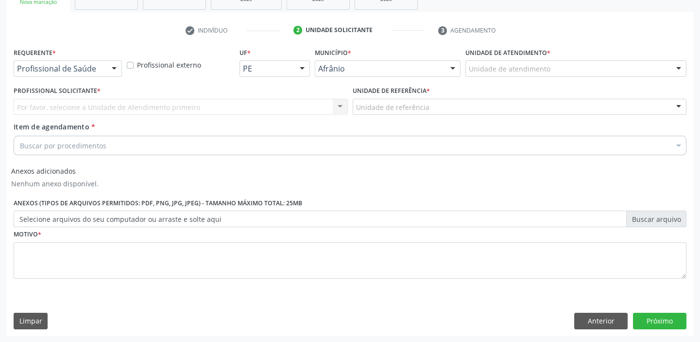
click at [563, 66] on div "Unidade de atendimento" at bounding box center [576, 68] width 221 height 17
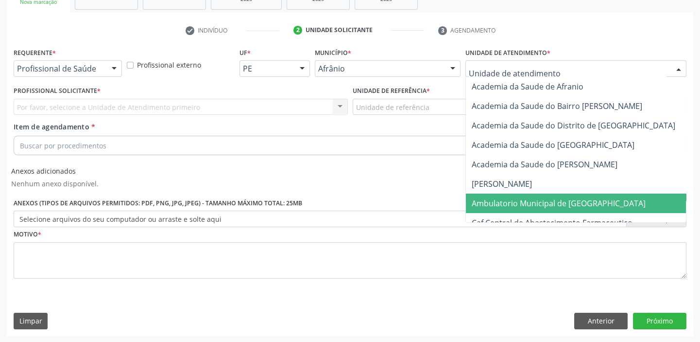
click at [541, 201] on span "Ambulatorio Municipal de [GEOGRAPHIC_DATA]" at bounding box center [559, 203] width 174 height 11
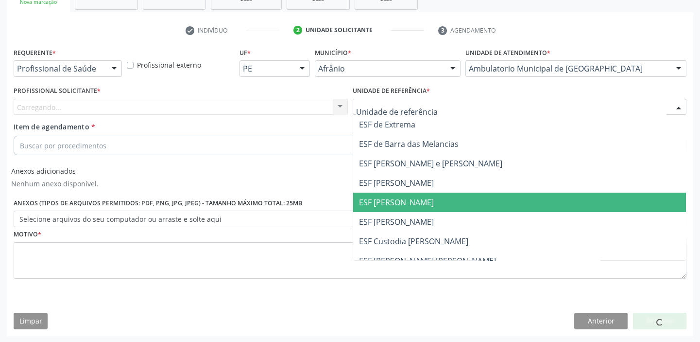
click at [398, 203] on span "ESF [PERSON_NAME]" at bounding box center [396, 202] width 75 height 11
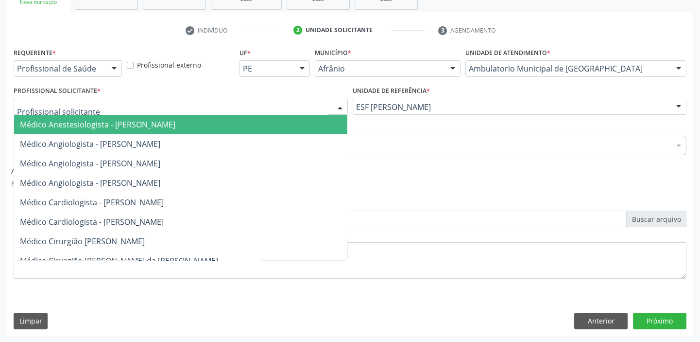
click at [243, 103] on div at bounding box center [181, 107] width 334 height 17
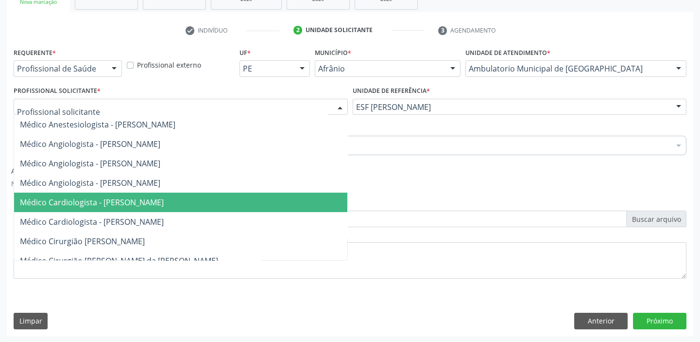
click at [164, 197] on span "Médico Cardiologista - [PERSON_NAME]" at bounding box center [92, 202] width 144 height 11
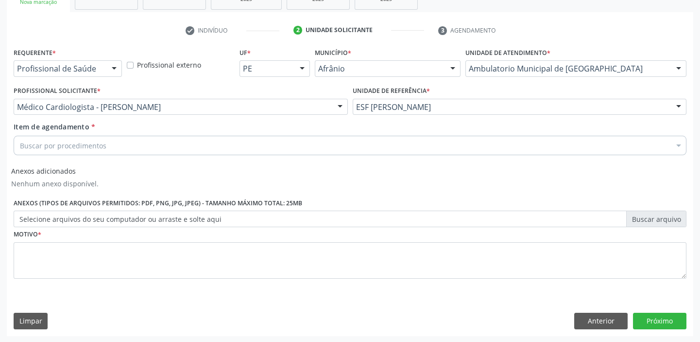
click at [199, 146] on div "Buscar por procedimentos" at bounding box center [350, 145] width 673 height 19
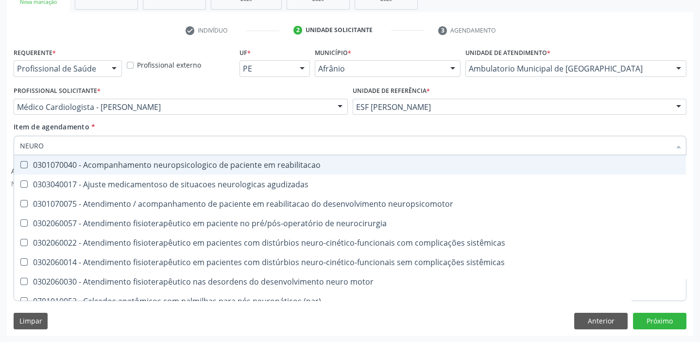
type input "NEUROP"
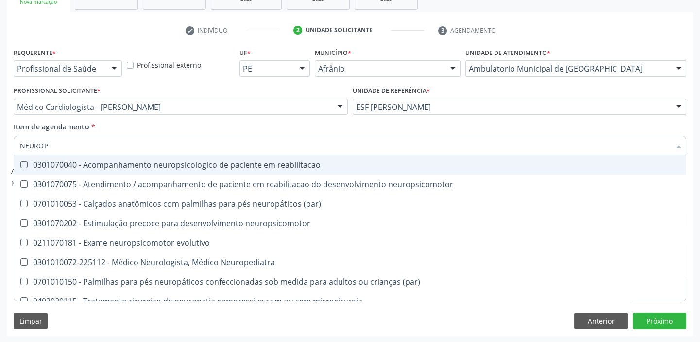
click at [202, 162] on div "0301070040 - Acompanhamento neuropsicologico de paciente em reabilitacao" at bounding box center [350, 165] width 660 height 8
checkbox reabilitacao "true"
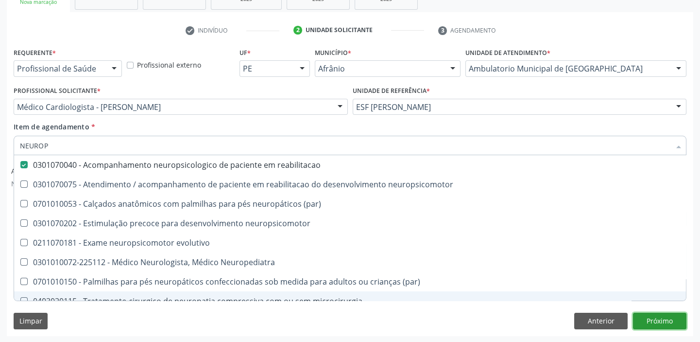
click at [666, 320] on button "Próximo" at bounding box center [659, 320] width 53 height 17
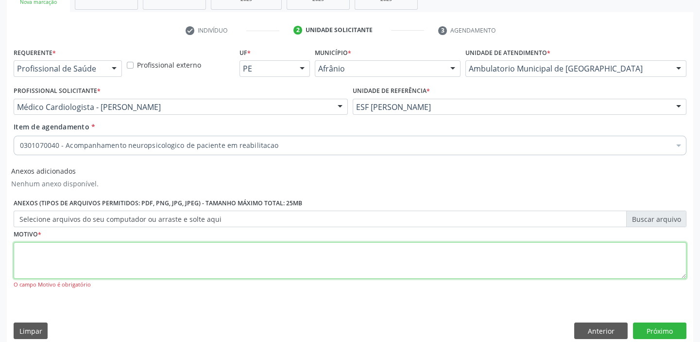
click at [350, 266] on textarea at bounding box center [350, 260] width 673 height 37
type textarea "S"
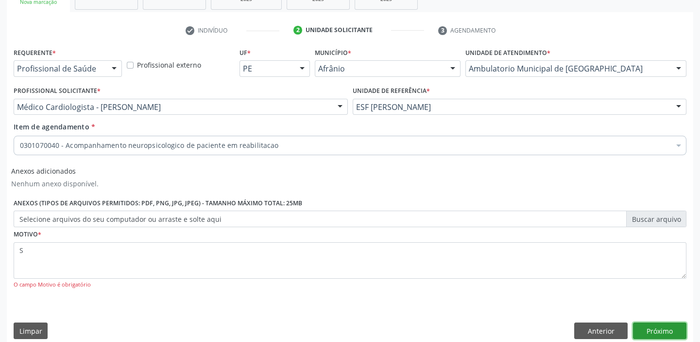
click at [656, 329] on button "Próximo" at bounding box center [659, 330] width 53 height 17
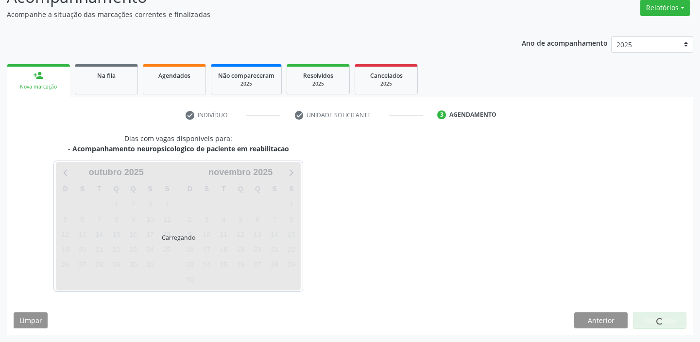
scroll to position [81, 0]
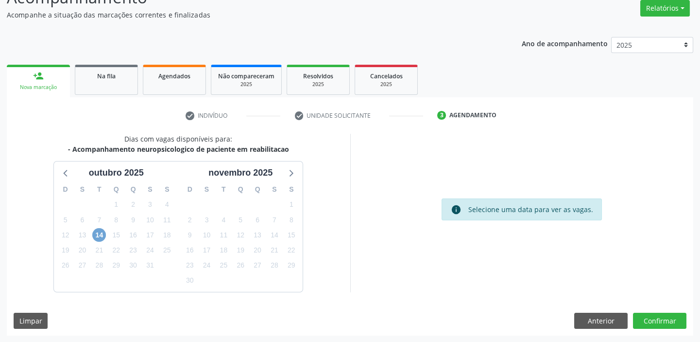
click at [98, 233] on span "14" at bounding box center [99, 235] width 14 height 14
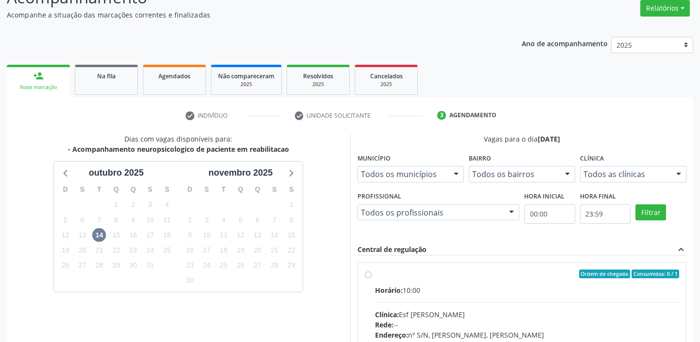
click at [402, 279] on label "Ordem de chegada Consumidos: 0 / 1 Horário: 10:00 Clínica: Esf Isabel Gomes Red…" at bounding box center [527, 343] width 305 height 149
click at [372, 278] on input "Ordem de chegada Consumidos: 0 / 1 Horário: 10:00 Clínica: Esf Isabel Gomes Red…" at bounding box center [368, 273] width 7 height 9
radio input "true"
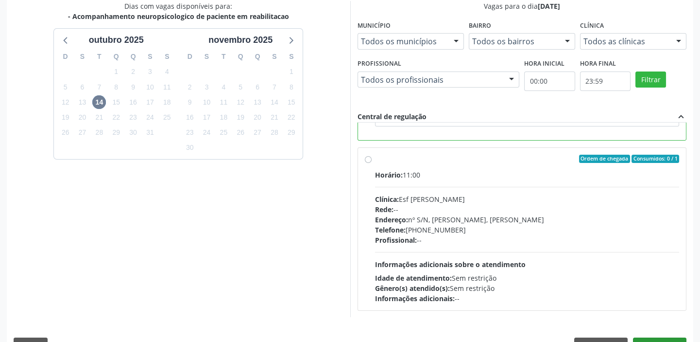
scroll to position [238, 0]
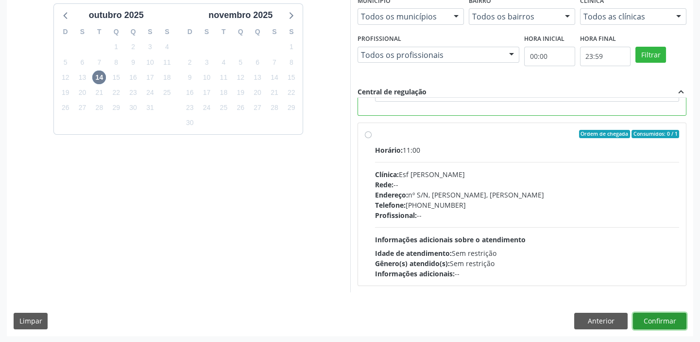
click at [659, 321] on button "Confirmar" at bounding box center [659, 320] width 53 height 17
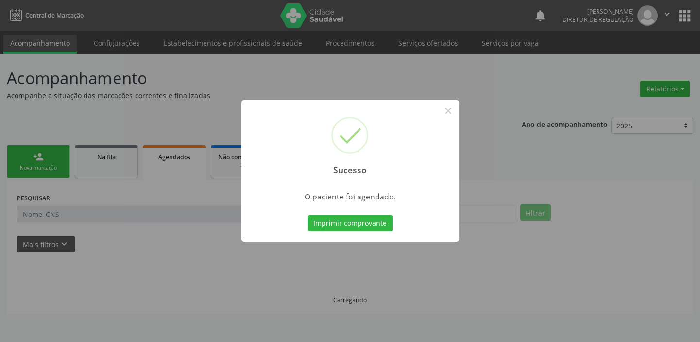
scroll to position [0, 0]
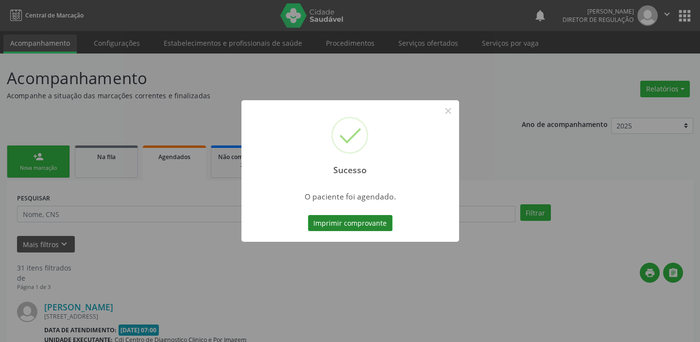
click at [374, 225] on button "Imprimir comprovante" at bounding box center [350, 223] width 85 height 17
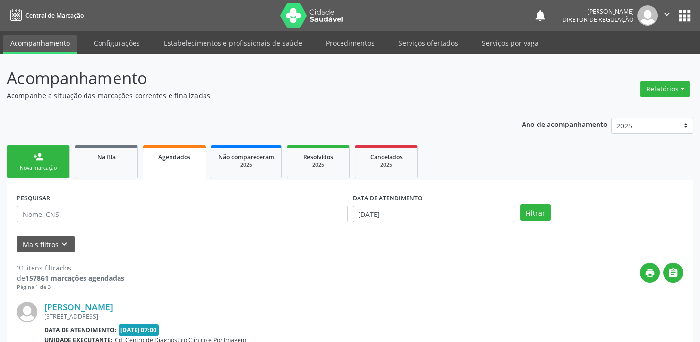
click at [48, 167] on div "Nova marcação" at bounding box center [38, 167] width 49 height 7
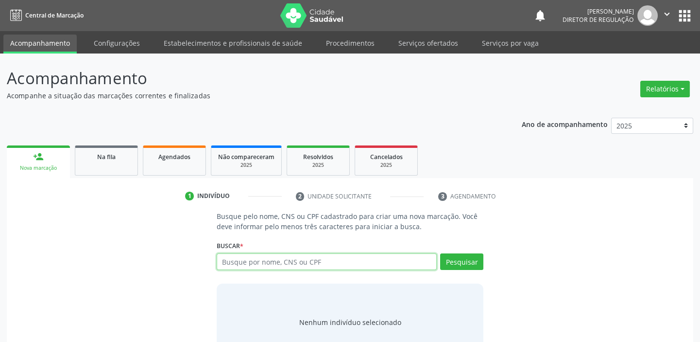
click at [263, 267] on input "text" at bounding box center [327, 261] width 220 height 17
click at [285, 263] on input "text" at bounding box center [327, 261] width 220 height 17
type input "700003318970705"
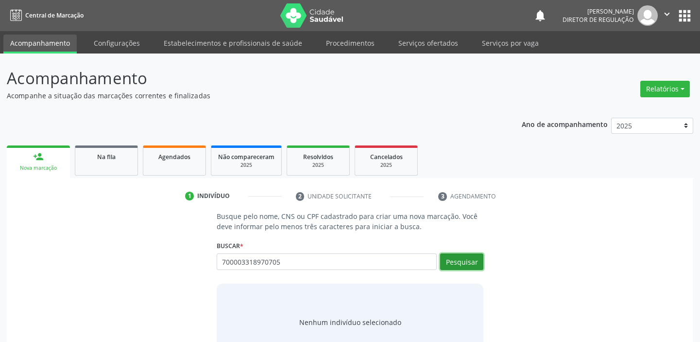
click at [475, 261] on button "Pesquisar" at bounding box center [461, 261] width 43 height 17
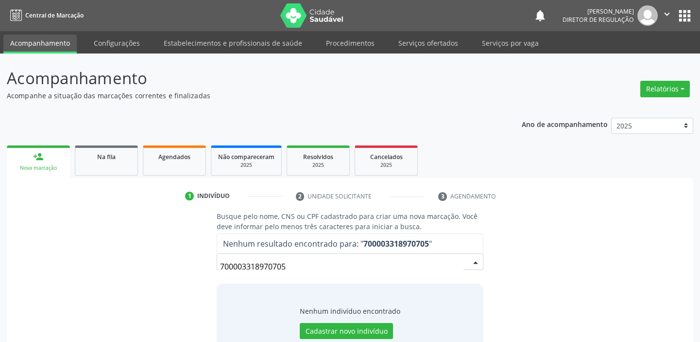
drag, startPoint x: 287, startPoint y: 264, endPoint x: 195, endPoint y: 263, distance: 91.9
click at [195, 263] on div "Busque pelo nome, CNS ou CPF cadastrado para criar uma nova marcação. Você deve…" at bounding box center [350, 286] width 673 height 150
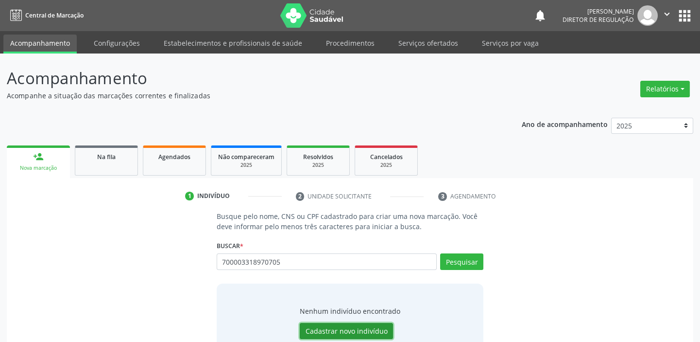
click at [331, 330] on button "Cadastrar novo indivíduo" at bounding box center [346, 331] width 93 height 17
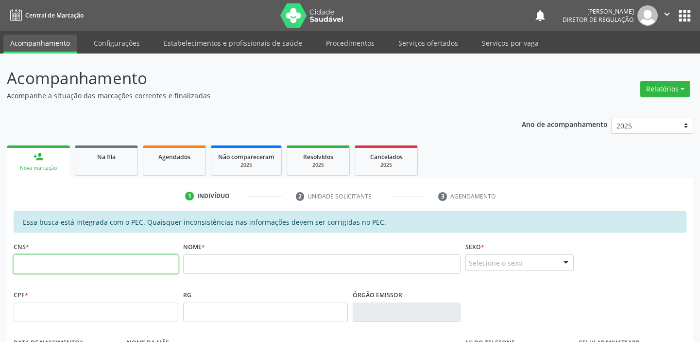
click at [123, 268] on input "text" at bounding box center [96, 263] width 165 height 19
paste input "700 0033 1897 0705"
type input "700 0033 1897 0705"
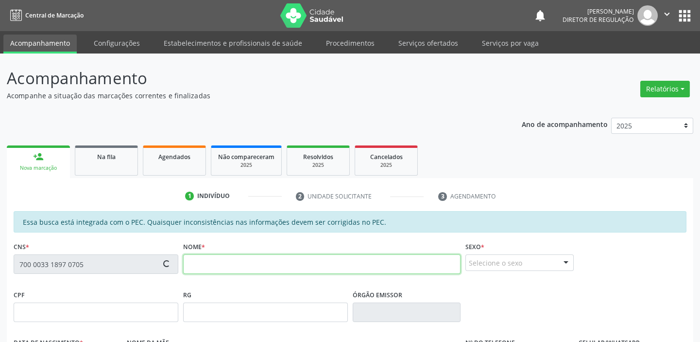
click at [223, 266] on input "text" at bounding box center [322, 263] width 278 height 19
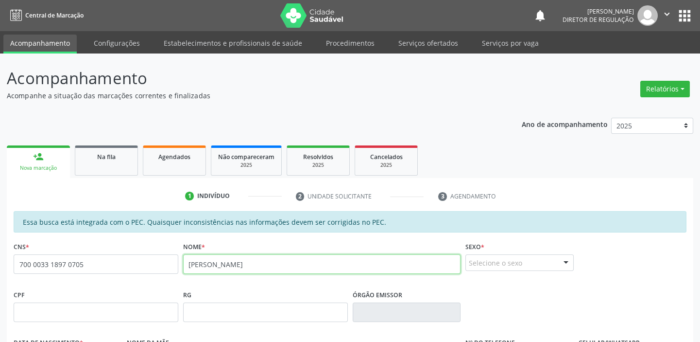
type input "JOAO GUILHERME AMORIN SOUSA"
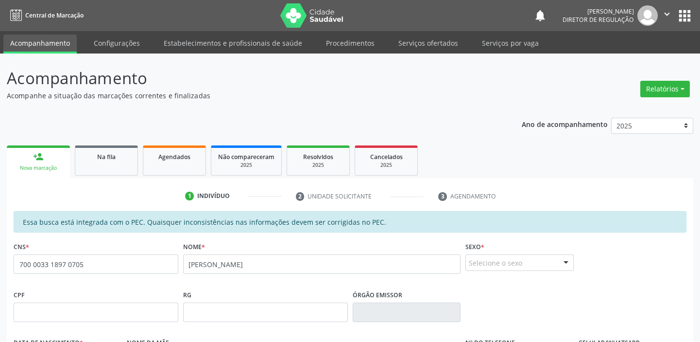
click at [486, 260] on div "Selecione o sexo" at bounding box center [520, 262] width 108 height 17
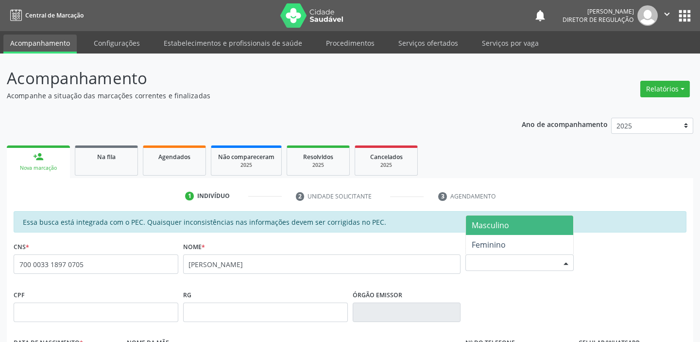
click at [505, 227] on span "Masculino" at bounding box center [490, 225] width 37 height 11
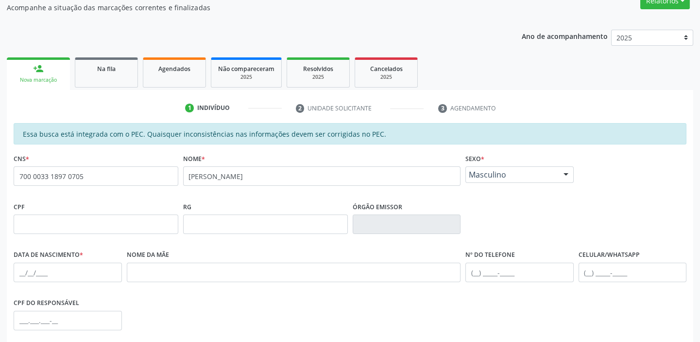
scroll to position [132, 0]
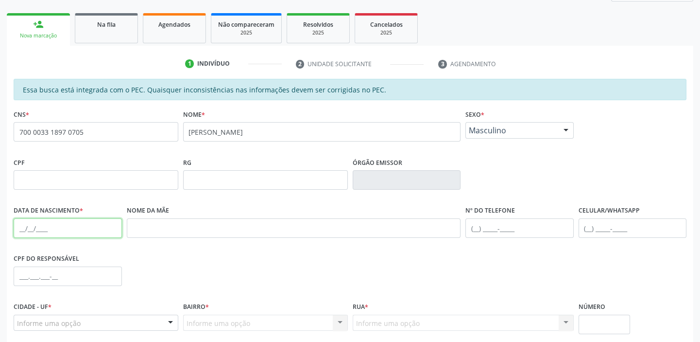
click at [17, 228] on input "text" at bounding box center [68, 227] width 108 height 19
type input "06/09/2017"
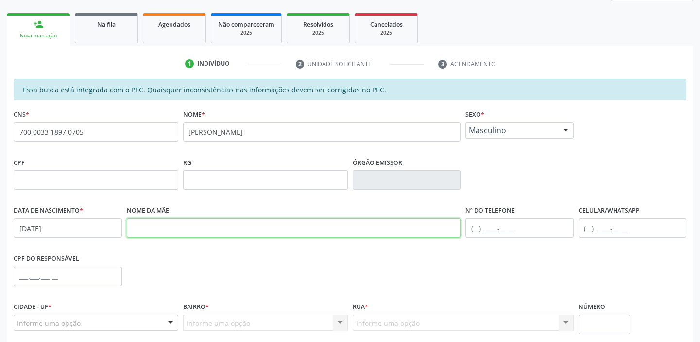
click at [192, 226] on input "text" at bounding box center [294, 227] width 334 height 19
click at [150, 227] on input "ACRLA AMORIM RIBEIRO" at bounding box center [294, 227] width 334 height 19
click at [153, 227] on input "ACRLA AMORIM RIBEIRO" at bounding box center [294, 227] width 334 height 19
type input "CAILA AMORIM RIBEIRO"
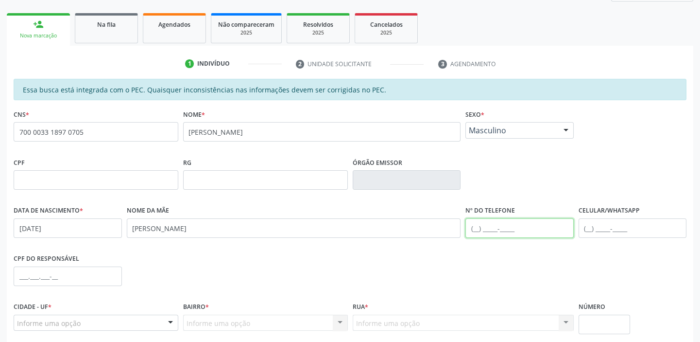
click at [480, 226] on input "text" at bounding box center [520, 227] width 108 height 19
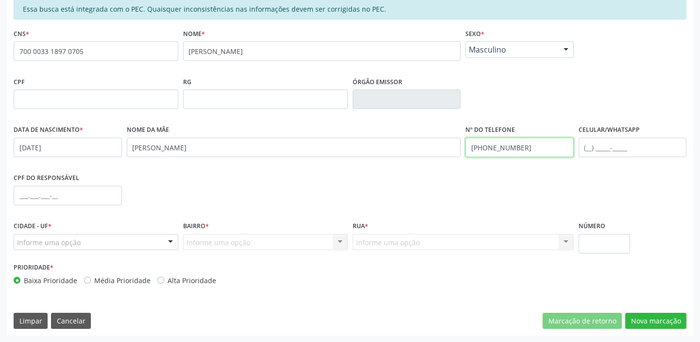
type input "(87) 99137-8231"
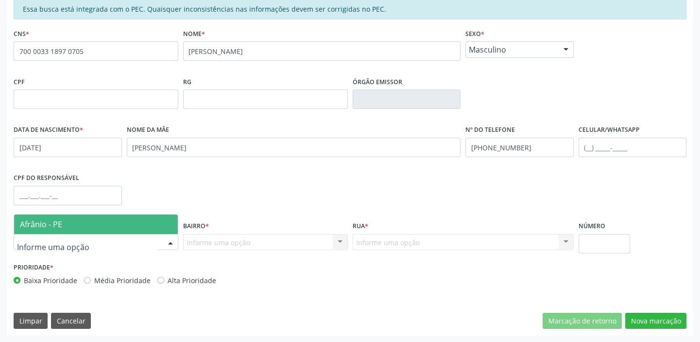
click at [128, 238] on div at bounding box center [96, 242] width 165 height 17
click at [121, 222] on span "Afrânio - PE" at bounding box center [96, 223] width 164 height 19
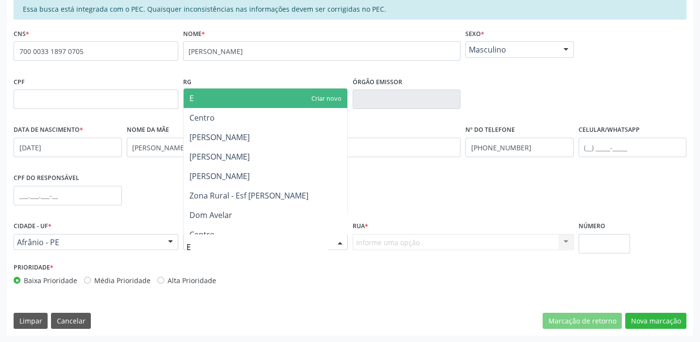
type input "EX"
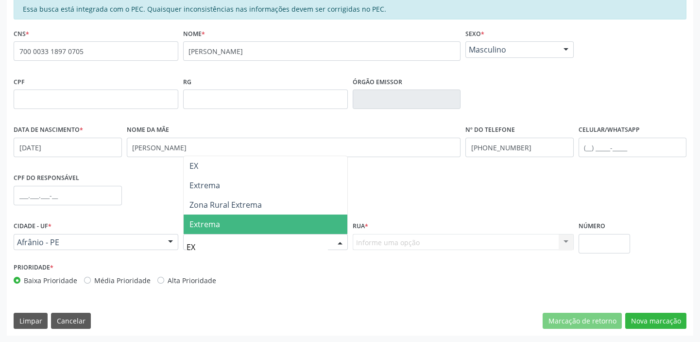
click at [227, 224] on span "Extrema" at bounding box center [266, 223] width 164 height 19
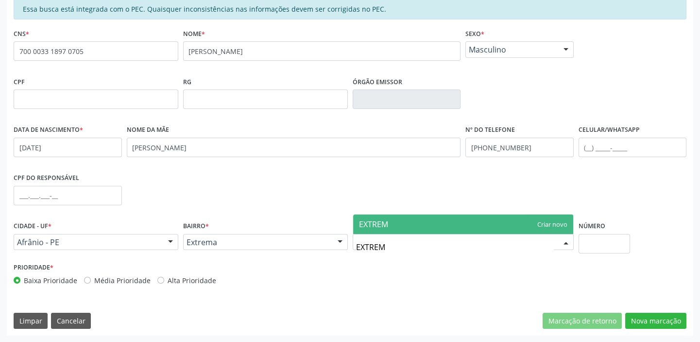
type input "EXTREMA"
click at [389, 225] on span "EXTREMA" at bounding box center [376, 224] width 34 height 11
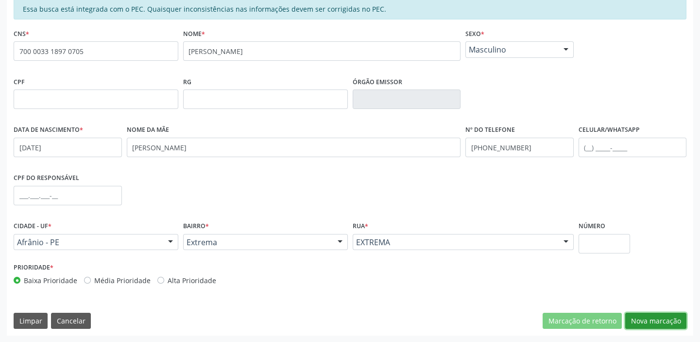
click at [666, 322] on button "Nova marcação" at bounding box center [655, 320] width 61 height 17
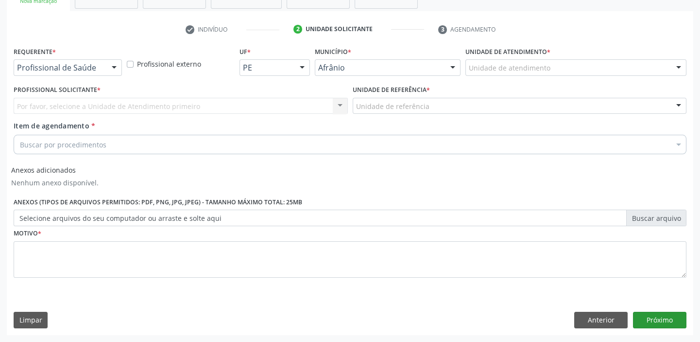
scroll to position [166, 0]
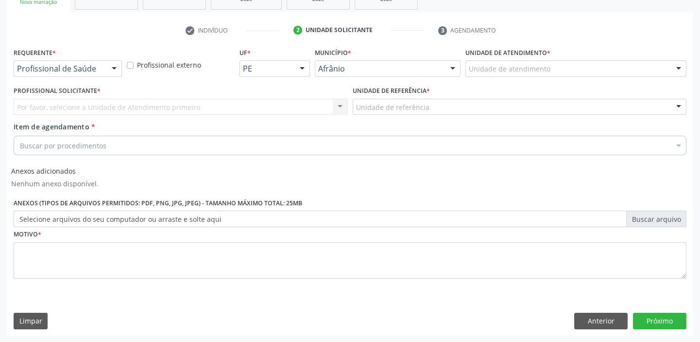
click at [553, 65] on div "Unidade de atendimento" at bounding box center [576, 68] width 221 height 17
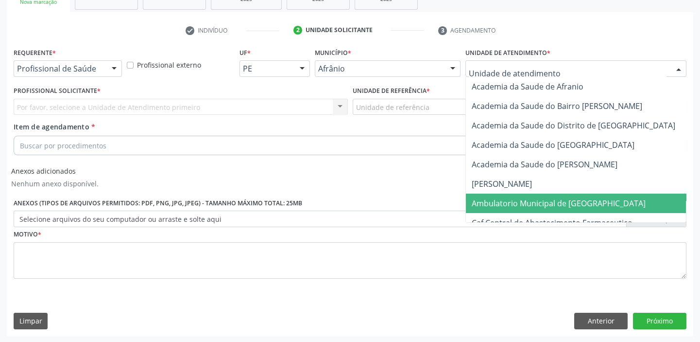
drag, startPoint x: 546, startPoint y: 202, endPoint x: 519, endPoint y: 197, distance: 27.1
click at [546, 203] on span "Ambulatorio Municipal de [GEOGRAPHIC_DATA]" at bounding box center [559, 203] width 174 height 11
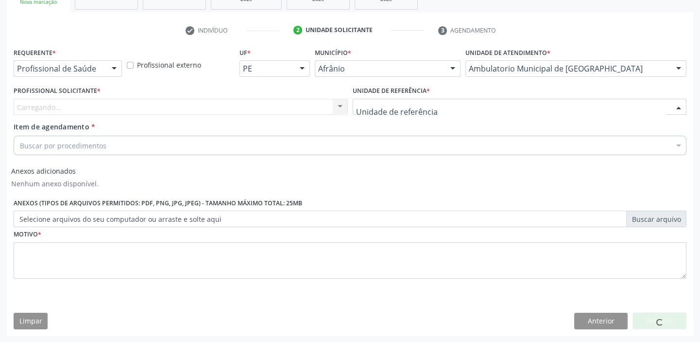
click at [463, 106] on div at bounding box center [520, 107] width 334 height 17
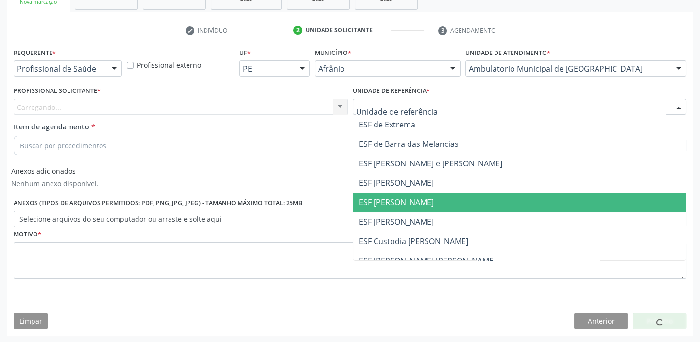
click at [453, 198] on span "ESF [PERSON_NAME]" at bounding box center [519, 201] width 333 height 19
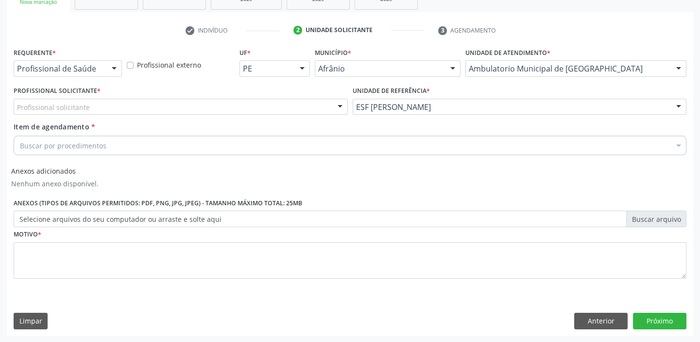
click at [194, 103] on div "Profissional solicitante" at bounding box center [181, 107] width 334 height 17
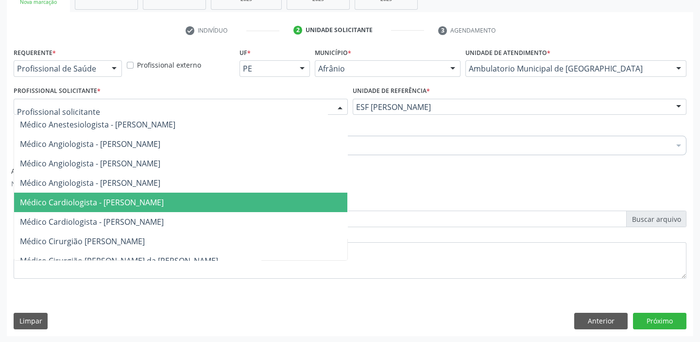
click at [164, 204] on span "Médico Cardiologista - [PERSON_NAME]" at bounding box center [92, 202] width 144 height 11
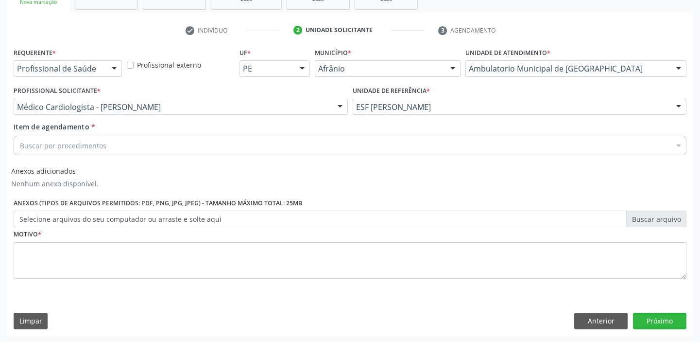
click at [177, 142] on div "Buscar por procedimentos" at bounding box center [350, 145] width 673 height 19
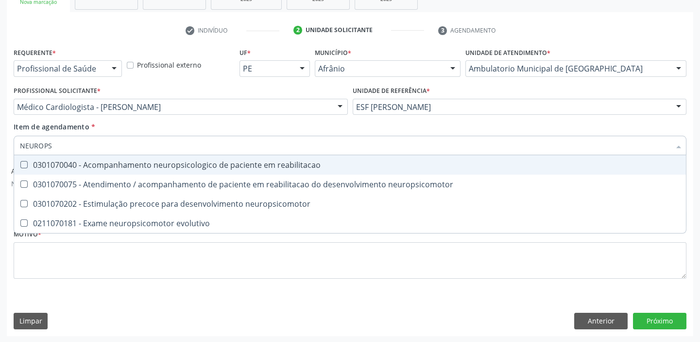
type input "NEUROPSI"
click at [187, 164] on div "0301070040 - Acompanhamento neuropsicologico de paciente em reabilitacao" at bounding box center [350, 165] width 660 height 8
checkbox reabilitacao "true"
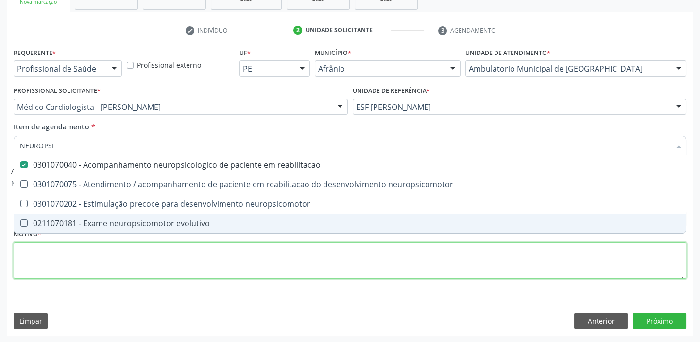
click at [185, 253] on div "Requerente * Profissional de Saúde Profissional de Saúde Paciente Nenhum result…" at bounding box center [350, 168] width 673 height 247
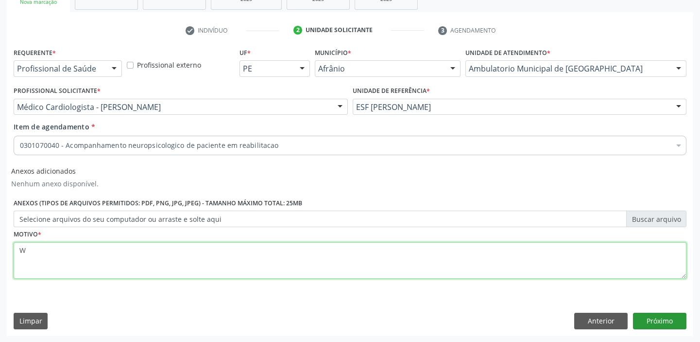
type textarea "W"
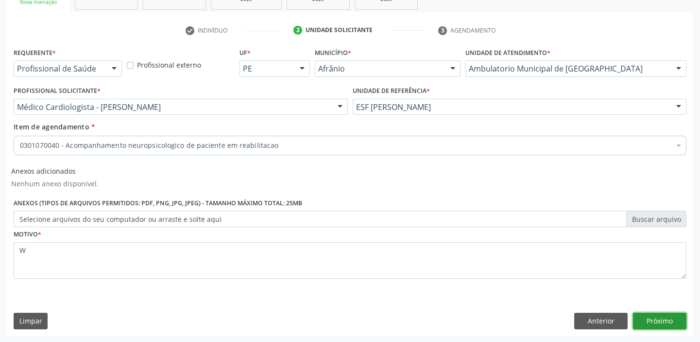
click at [667, 321] on button "Próximo" at bounding box center [659, 320] width 53 height 17
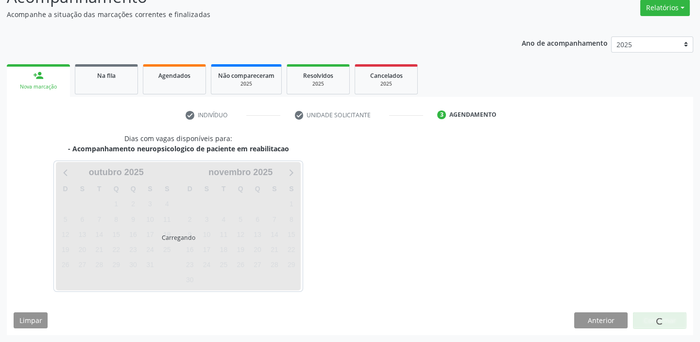
scroll to position [81, 0]
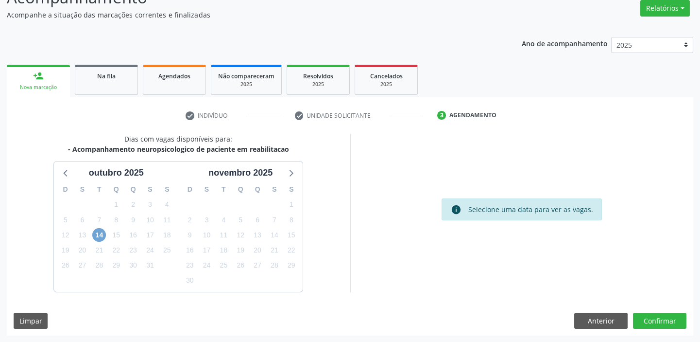
click at [98, 233] on span "14" at bounding box center [99, 235] width 14 height 14
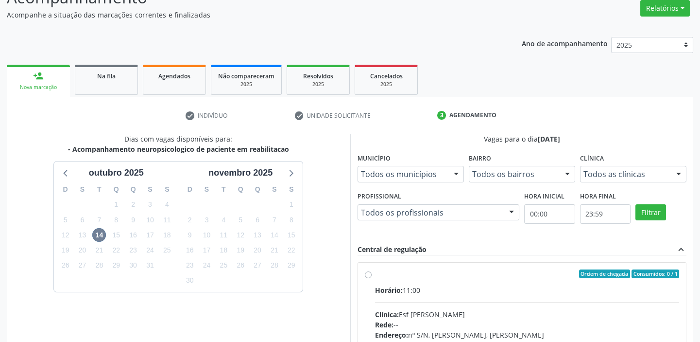
click at [381, 271] on div "Ordem de chegada Consumidos: 0 / 1" at bounding box center [527, 273] width 305 height 9
click at [372, 271] on input "Ordem de chegada Consumidos: 0 / 1 Horário: 11:00 Clínica: Esf Isabel Gomes Red…" at bounding box center [368, 273] width 7 height 9
radio input "true"
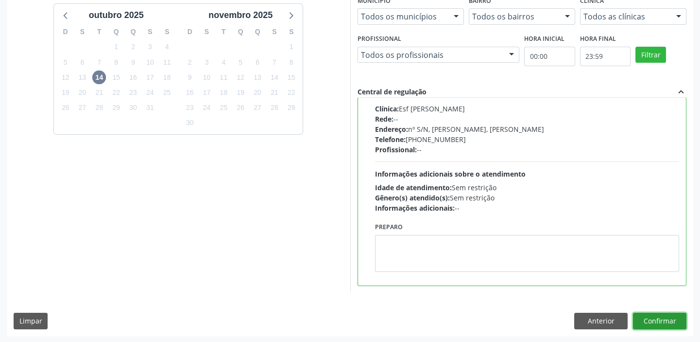
click at [655, 318] on button "Confirmar" at bounding box center [659, 320] width 53 height 17
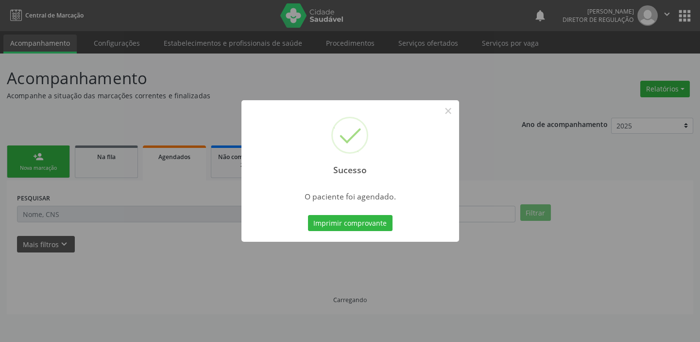
scroll to position [0, 0]
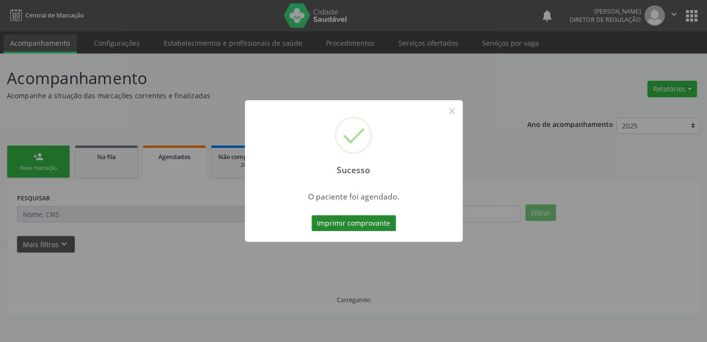
click at [382, 225] on button "Imprimir comprovante" at bounding box center [354, 223] width 85 height 17
